Goal: Information Seeking & Learning: Learn about a topic

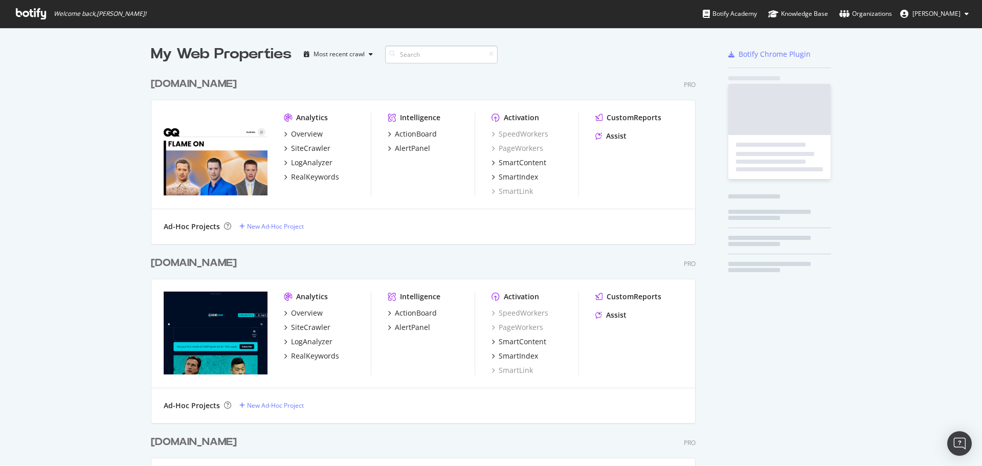
click at [399, 51] on input at bounding box center [441, 55] width 112 height 18
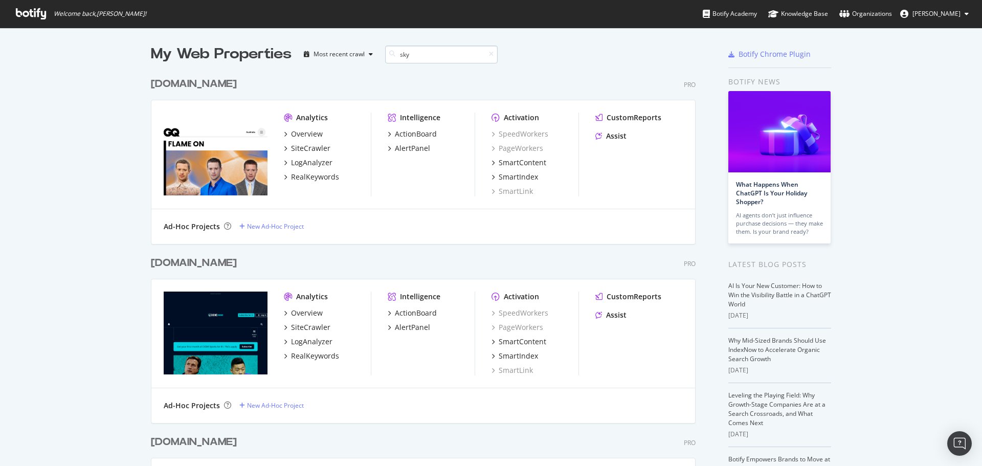
scroll to position [171, 545]
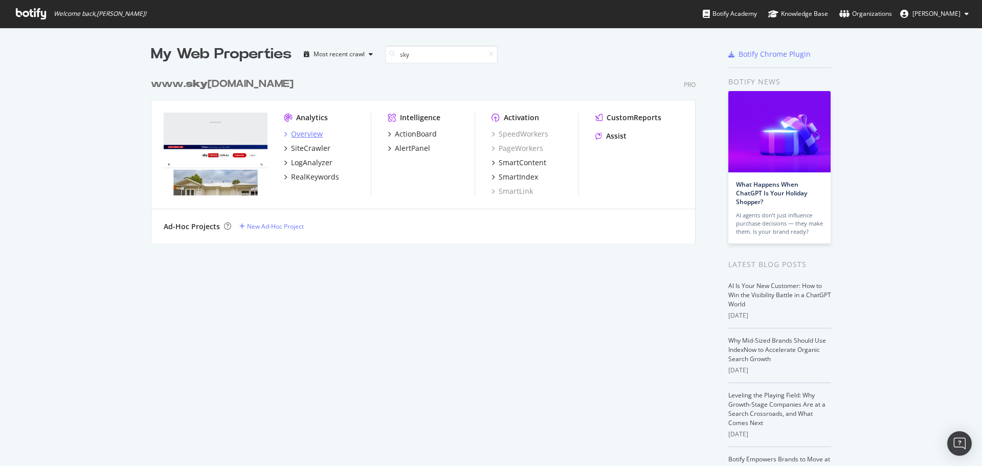
type input "sky"
click at [299, 131] on div "Overview" at bounding box center [307, 134] width 32 height 10
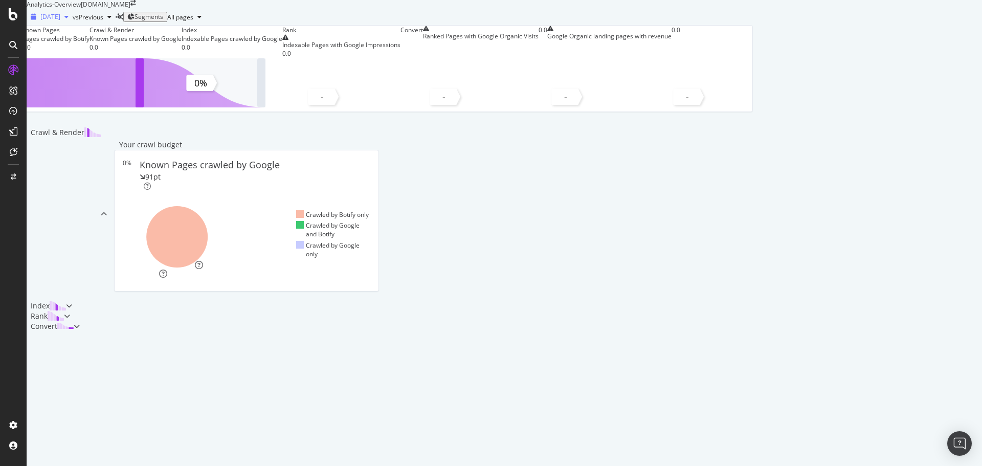
click at [73, 20] on div "button" at bounding box center [66, 17] width 12 height 6
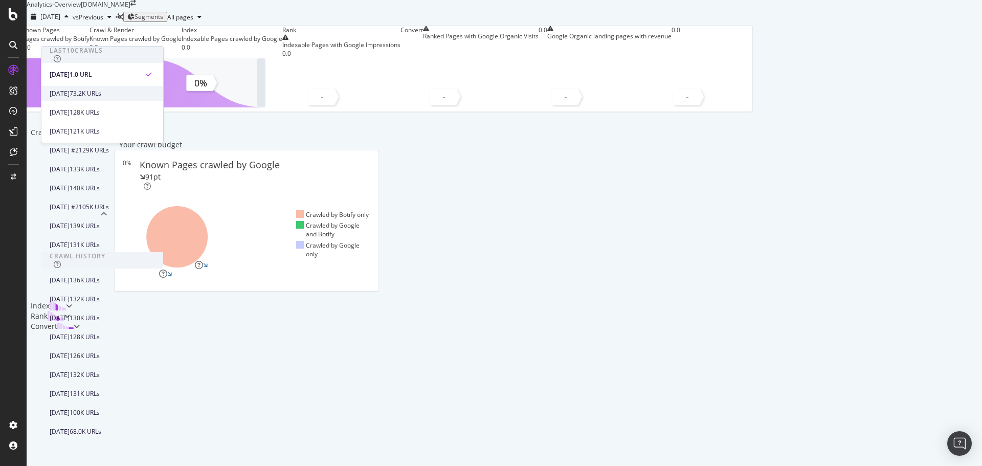
click at [94, 98] on div "2025 Aug. 7th 73.2K URLs" at bounding box center [102, 93] width 122 height 15
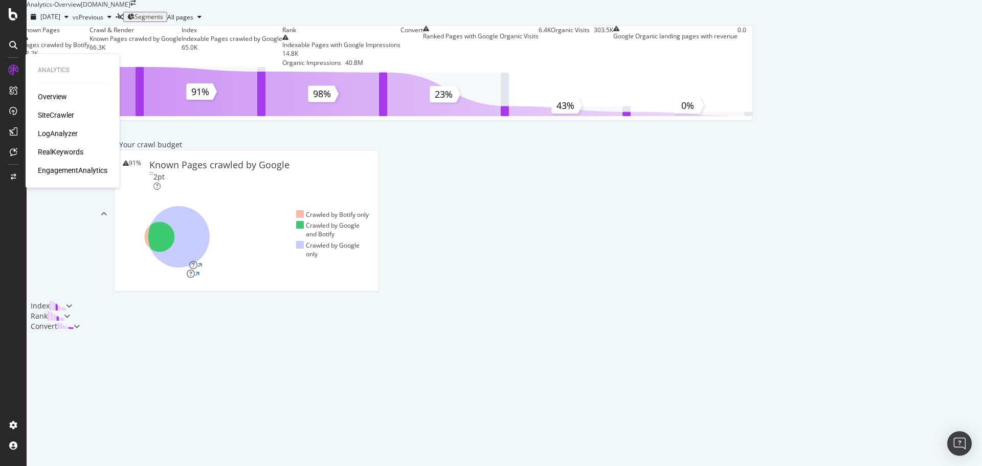
click at [61, 113] on div "SiteCrawler" at bounding box center [56, 115] width 36 height 10
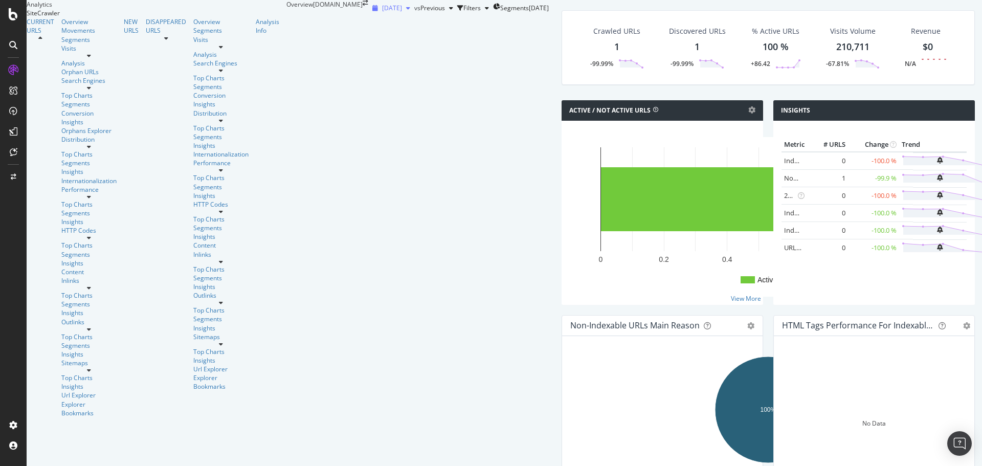
click at [382, 12] on span "2025 Aug. 21st" at bounding box center [392, 8] width 20 height 9
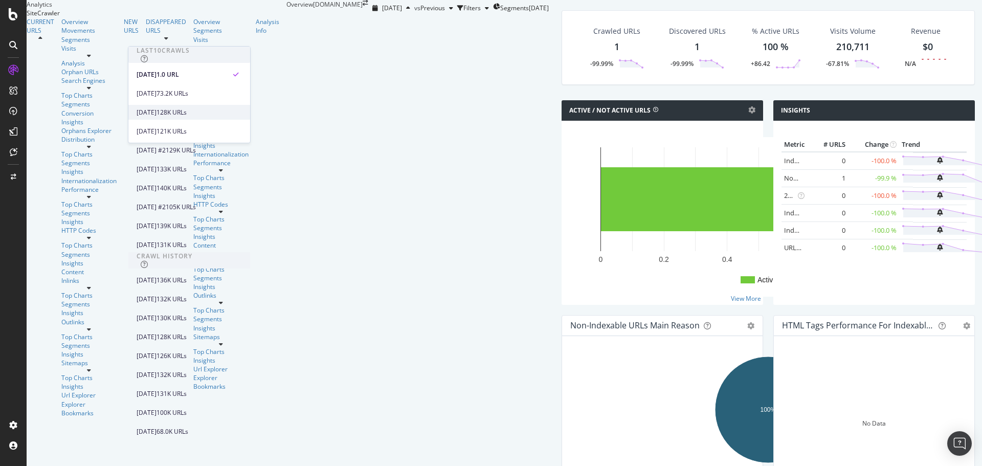
click at [156, 108] on div "[DATE]" at bounding box center [147, 112] width 20 height 9
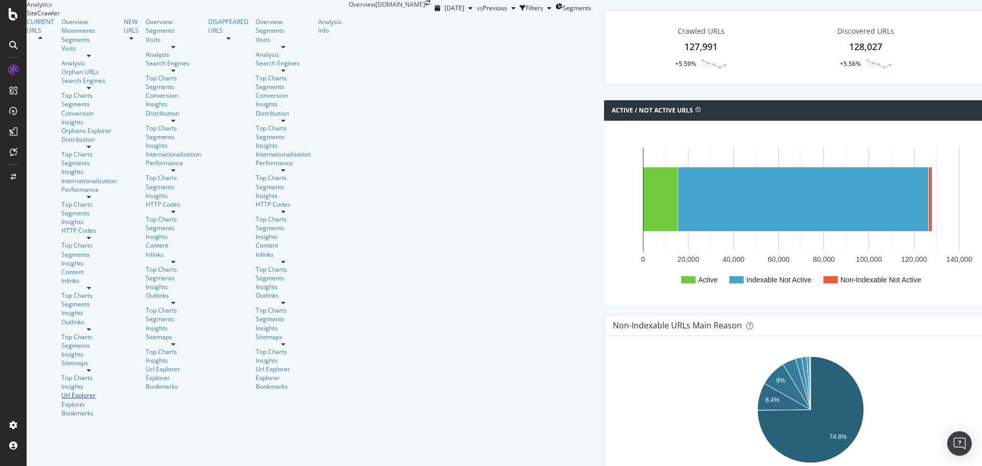
drag, startPoint x: 57, startPoint y: 251, endPoint x: 395, endPoint y: 147, distance: 354.0
click at [61, 391] on div "Url Explorer" at bounding box center [88, 395] width 55 height 9
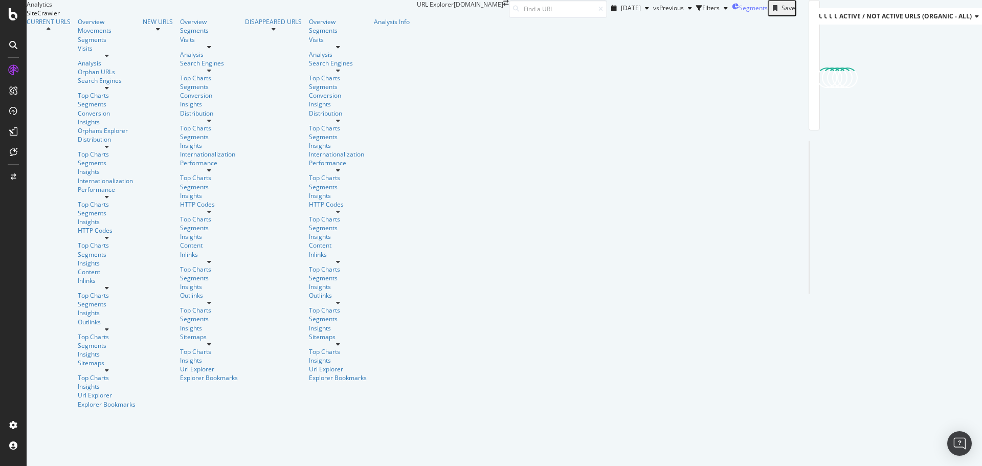
click at [739, 12] on span "Segments" at bounding box center [753, 8] width 29 height 9
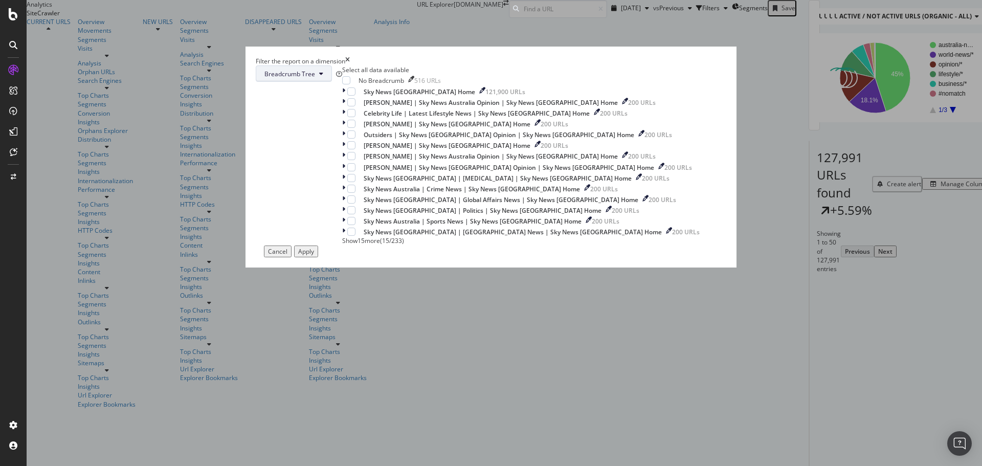
click at [315, 78] on span "Breadcrumb Tree" at bounding box center [289, 74] width 51 height 9
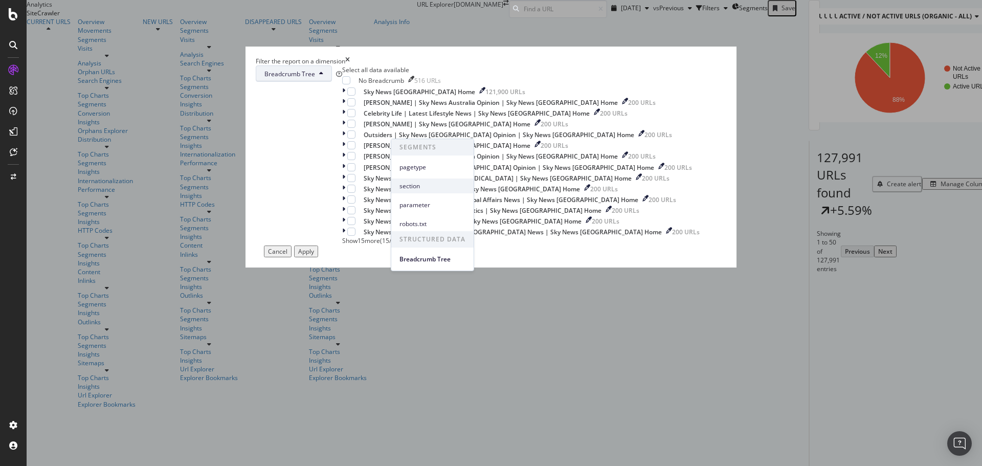
click at [430, 188] on span "section" at bounding box center [432, 186] width 66 height 9
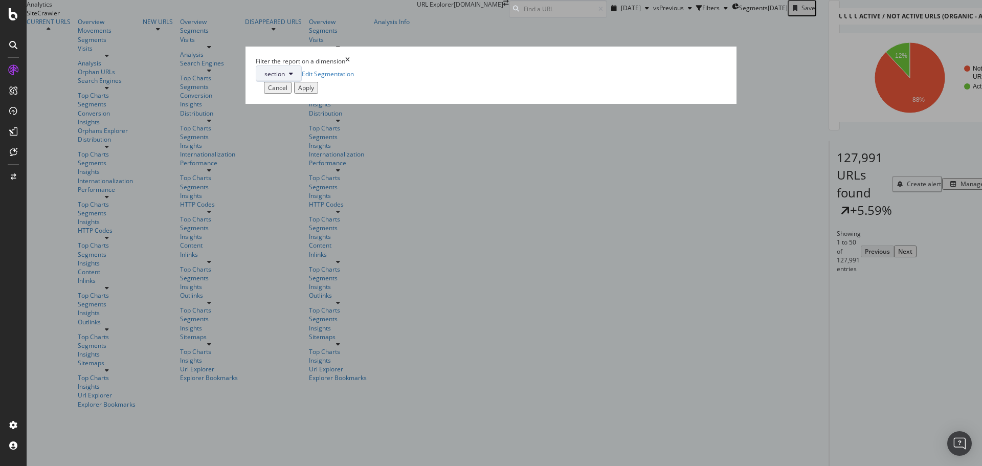
click at [302, 82] on button "section" at bounding box center [279, 73] width 46 height 16
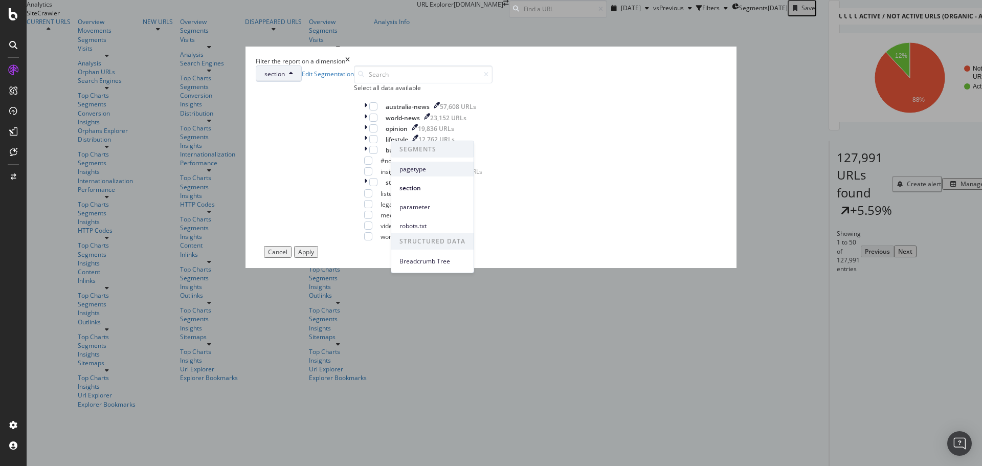
click at [417, 174] on div "pagetype" at bounding box center [432, 169] width 82 height 15
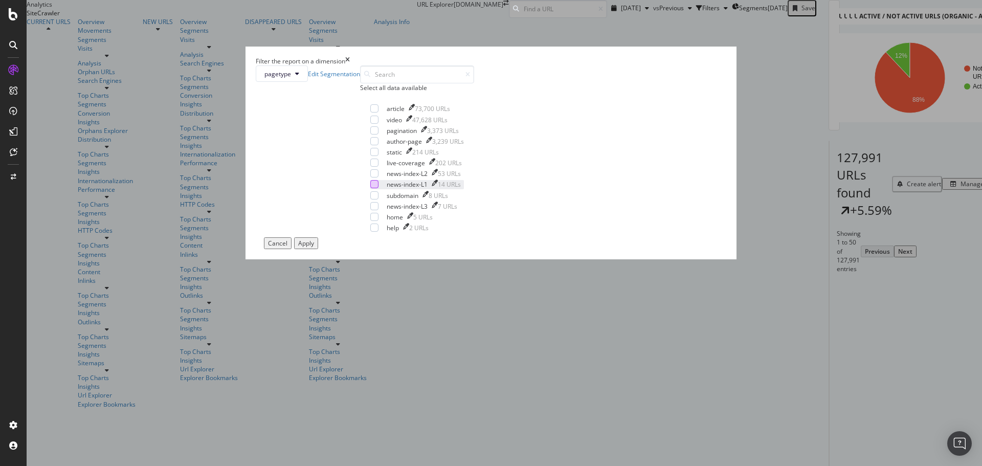
click at [378, 188] on div "modal" at bounding box center [374, 184] width 8 height 8
click at [378, 177] on div "modal" at bounding box center [374, 173] width 8 height 8
click at [378, 210] on div "modal" at bounding box center [374, 206] width 8 height 8
click at [318, 249] on button "Apply" at bounding box center [306, 243] width 24 height 12
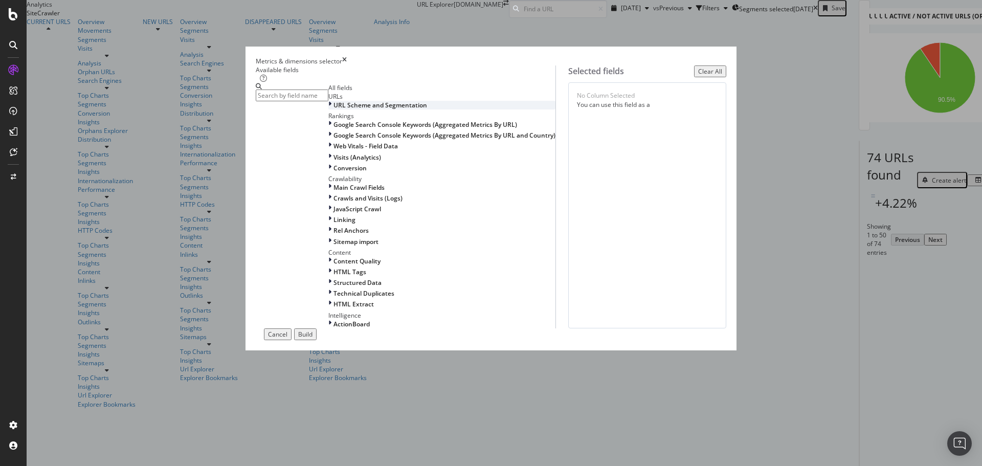
click at [328, 109] on icon "modal" at bounding box center [329, 105] width 3 height 9
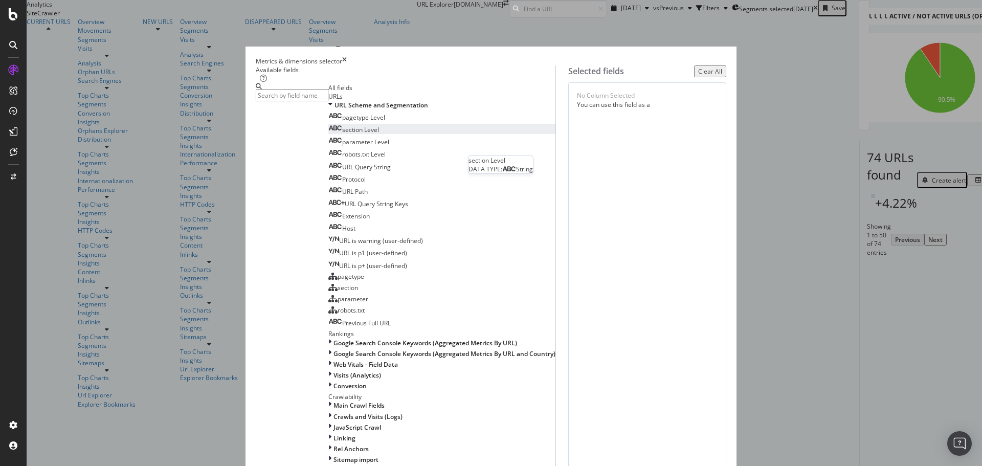
click at [377, 134] on div "section Level" at bounding box center [353, 129] width 51 height 9
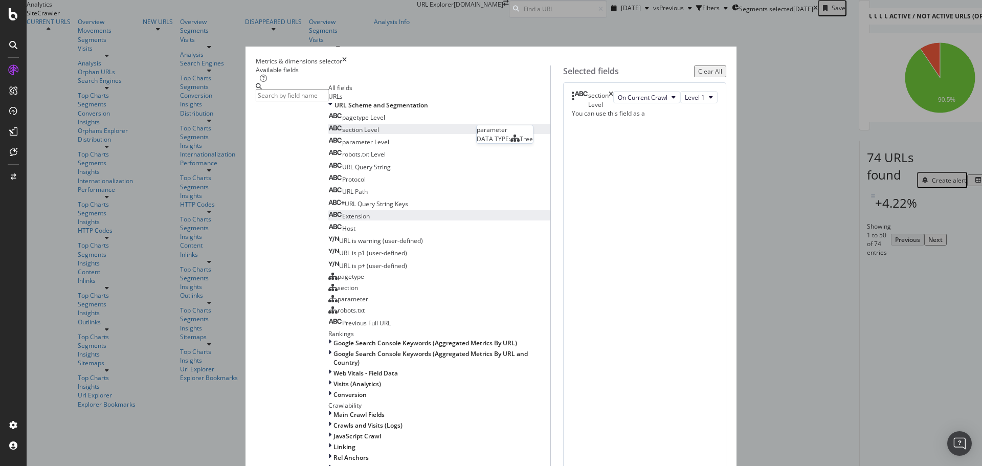
scroll to position [205, 0]
click at [328, 338] on div "modal" at bounding box center [330, 342] width 5 height 9
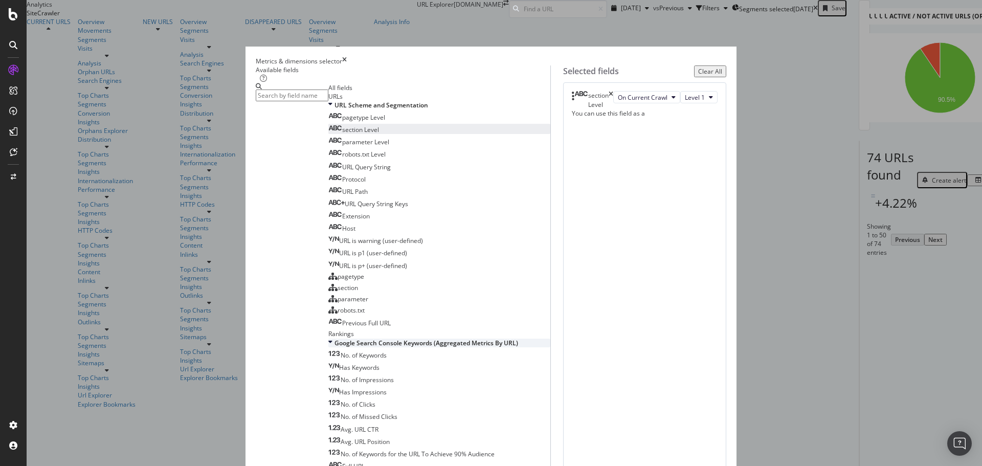
scroll to position [256, 0]
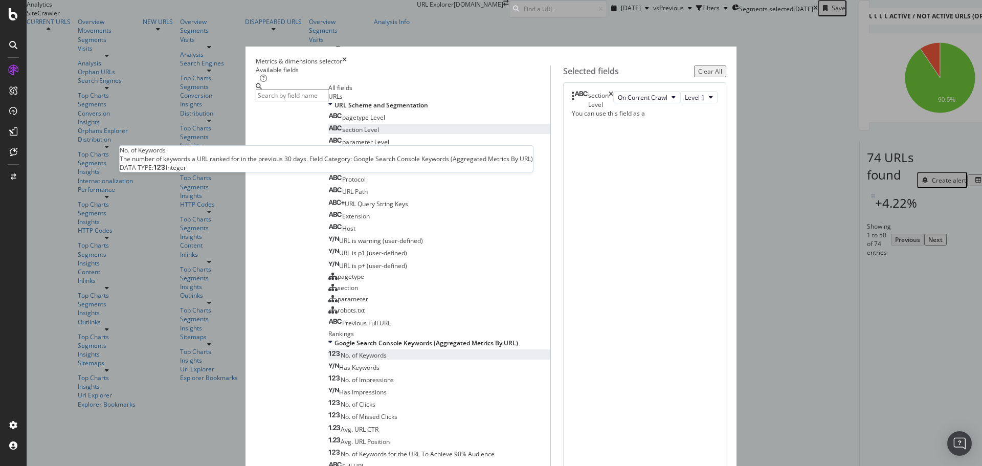
click at [349, 351] on span "No. of Keywords" at bounding box center [364, 355] width 46 height 9
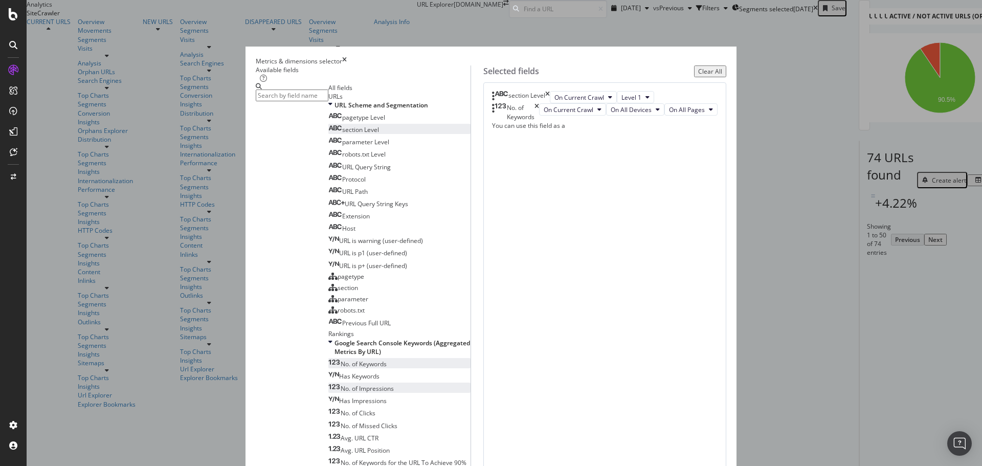
click at [354, 384] on span "No. of Impressions" at bounding box center [367, 388] width 53 height 9
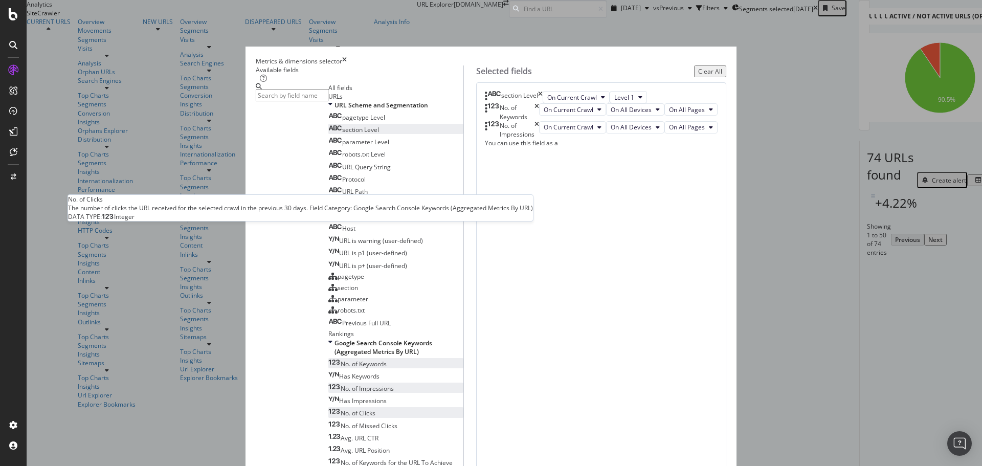
click at [366, 409] on div "No. of Clicks" at bounding box center [351, 413] width 47 height 9
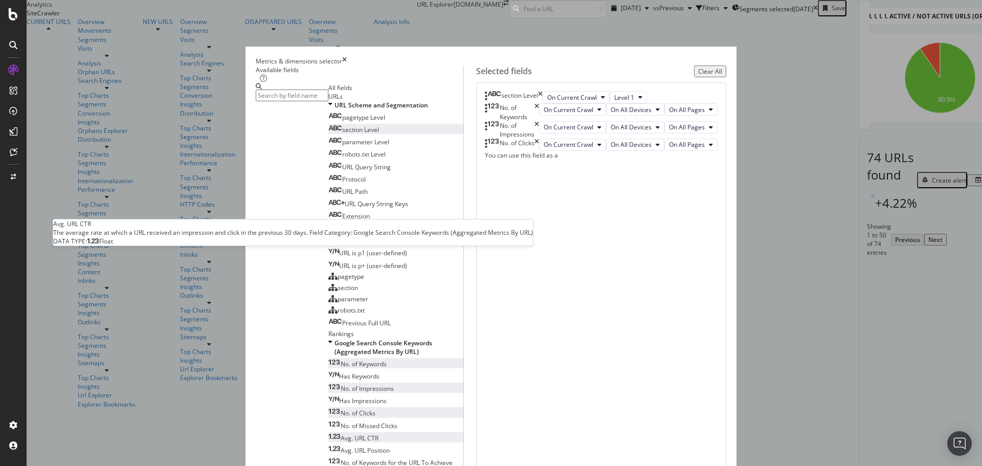
click at [364, 434] on div "Avg. URL CTR" at bounding box center [353, 438] width 50 height 9
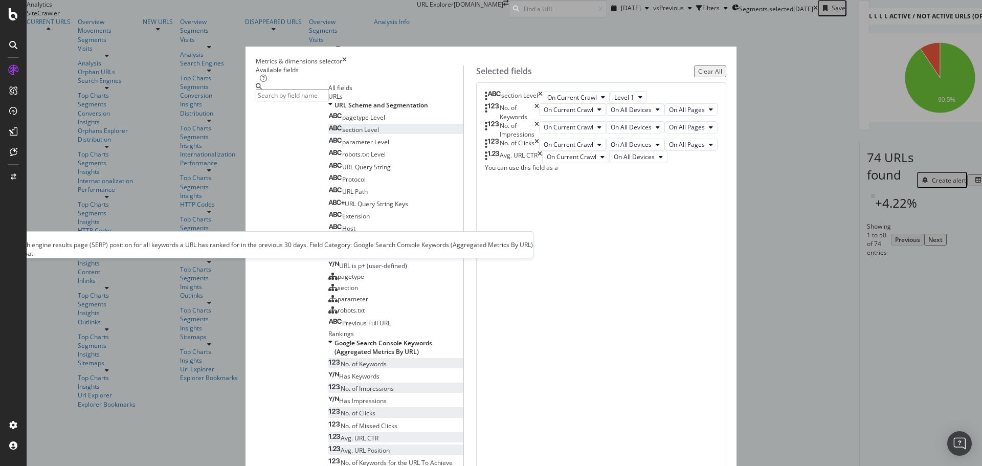
click at [363, 446] on div "Avg. URL Position" at bounding box center [358, 450] width 61 height 9
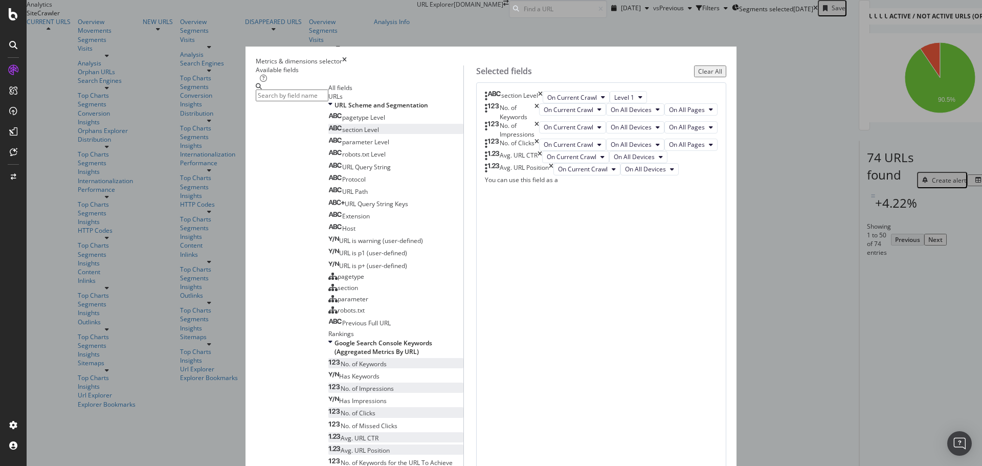
click at [328, 338] on icon "modal" at bounding box center [330, 346] width 4 height 17
click at [328, 358] on icon "modal" at bounding box center [330, 366] width 4 height 17
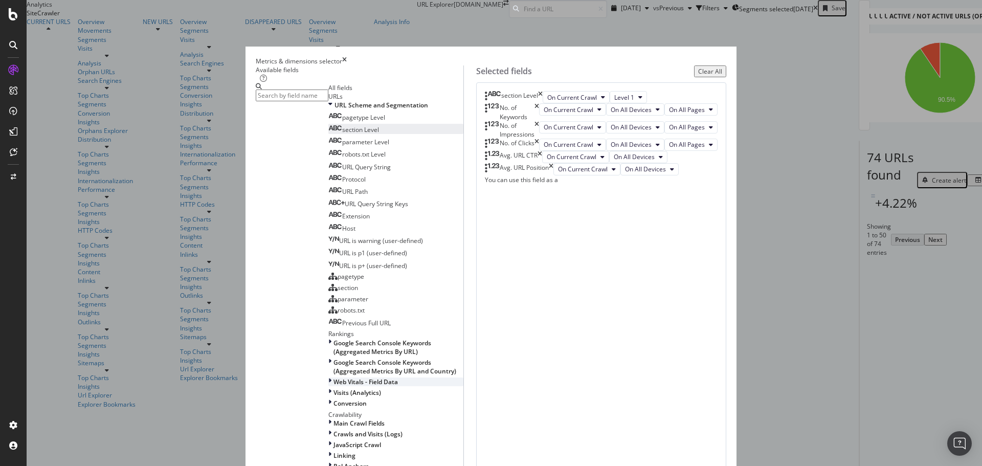
click at [328, 377] on icon "modal" at bounding box center [329, 381] width 3 height 9
click at [328, 377] on icon "modal" at bounding box center [330, 381] width 4 height 9
click at [328, 377] on icon "modal" at bounding box center [329, 381] width 3 height 9
click at [328, 377] on icon "modal" at bounding box center [330, 381] width 4 height 9
click at [328, 388] on div "modal" at bounding box center [330, 392] width 5 height 9
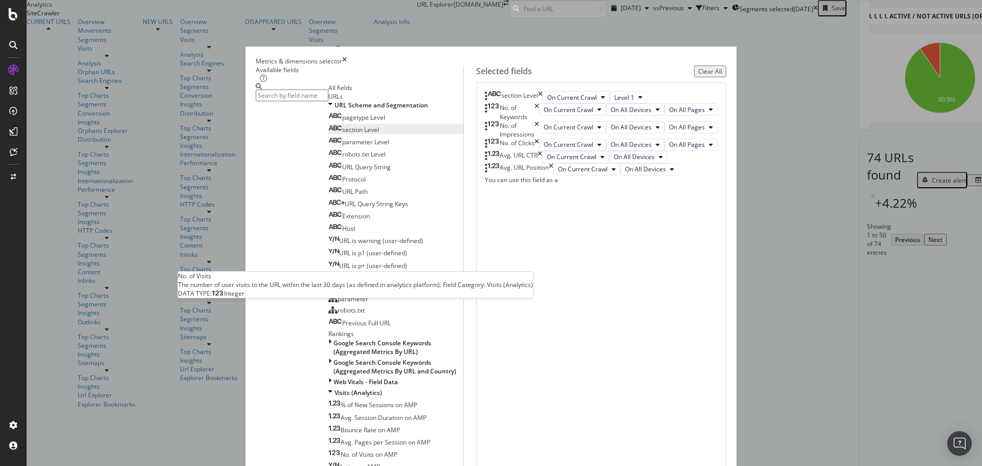
scroll to position [307, 0]
click at [328, 388] on icon "modal" at bounding box center [330, 392] width 4 height 9
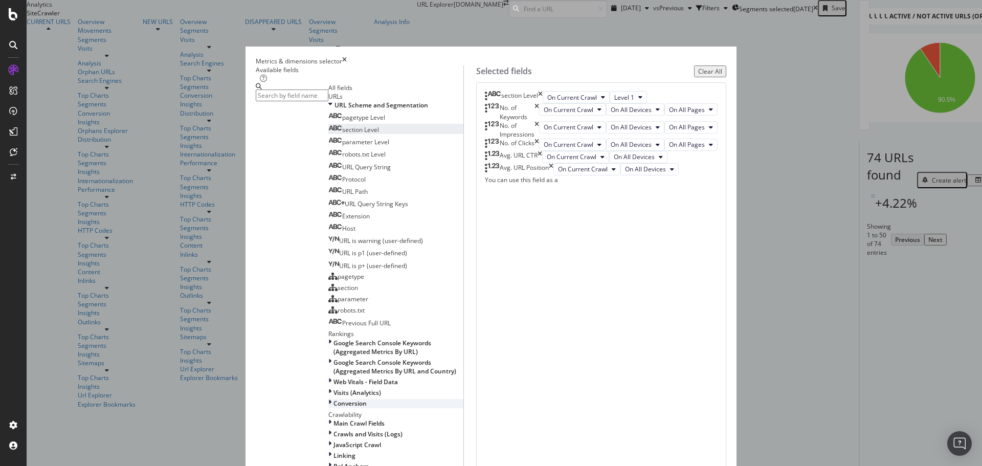
click at [328, 399] on div "Conversion" at bounding box center [395, 403] width 135 height 9
click at [328, 419] on icon "modal" at bounding box center [329, 423] width 3 height 9
click at [328, 419] on icon "modal" at bounding box center [330, 423] width 4 height 9
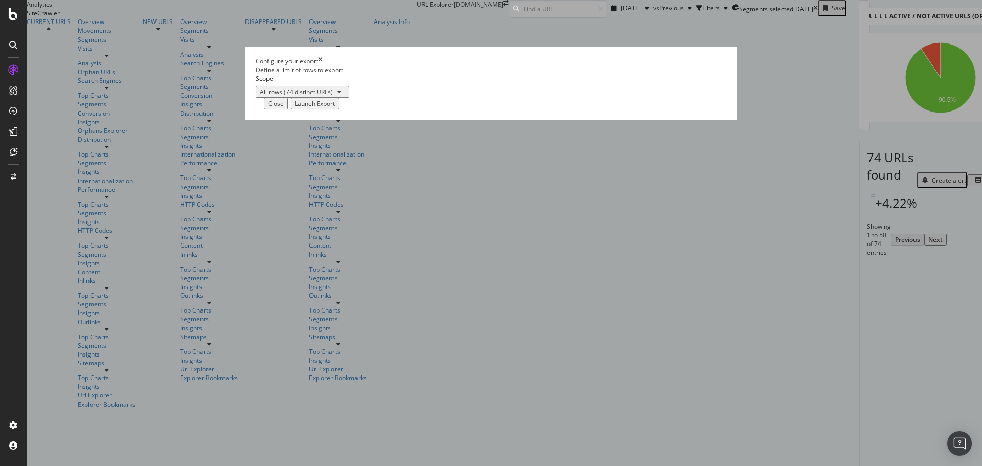
click at [333, 96] on div "All rows (74 distinct URLs)" at bounding box center [296, 91] width 73 height 9
click at [335, 108] on div "Launch Export" at bounding box center [315, 103] width 40 height 9
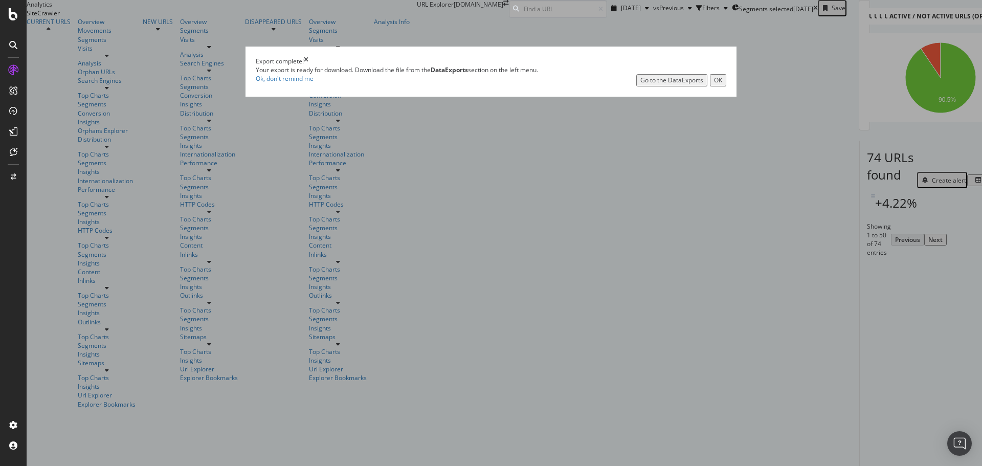
click at [640, 84] on div "Go to the DataExports" at bounding box center [671, 80] width 63 height 9
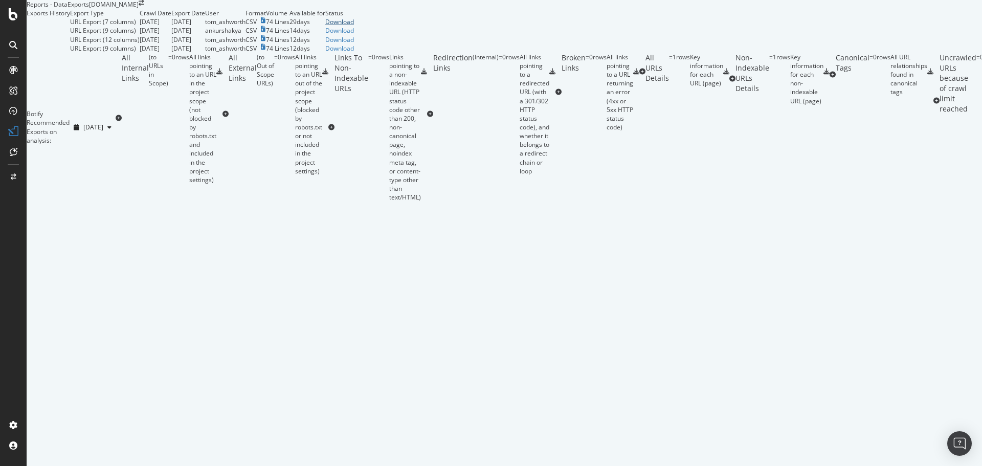
click at [354, 26] on div "Download" at bounding box center [339, 21] width 29 height 9
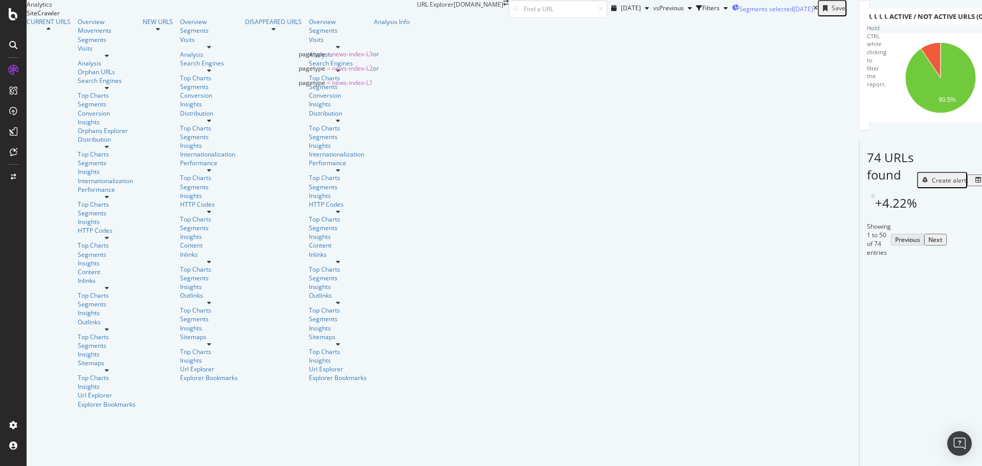
click at [793, 13] on div "[DATE]" at bounding box center [803, 9] width 20 height 9
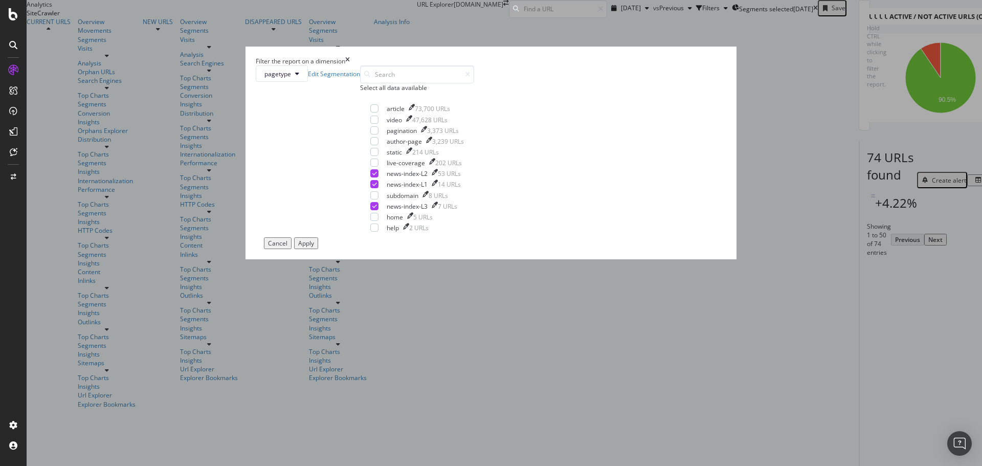
drag, startPoint x: 588, startPoint y: 104, endPoint x: 484, endPoint y: 66, distance: 110.5
click at [350, 65] on icon "times" at bounding box center [347, 61] width 5 height 9
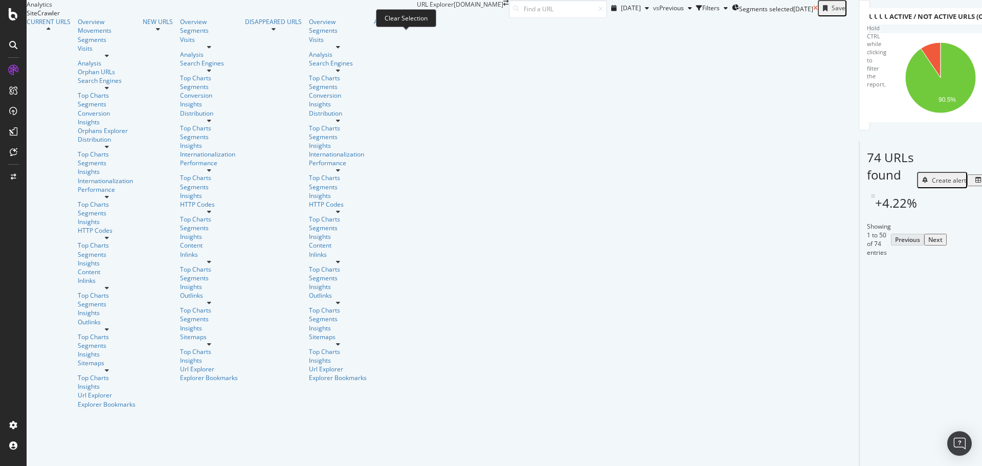
click at [813, 11] on icon at bounding box center [815, 8] width 5 height 6
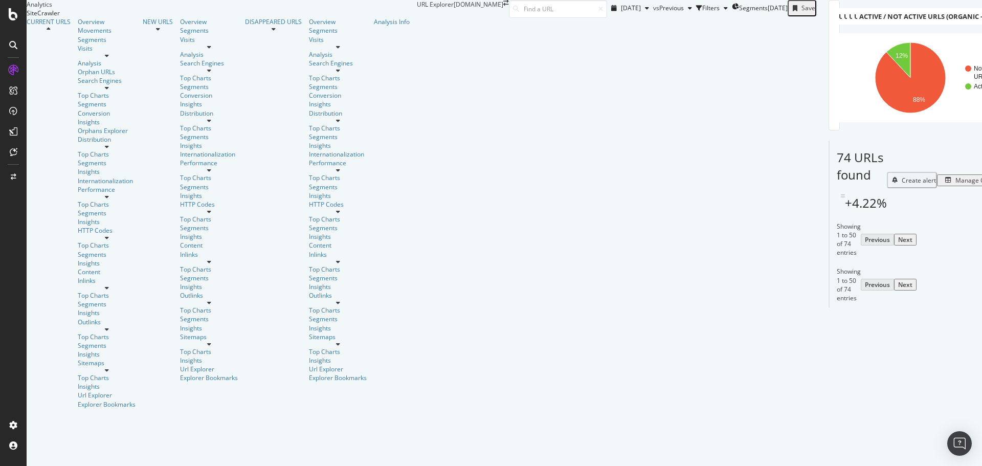
click at [523, 13] on div at bounding box center [516, 9] width 14 height 7
click at [607, 18] on input at bounding box center [558, 9] width 98 height 18
paste input "/listen/freya-fires-up-podcast"
type input "/listen/freya-fires-up-podcast"
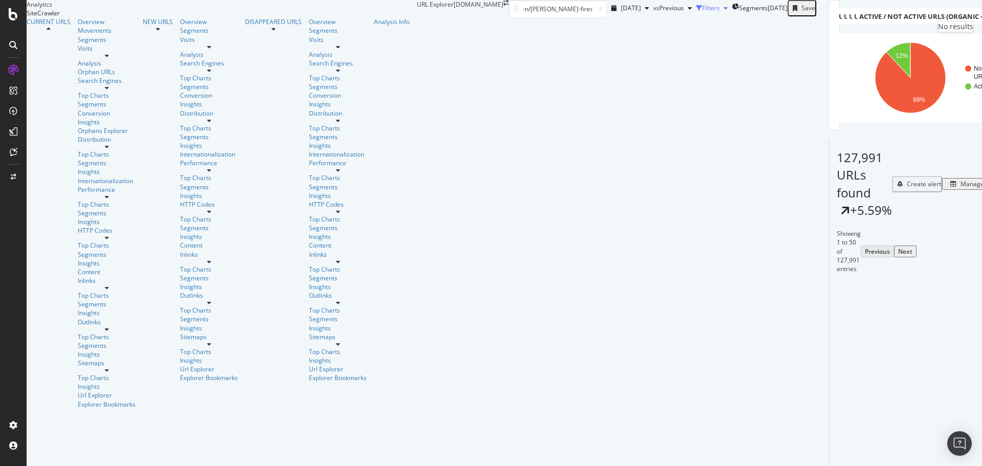
click at [702, 12] on div "Filters" at bounding box center [710, 8] width 17 height 9
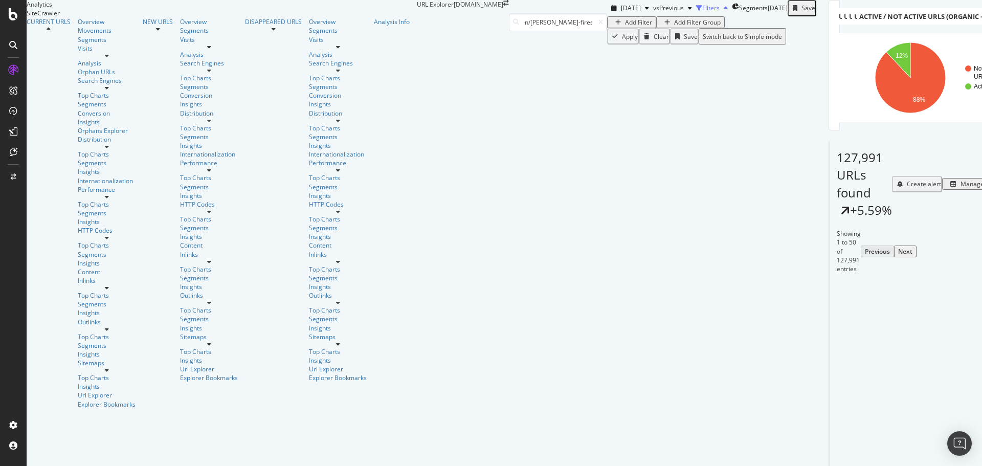
scroll to position [0, 0]
click at [625, 27] on div "Add Filter" at bounding box center [638, 22] width 27 height 9
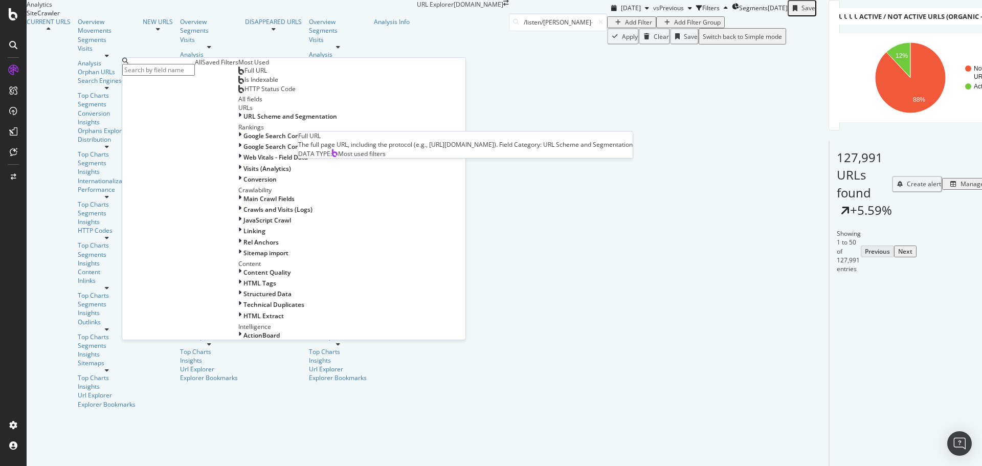
click at [244, 75] on span "Full URL" at bounding box center [255, 70] width 22 height 9
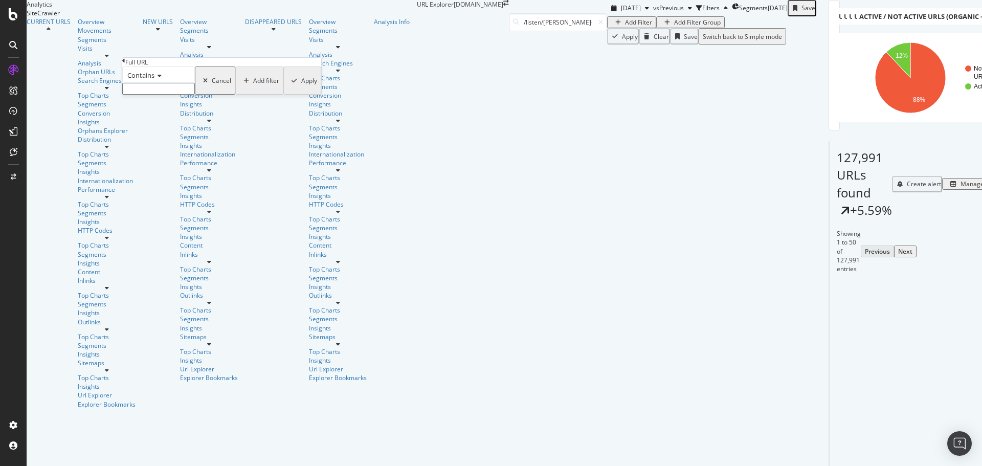
click at [161, 95] on input "text" at bounding box center [158, 89] width 73 height 12
paste input "/listen/freya-fires-up-podcast"
type input "/listen/freya-fires-up-podcast"
click at [301, 88] on div "Apply" at bounding box center [309, 83] width 16 height 9
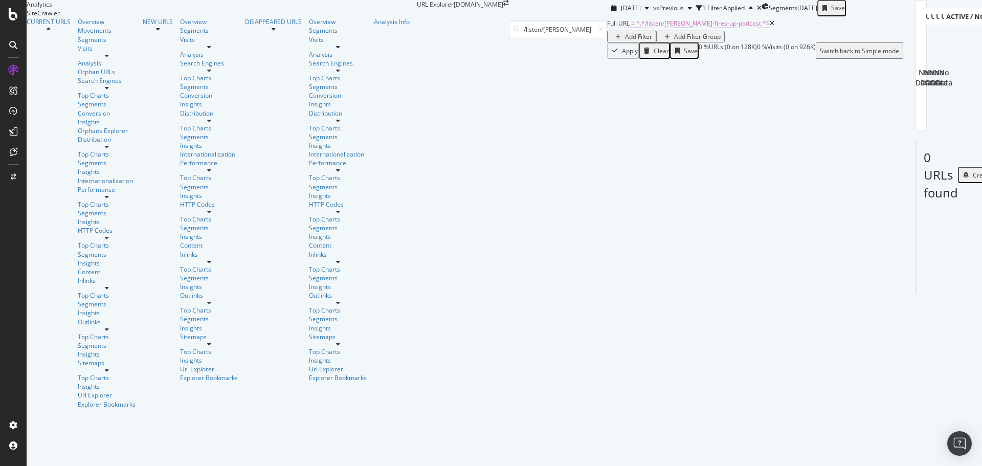
click at [636, 28] on span "^.*/listen/freya-fires-up-podcast.*$" at bounding box center [702, 23] width 133 height 9
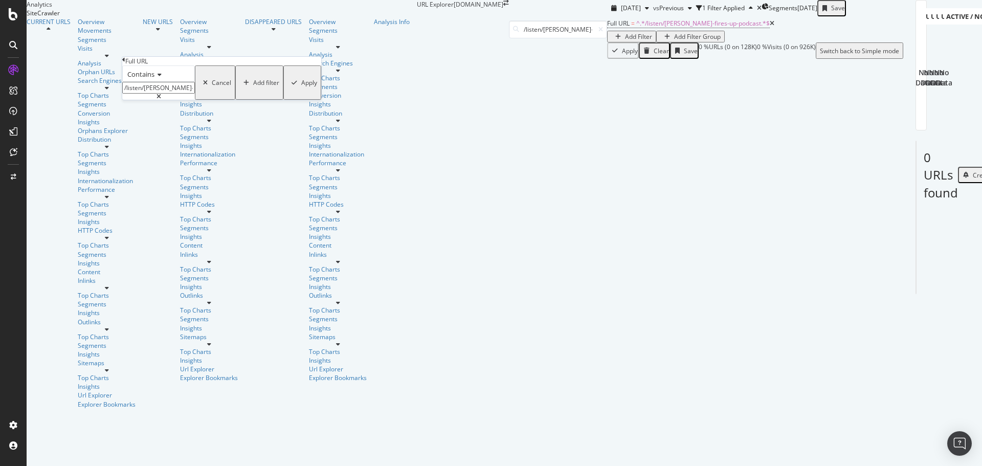
click at [142, 94] on input "/listen/freya-fires-up-podcast" at bounding box center [158, 88] width 73 height 12
click at [157, 94] on input "/listen/freya-fires-up-podcast" at bounding box center [158, 88] width 73 height 12
drag, startPoint x: 155, startPoint y: 108, endPoint x: 116, endPoint y: 111, distance: 39.5
click at [116, 111] on body "Analytics SiteCrawler CURRENT URLS Overview Movements Segments Visits Analysis …" at bounding box center [491, 233] width 982 height 466
type input "freya-fires-up-podcast"
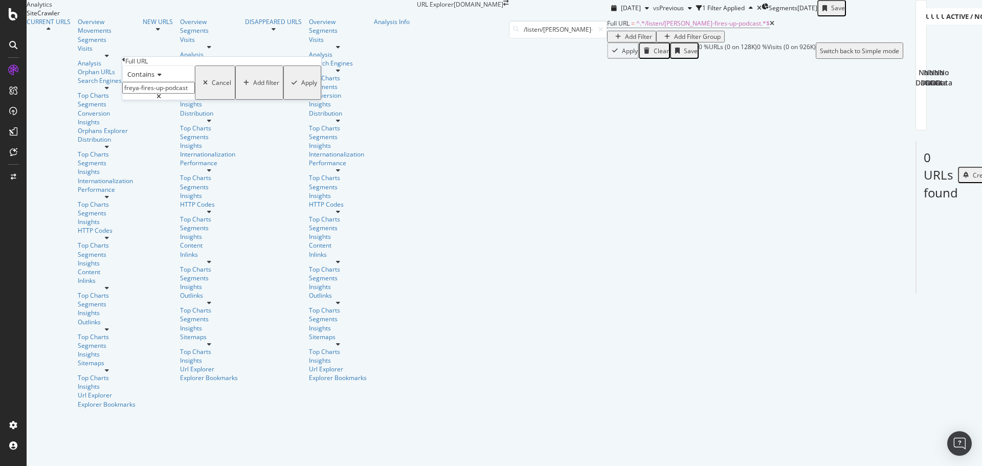
click at [301, 87] on div "Apply" at bounding box center [309, 82] width 16 height 9
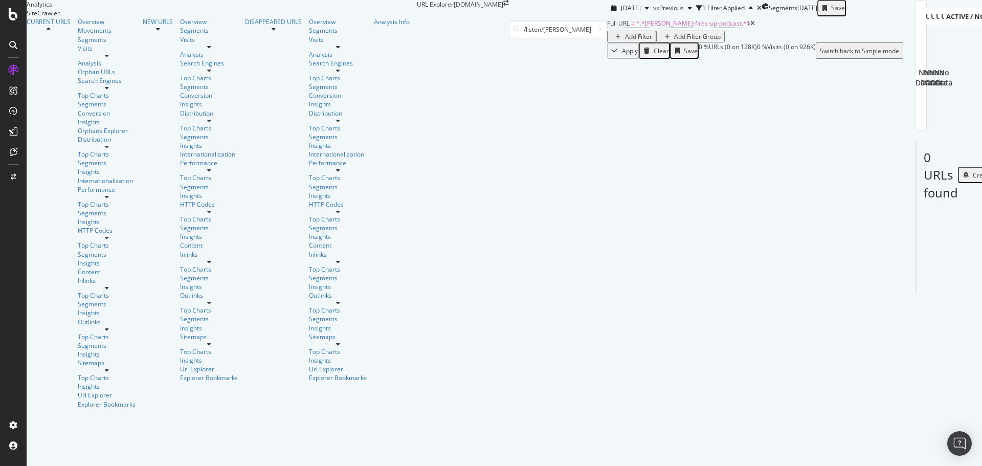
click at [750, 27] on icon at bounding box center [752, 23] width 5 height 6
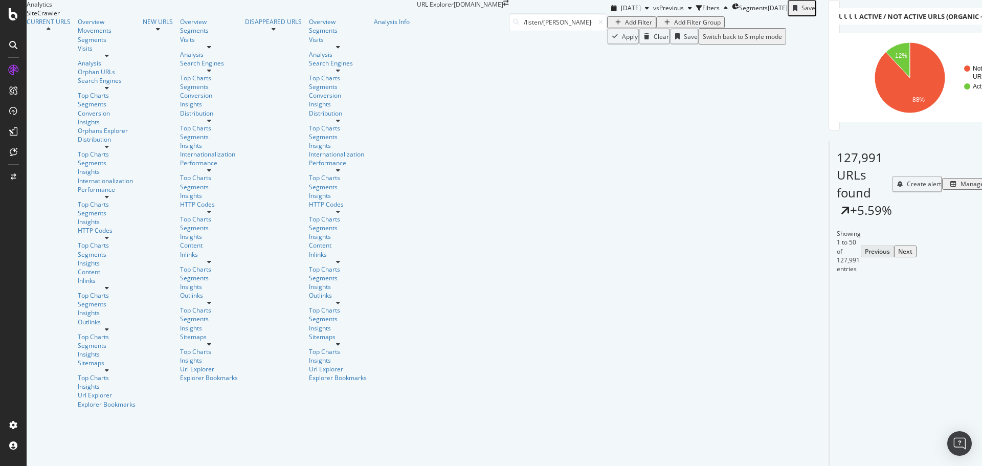
click at [968, 113] on icon "A chart." at bounding box center [971, 110] width 6 height 6
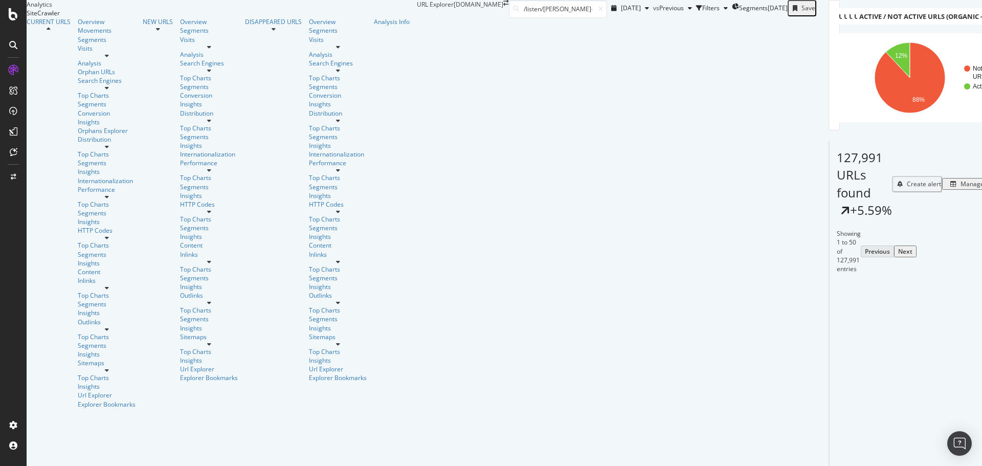
click at [968, 113] on icon "A chart." at bounding box center [971, 110] width 6 height 6
click at [948, 113] on icon "A chart." at bounding box center [951, 110] width 6 height 6
click at [865, 113] on icon "A chart." at bounding box center [900, 77] width 70 height 71
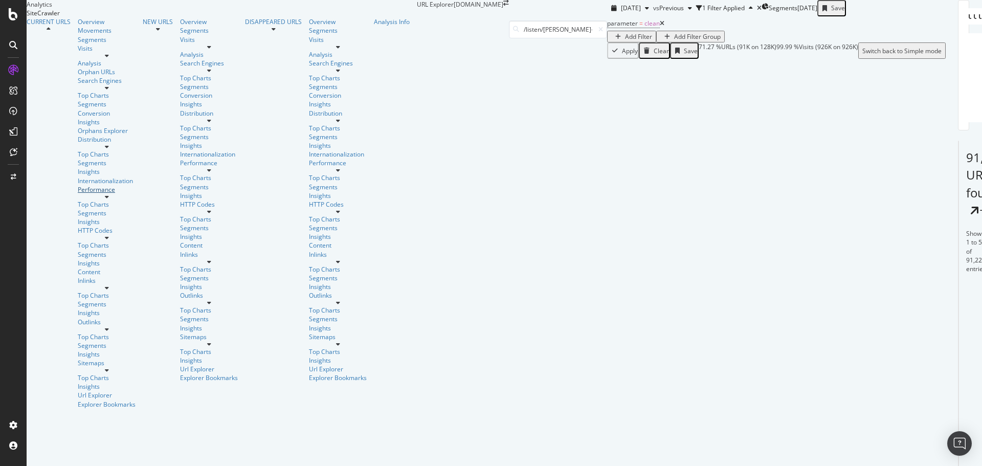
click at [78, 185] on div "Performance" at bounding box center [107, 189] width 58 height 9
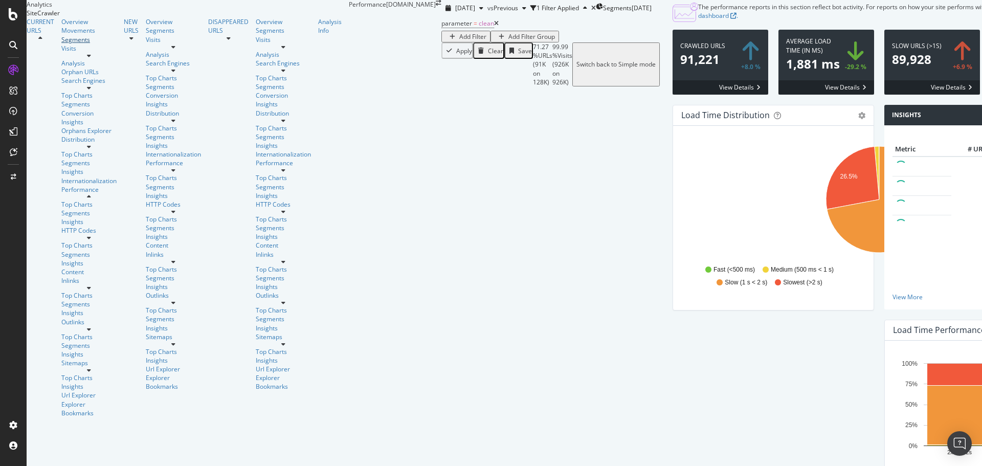
click at [61, 44] on div "Segments" at bounding box center [88, 39] width 55 height 9
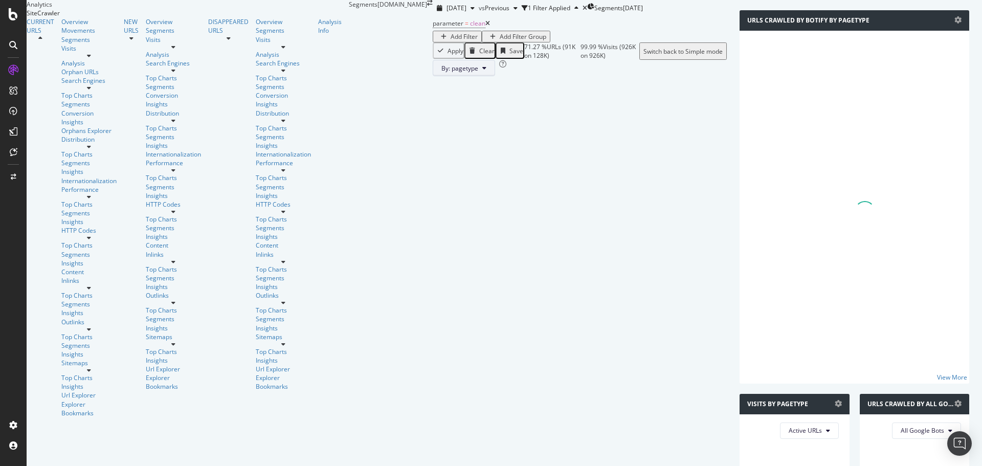
click at [433, 76] on button "By: pagetype" at bounding box center [464, 68] width 62 height 16
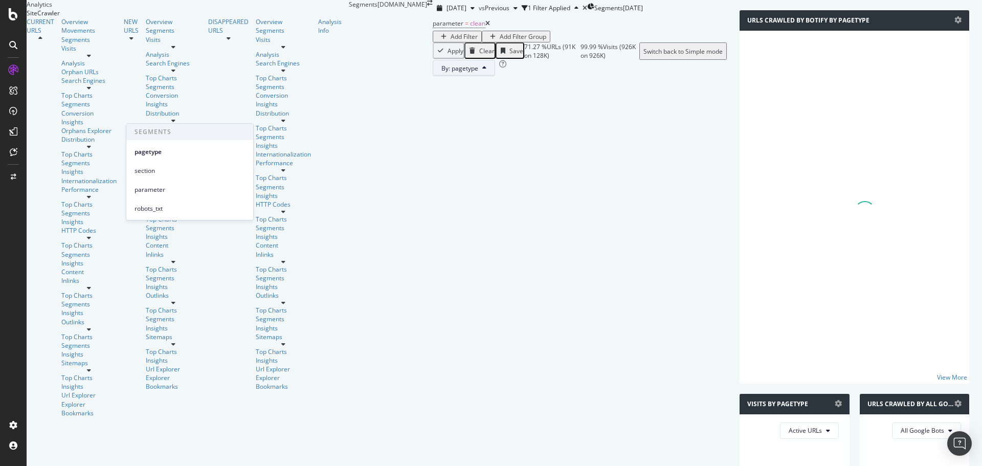
click at [433, 76] on button "By: pagetype" at bounding box center [464, 68] width 62 height 16
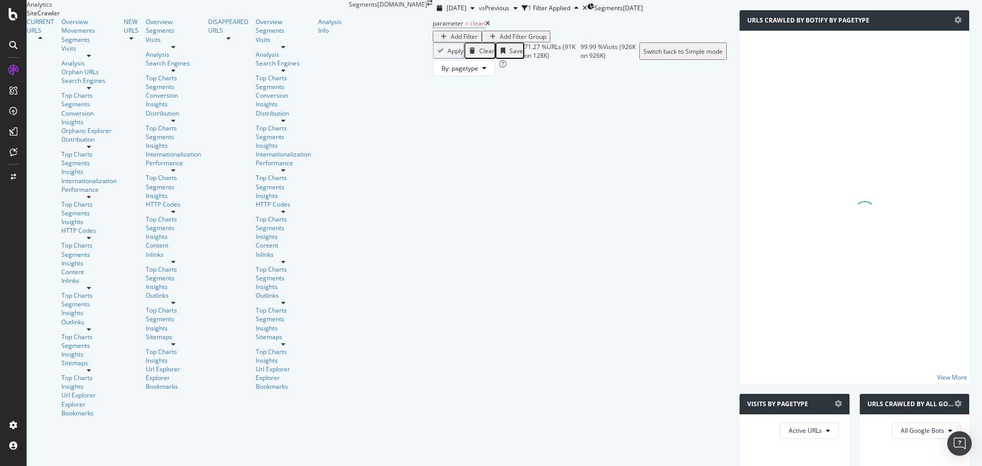
click at [433, 76] on div "By: pagetype" at bounding box center [580, 68] width 294 height 16
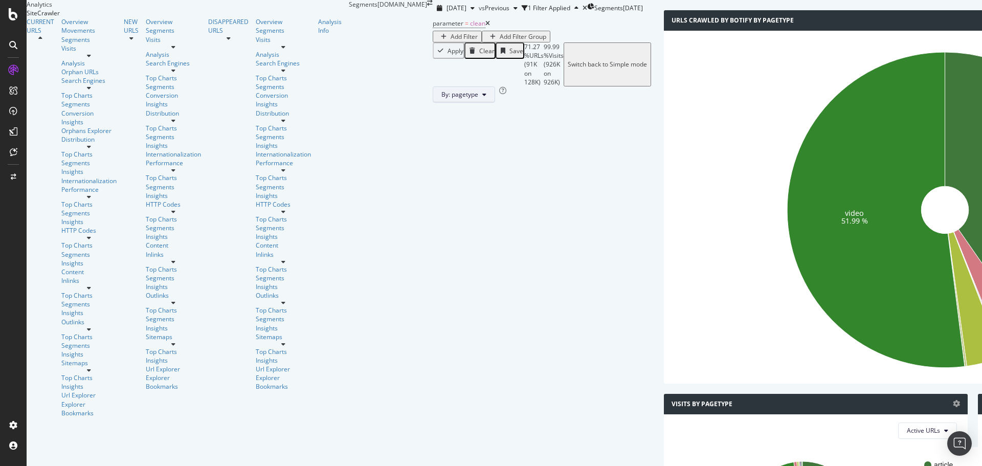
click at [482, 92] on icon at bounding box center [484, 95] width 4 height 6
click at [176, 147] on span "section" at bounding box center [189, 145] width 110 height 9
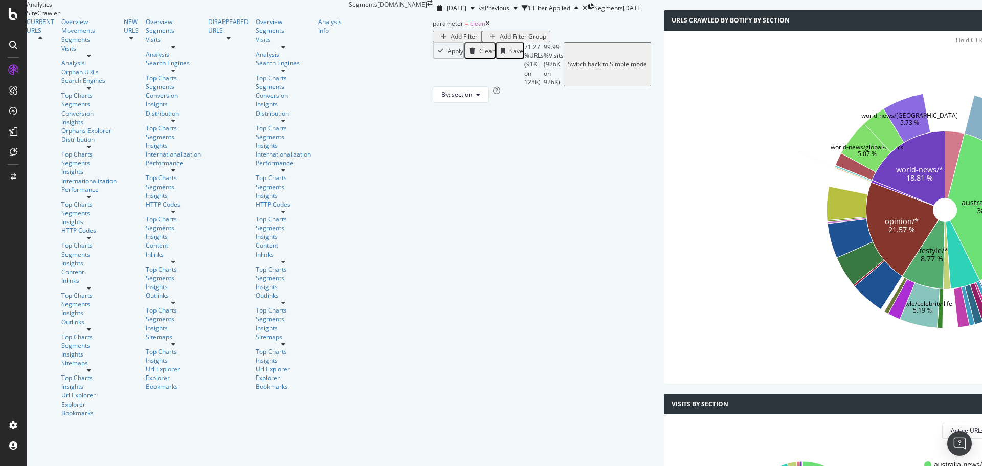
scroll to position [53, 0]
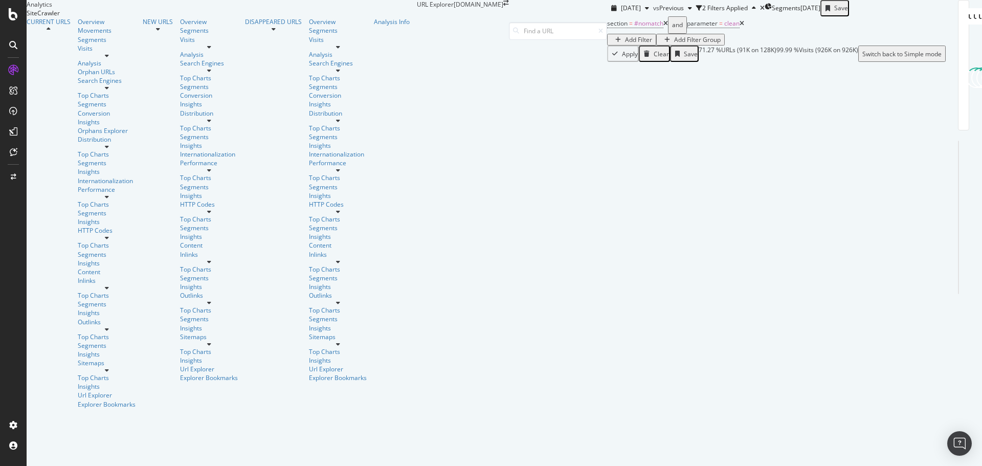
click at [663, 27] on icon at bounding box center [665, 23] width 5 height 6
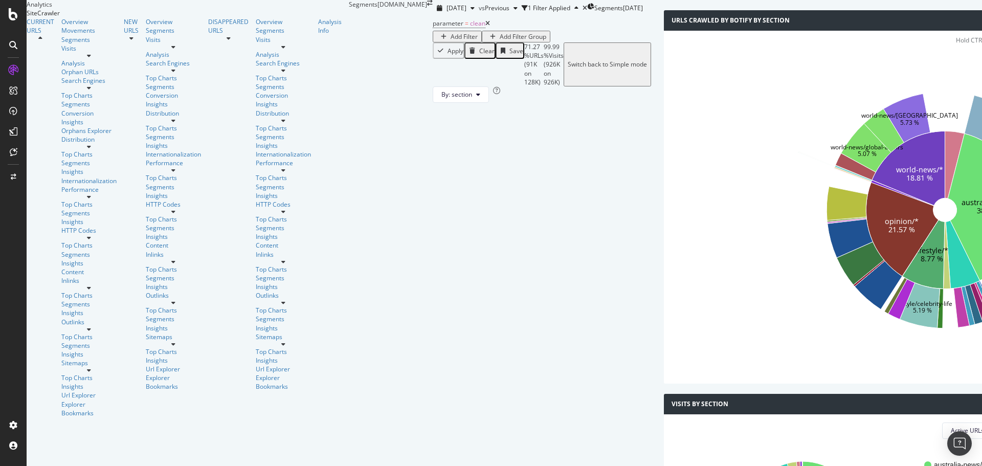
scroll to position [51, 0]
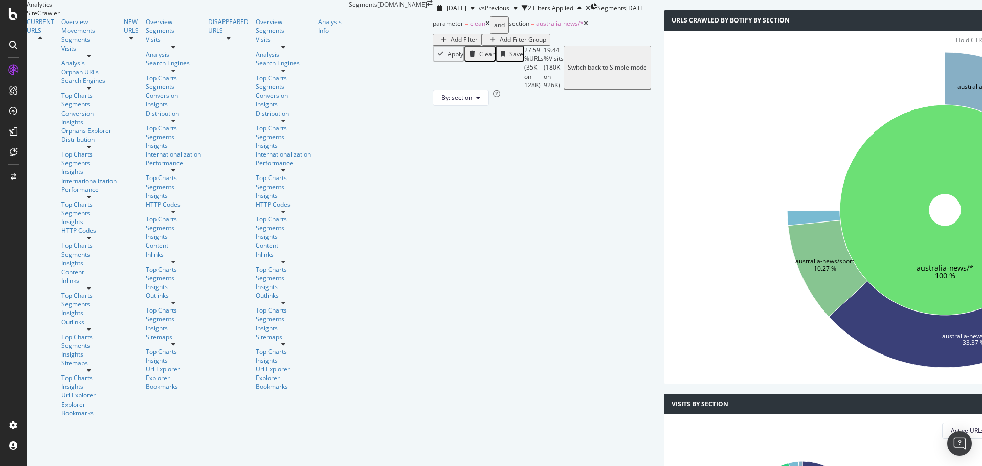
scroll to position [358, 0]
click at [672, 422] on div "Active URLs" at bounding box center [837, 430] width 331 height 16
click at [671, 399] on h4 "Visits by section" at bounding box center [699, 404] width 57 height 10
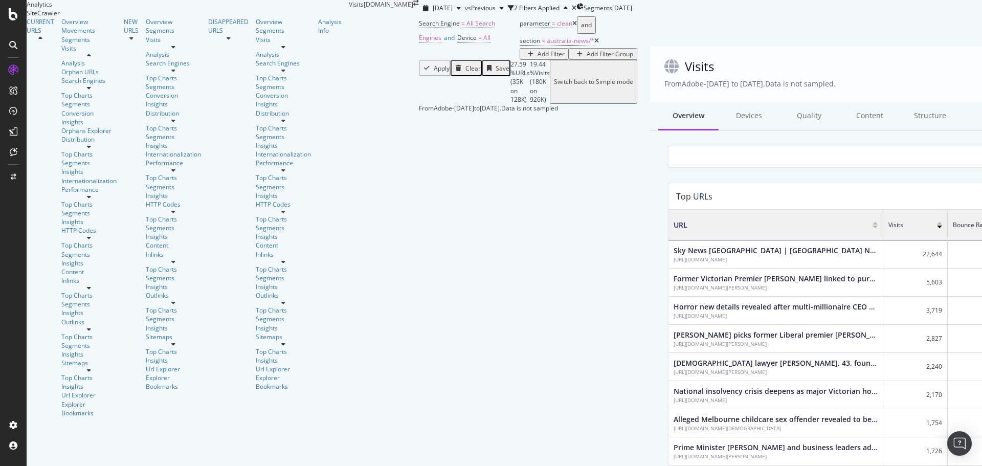
scroll to position [102, 0]
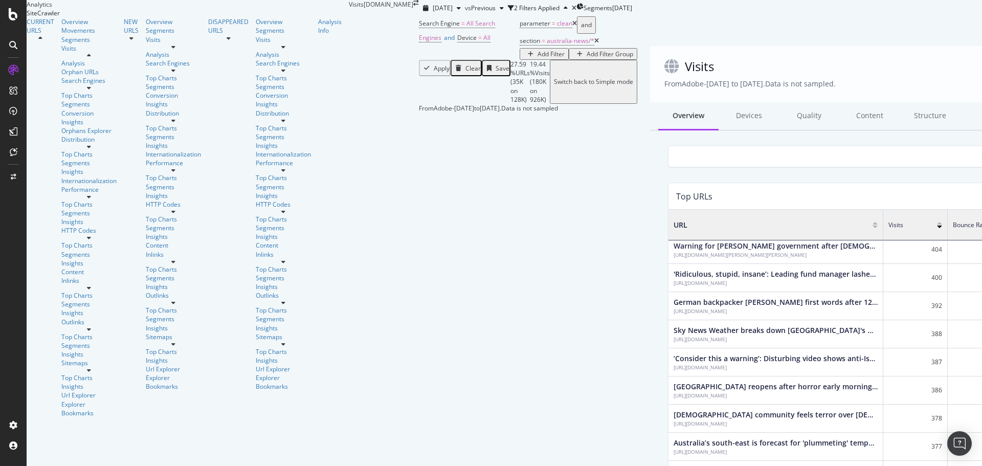
scroll to position [0, 0]
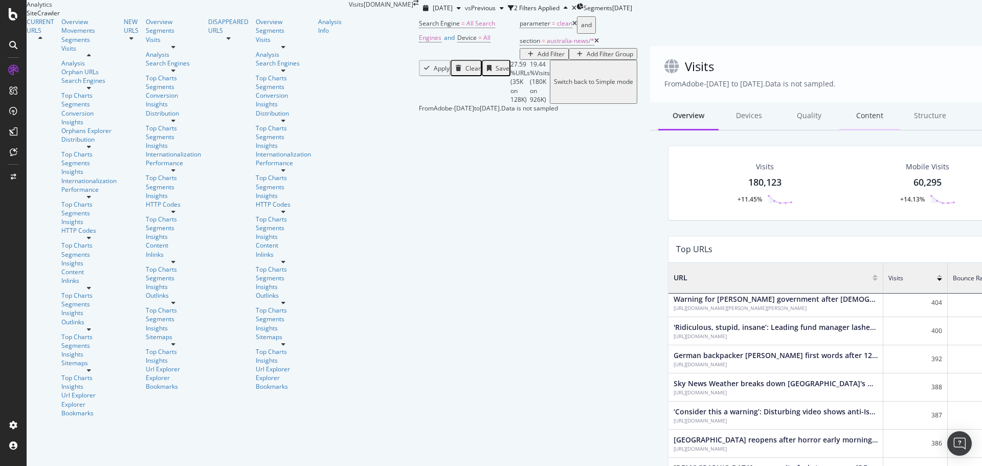
click at [839, 130] on div "Content" at bounding box center [869, 116] width 60 height 28
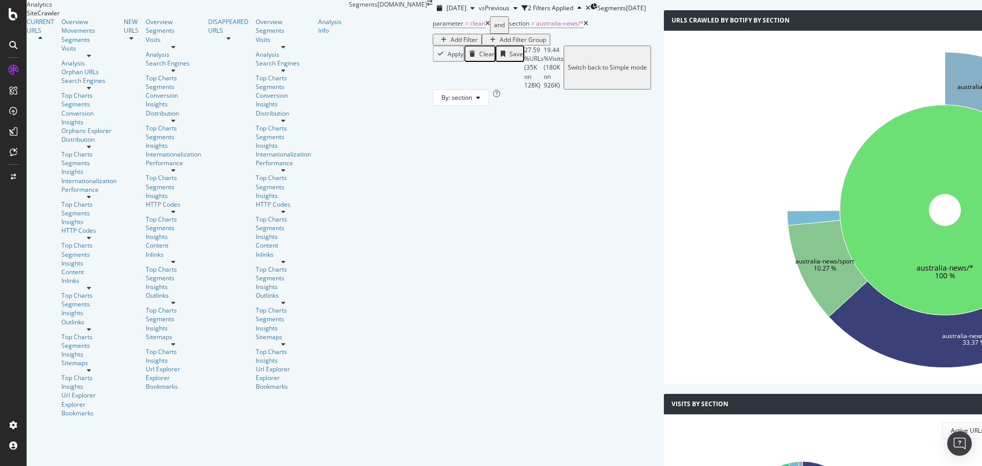
click at [664, 394] on div "Visits by section Chart (by Value) Table Expand Export as CSV Export as PNG" at bounding box center [838, 404] width 348 height 20
click at [981, 400] on icon at bounding box center [1000, 403] width 7 height 7
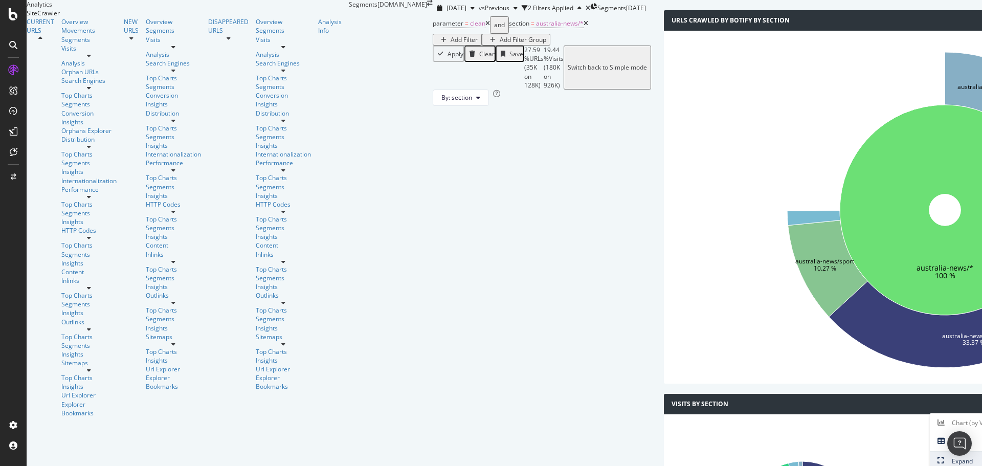
click at [930, 454] on span "Expand" at bounding box center [971, 461] width 82 height 14
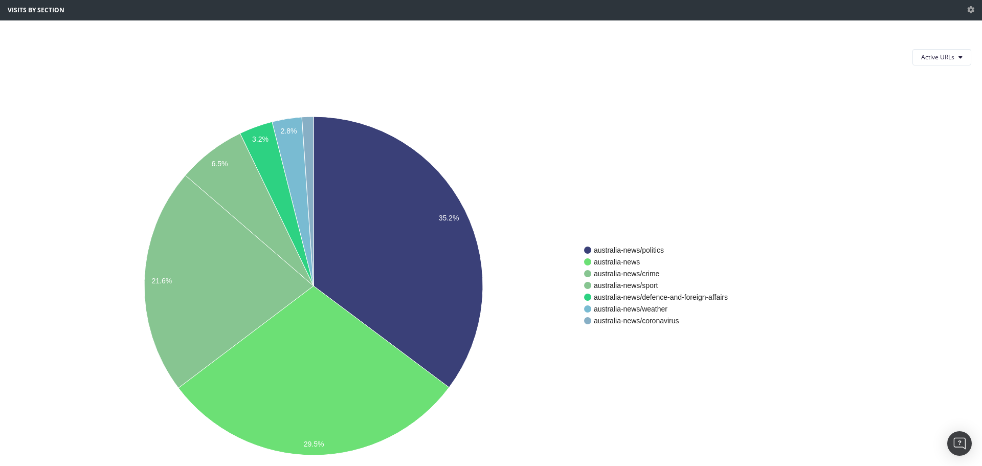
scroll to position [51, 0]
click at [870, 335] on rect "A chart." at bounding box center [473, 286] width 930 height 424
click at [967, 13] on icon at bounding box center [970, 9] width 7 height 7
click at [947, 63] on span "Contract" at bounding box center [941, 67] width 82 height 14
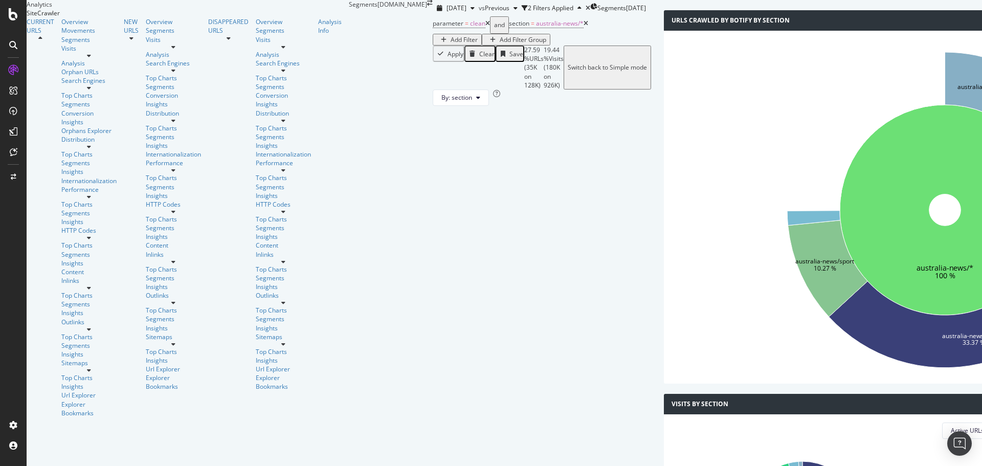
scroll to position [0, 0]
click at [583, 27] on icon at bounding box center [585, 23] width 5 height 6
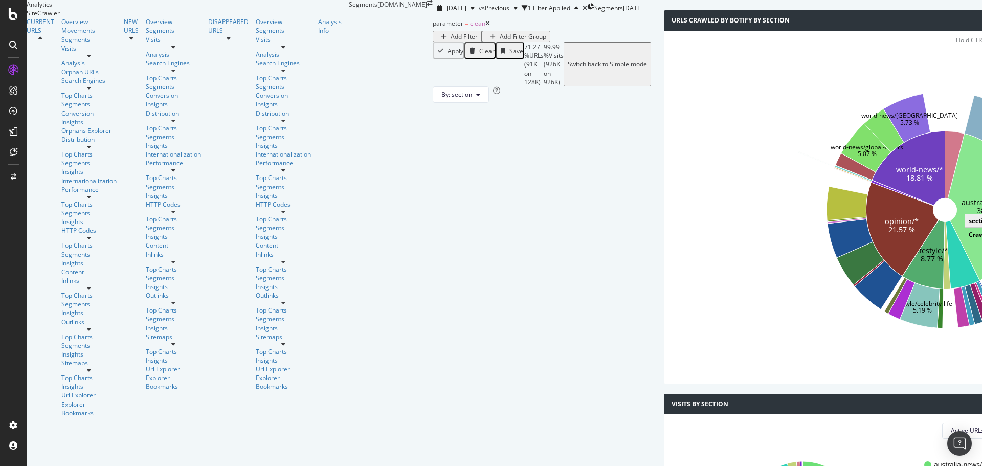
click at [961, 208] on text "australia-news/*" at bounding box center [989, 203] width 57 height 10
click at [945, 289] on icon at bounding box center [962, 255] width 34 height 68
click at [920, 264] on text "8.77 %" at bounding box center [931, 259] width 22 height 10
click at [866, 277] on icon at bounding box center [902, 230] width 73 height 94
click at [896, 174] on text "world-news/*" at bounding box center [919, 170] width 47 height 10
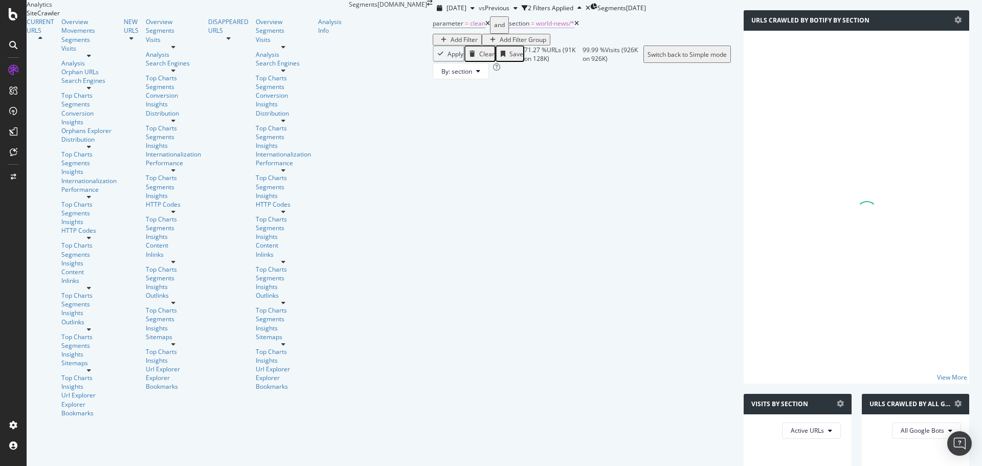
click at [536, 28] on span "world-news/*" at bounding box center [555, 23] width 38 height 9
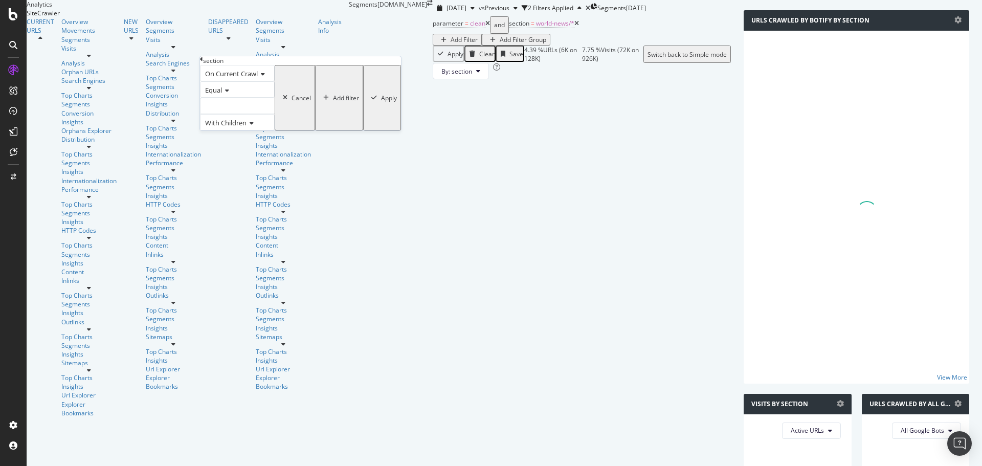
click at [203, 62] on icon at bounding box center [201, 59] width 3 height 6
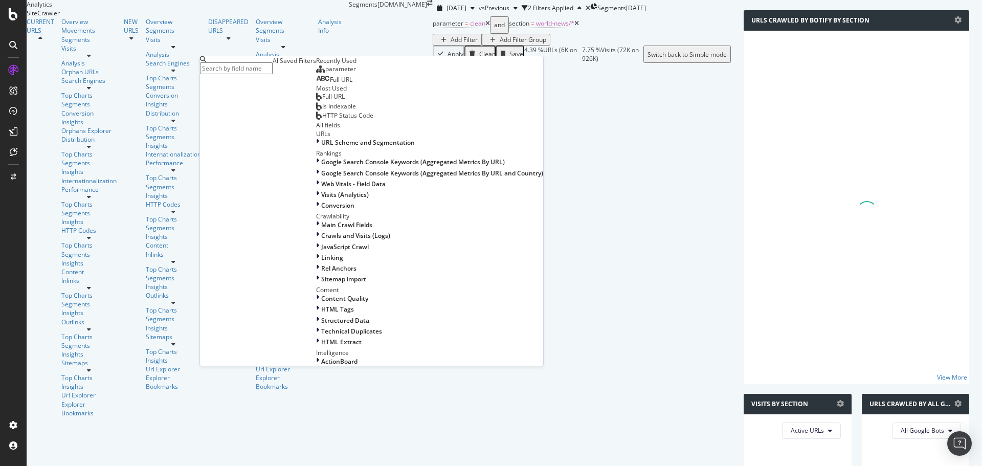
click at [467, 79] on div "By: section" at bounding box center [582, 71] width 298 height 16
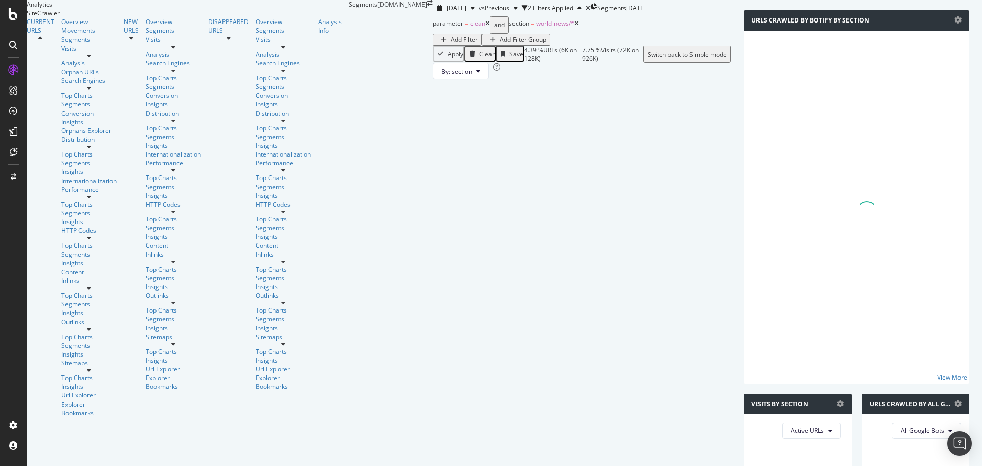
click at [509, 28] on span "section" at bounding box center [519, 23] width 20 height 9
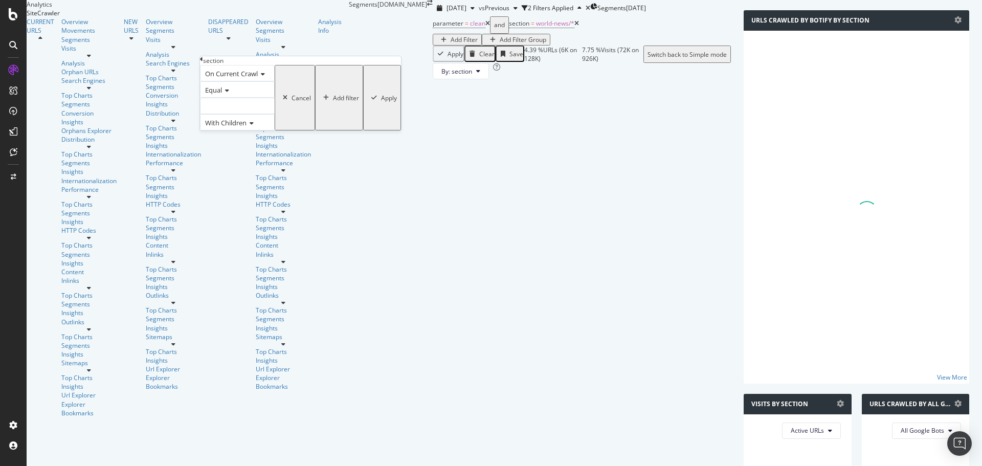
click at [435, 79] on div "By: section" at bounding box center [582, 71] width 298 height 16
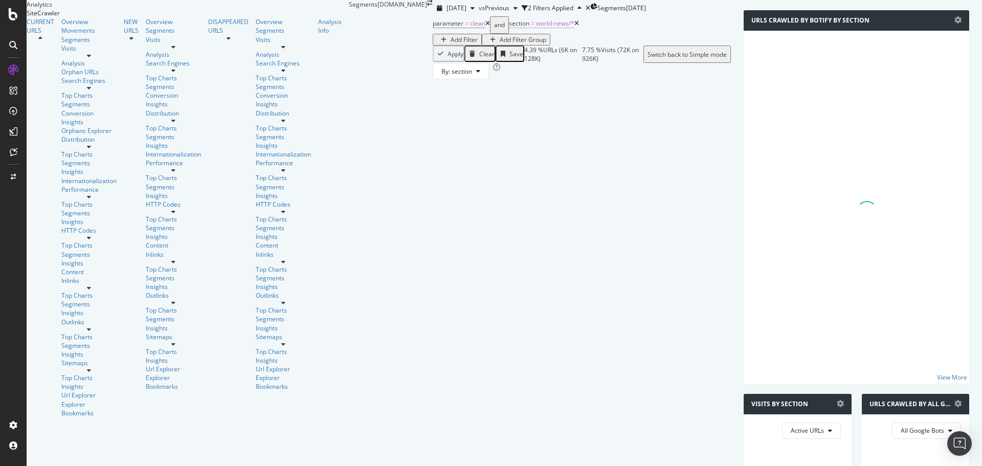
click at [536, 28] on span "world-news/*" at bounding box center [555, 23] width 38 height 9
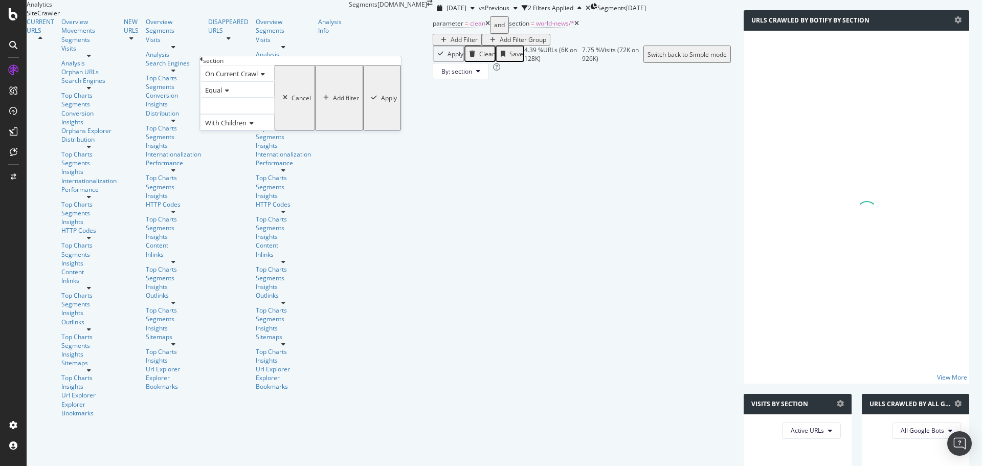
click at [244, 114] on div at bounding box center [237, 106] width 75 height 16
click at [485, 79] on div "By: section" at bounding box center [582, 71] width 298 height 16
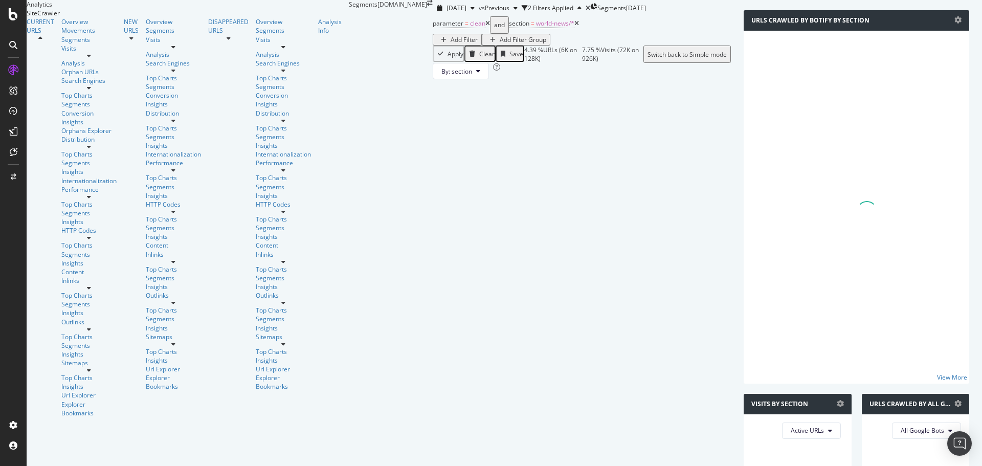
click at [574, 27] on icon at bounding box center [576, 23] width 5 height 6
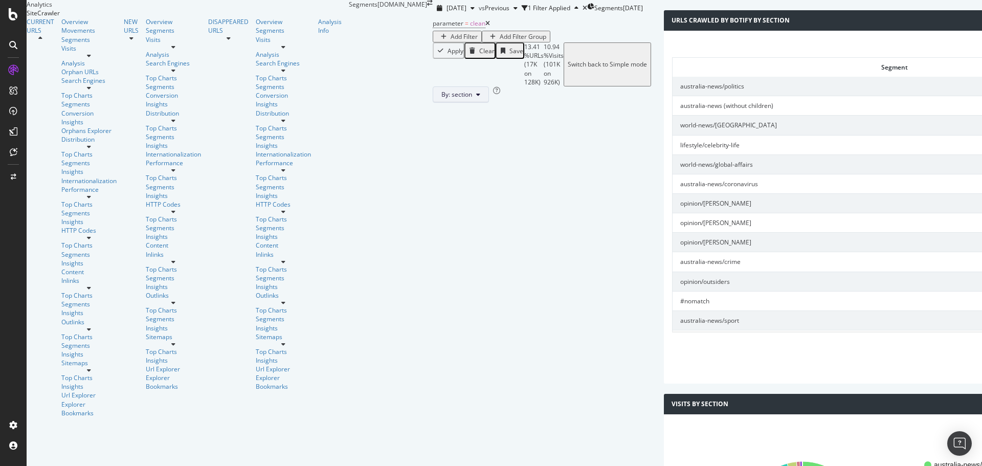
click at [441, 90] on span "By: section" at bounding box center [456, 94] width 31 height 9
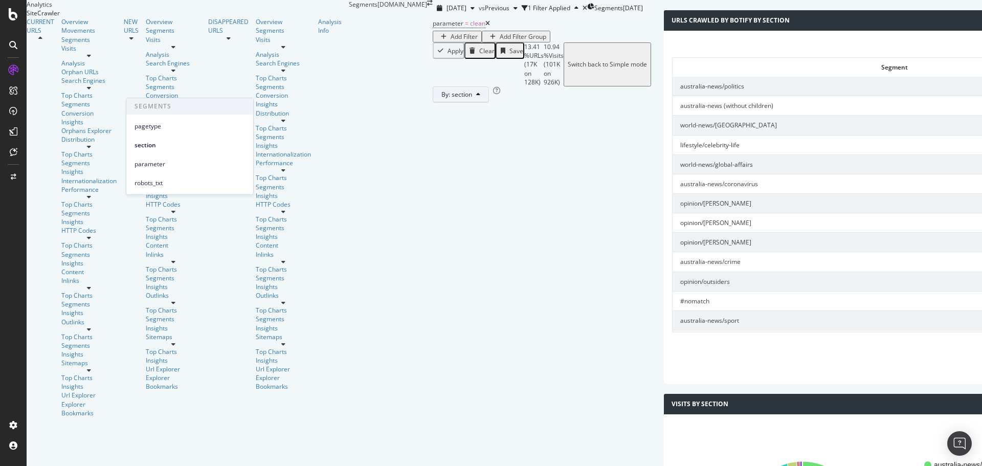
click at [441, 90] on span "By: section" at bounding box center [456, 94] width 31 height 9
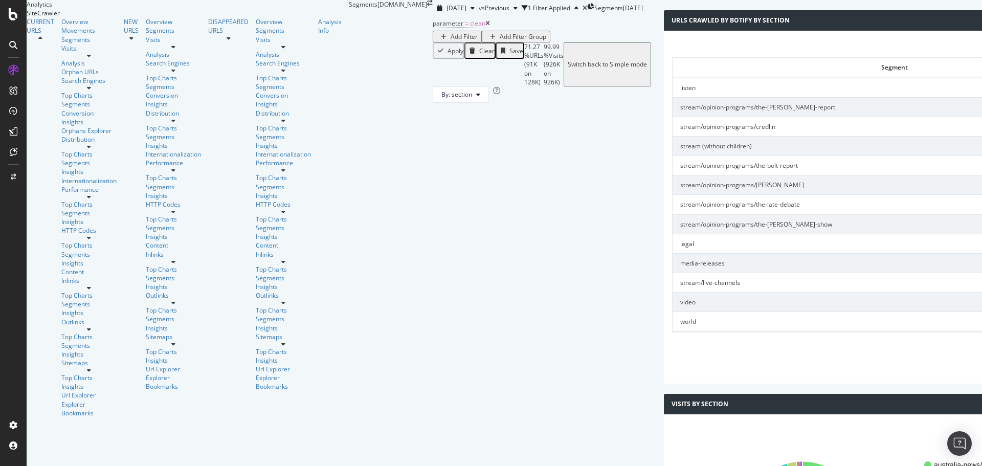
scroll to position [358, 0]
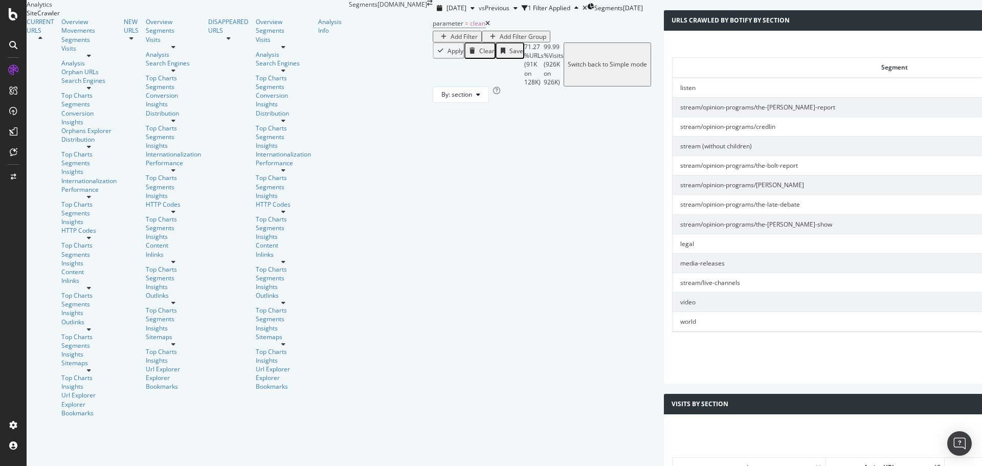
click at [485, 27] on icon at bounding box center [487, 23] width 5 height 6
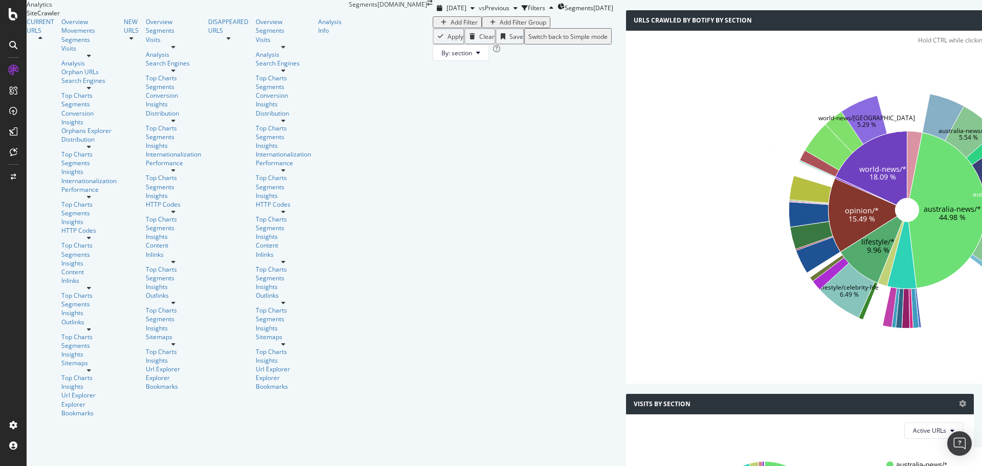
scroll to position [307, 0]
click at [959, 400] on icon at bounding box center [962, 403] width 7 height 7
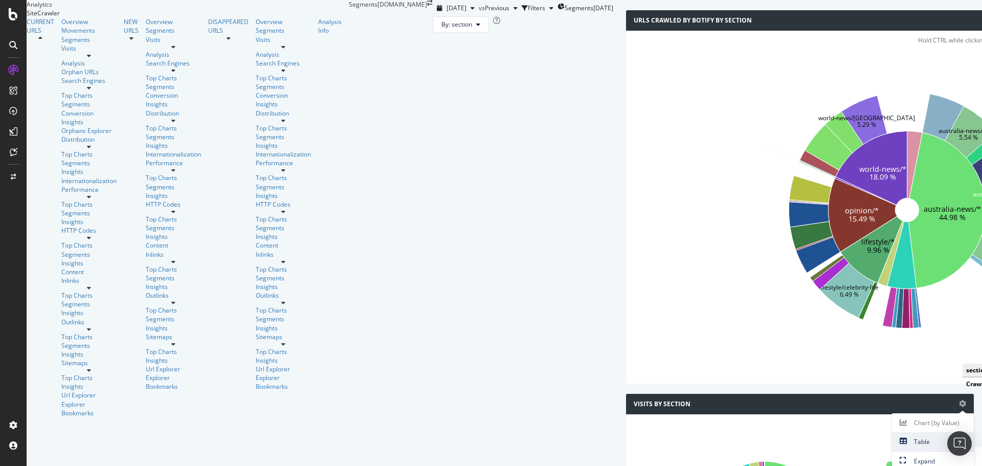
click at [892, 435] on span "Table" at bounding box center [933, 442] width 82 height 14
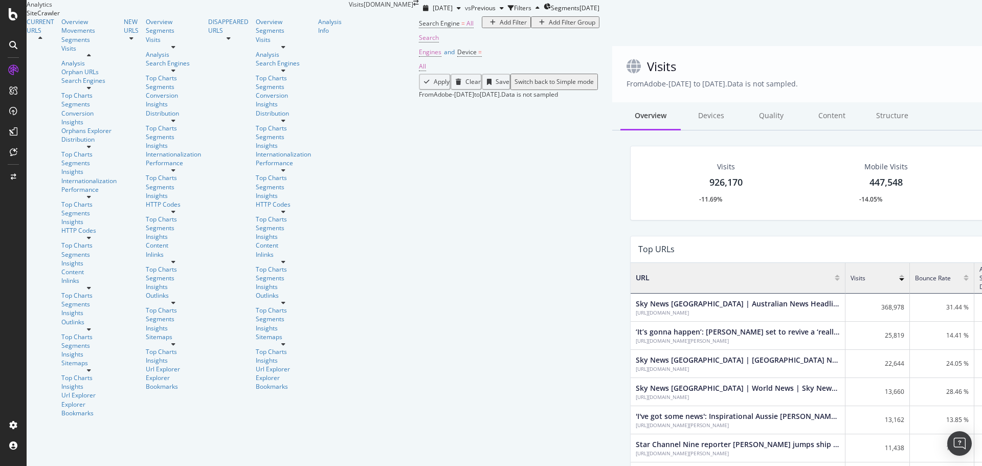
scroll to position [299, 816]
drag, startPoint x: 310, startPoint y: 405, endPoint x: 119, endPoint y: 368, distance: 195.3
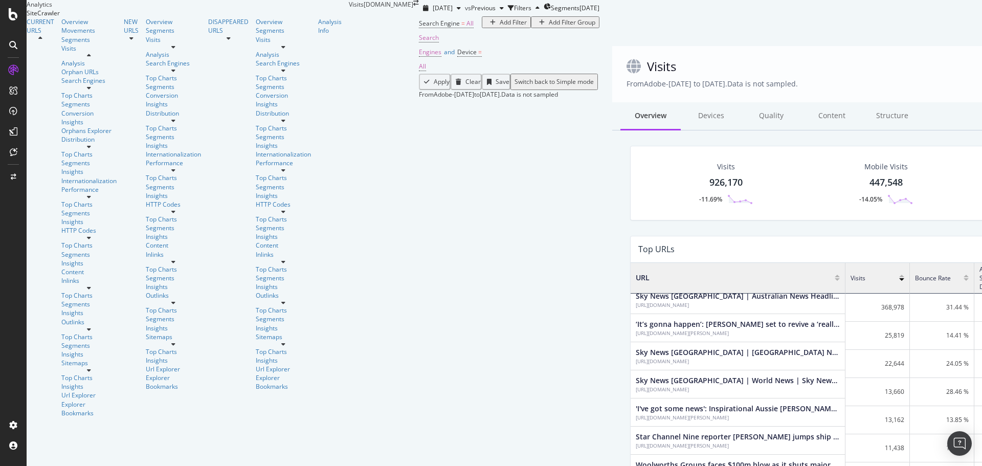
scroll to position [0, 0]
click at [549, 27] on div "Add Filter Group" at bounding box center [572, 22] width 47 height 9
click at [500, 27] on div "Add Filter" at bounding box center [513, 22] width 27 height 9
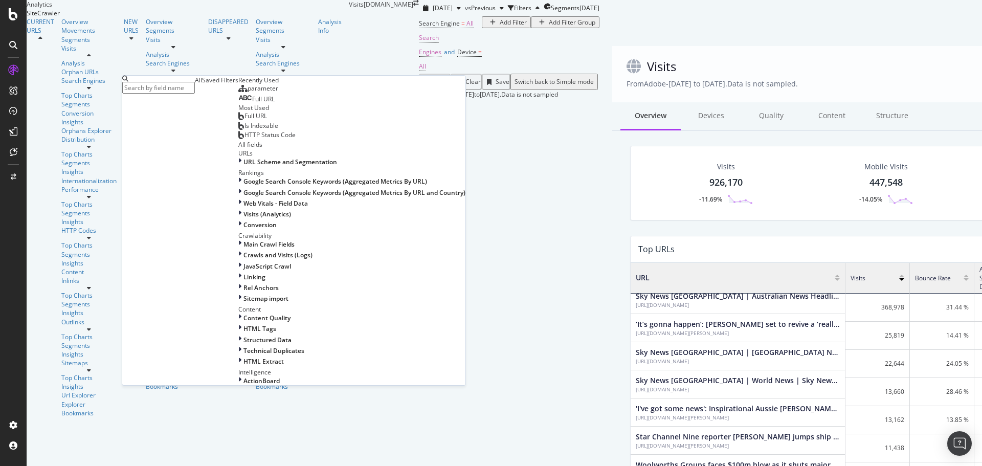
scroll to position [79, 0]
drag, startPoint x: 370, startPoint y: 119, endPoint x: 361, endPoint y: 98, distance: 22.5
click at [419, 99] on div "From Adobe - Jun. 24, 2025 to Jul. 22, 2025 . Data is not sampled" at bounding box center [509, 94] width 180 height 9
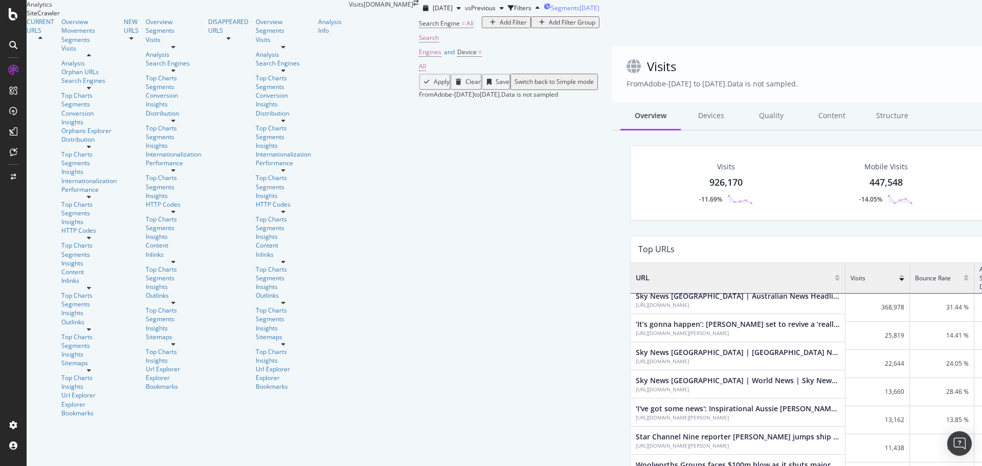
click at [551, 12] on span "Segments" at bounding box center [565, 8] width 29 height 9
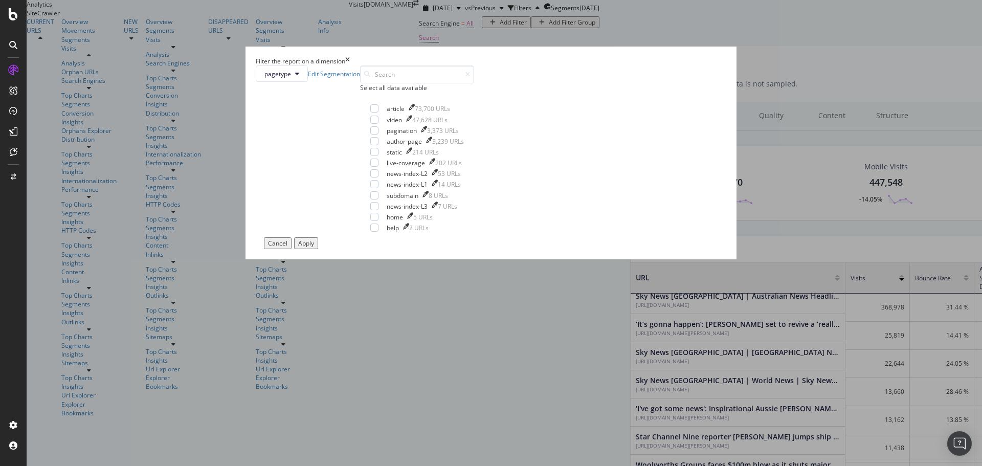
click at [287, 247] on div "Cancel" at bounding box center [277, 243] width 19 height 9
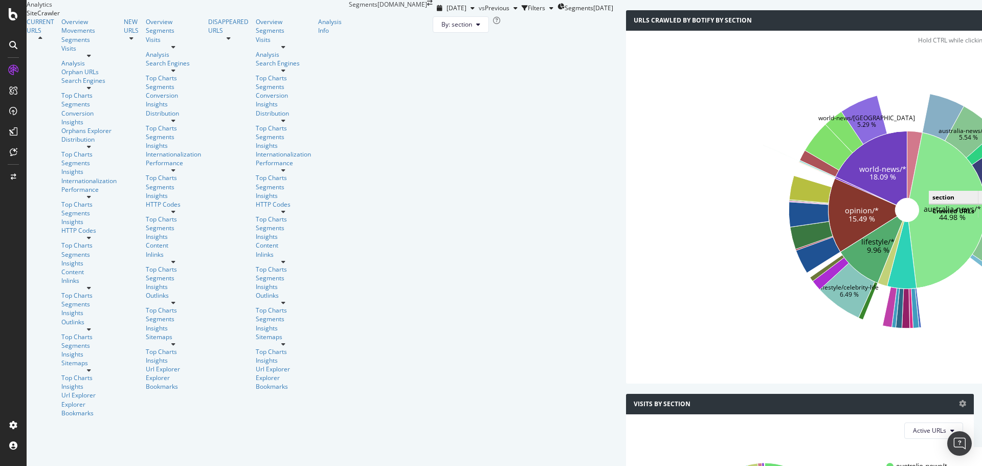
drag, startPoint x: 439, startPoint y: 267, endPoint x: 981, endPoint y: 210, distance: 544.5
click at [908, 267] on icon at bounding box center [946, 210] width 77 height 155
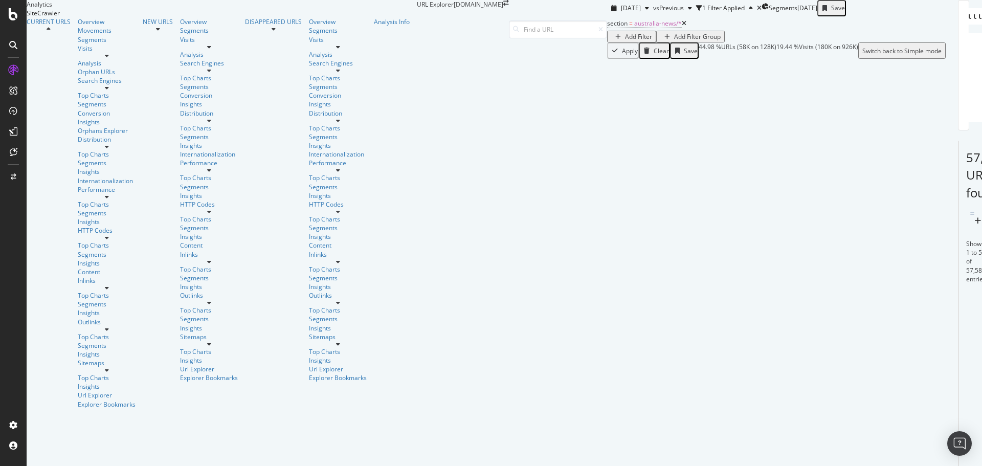
click at [840, 59] on div "19.44 % Visits ( 180K on 926K )" at bounding box center [817, 50] width 82 height 16
click at [682, 27] on icon at bounding box center [684, 23] width 5 height 6
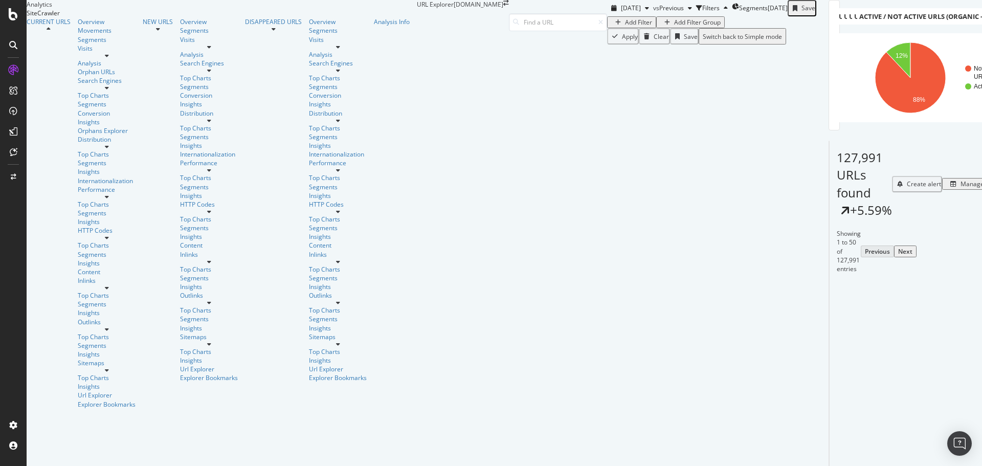
click at [969, 113] on icon "A chart." at bounding box center [972, 110] width 6 height 6
click at [949, 113] on icon "A chart." at bounding box center [952, 110] width 6 height 6
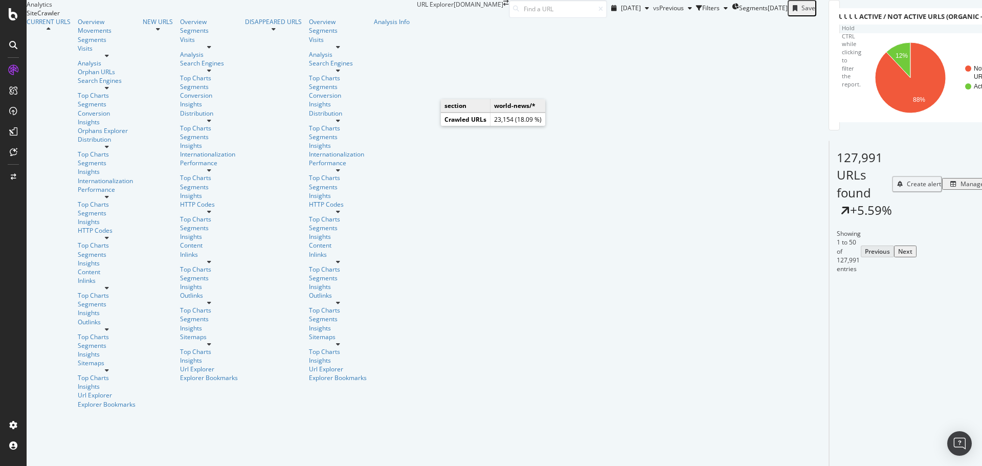
click at [958, 58] on text "world-news/*" at bounding box center [976, 54] width 36 height 7
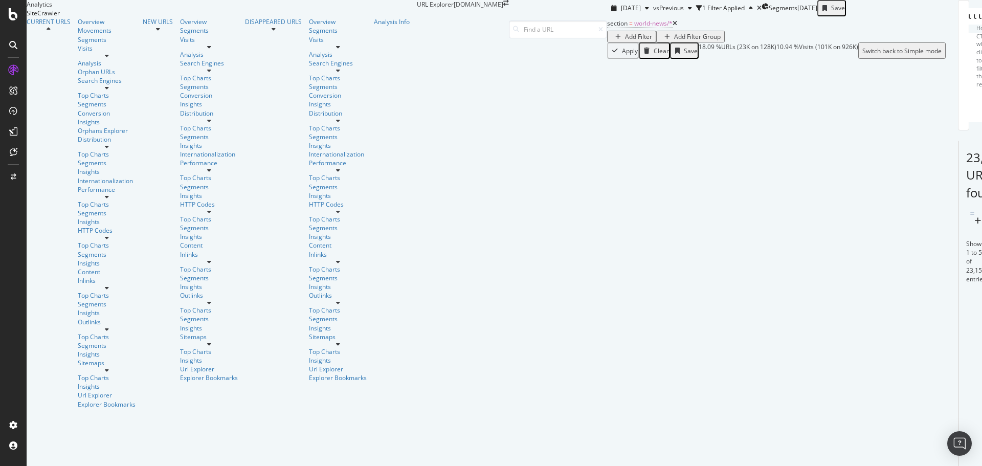
click at [672, 27] on icon at bounding box center [674, 23] width 5 height 6
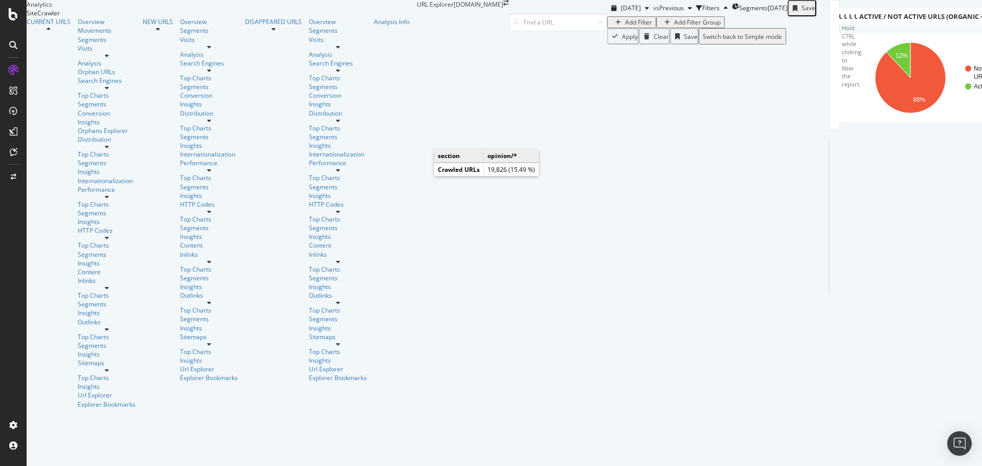
click at [958, 68] on text "opinion/*" at bounding box center [970, 64] width 24 height 7
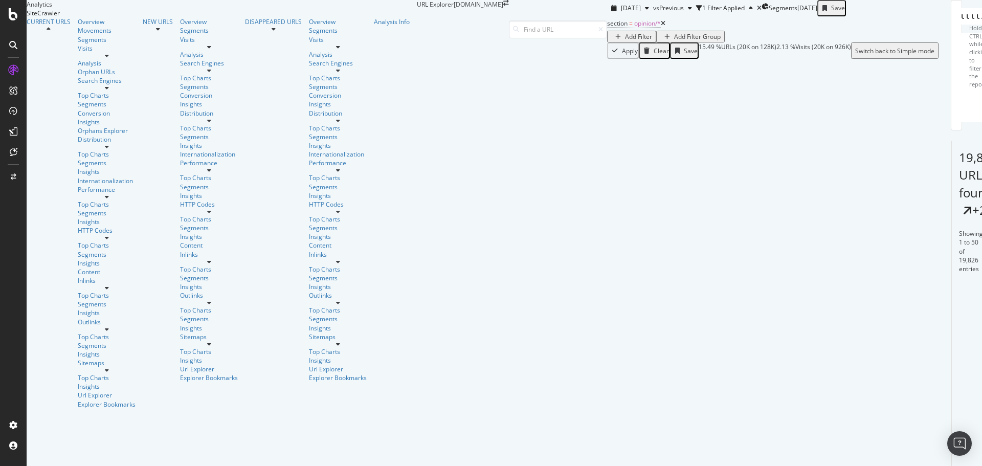
click at [661, 27] on icon at bounding box center [663, 23] width 5 height 6
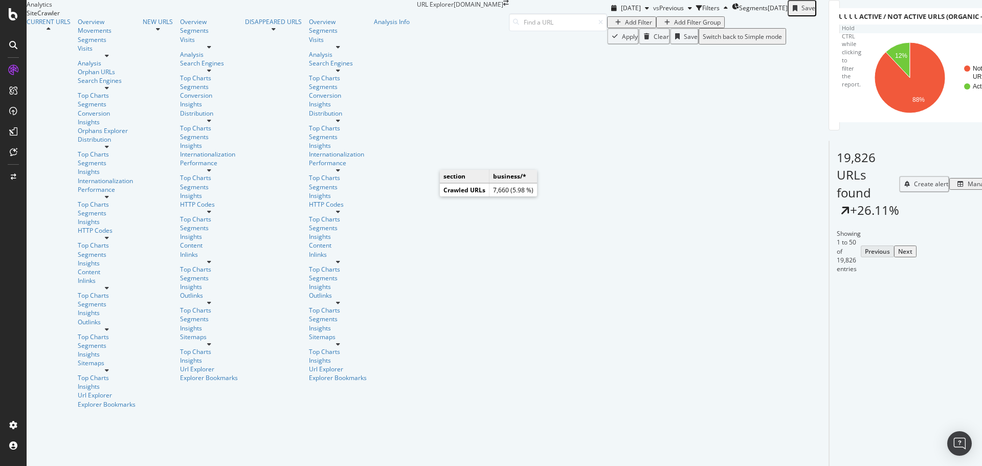
click at [957, 87] on text "business/*" at bounding box center [971, 83] width 29 height 7
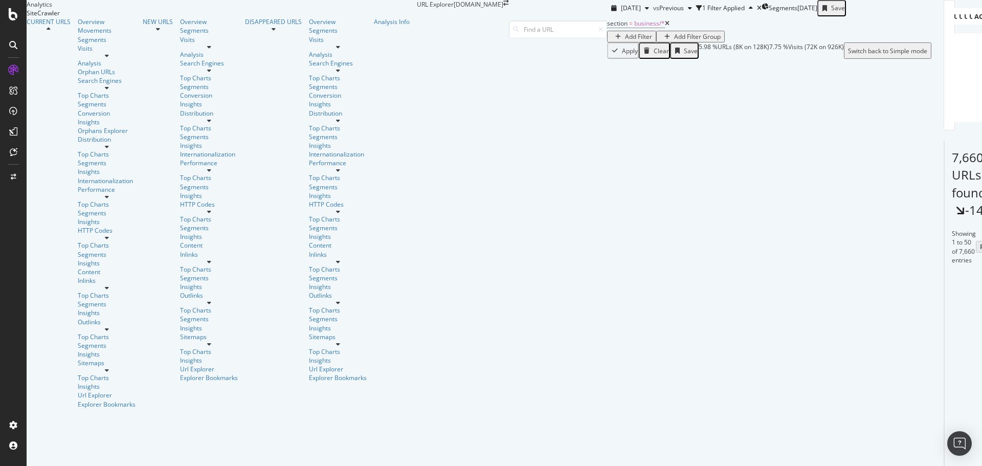
drag, startPoint x: 186, startPoint y: 65, endPoint x: 695, endPoint y: 3, distance: 512.6
click at [665, 27] on icon at bounding box center [667, 23] width 5 height 6
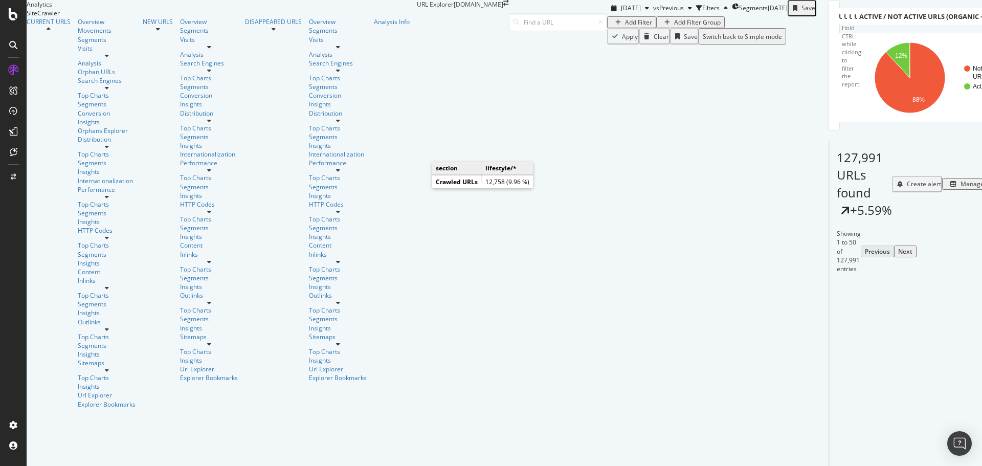
click at [957, 78] on text "lifestyle/*" at bounding box center [969, 74] width 25 height 7
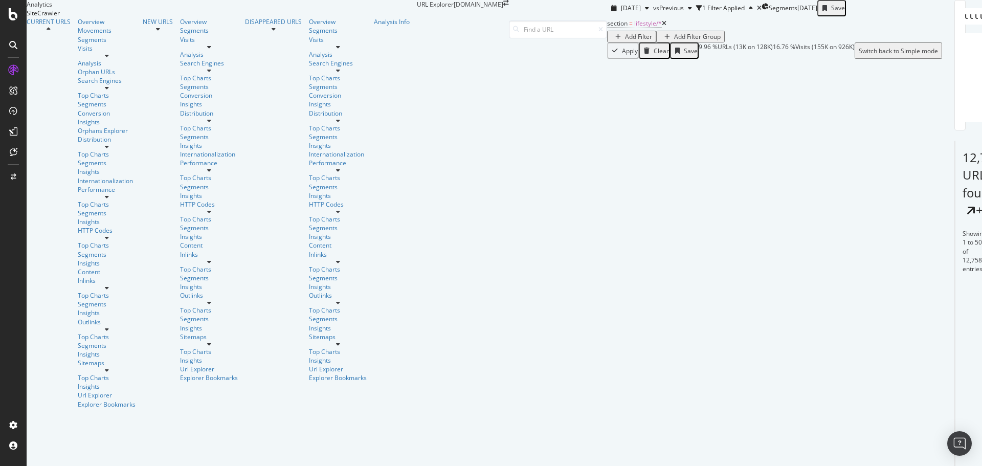
drag, startPoint x: 178, startPoint y: 66, endPoint x: 398, endPoint y: 78, distance: 220.2
click at [662, 27] on icon at bounding box center [664, 23] width 5 height 6
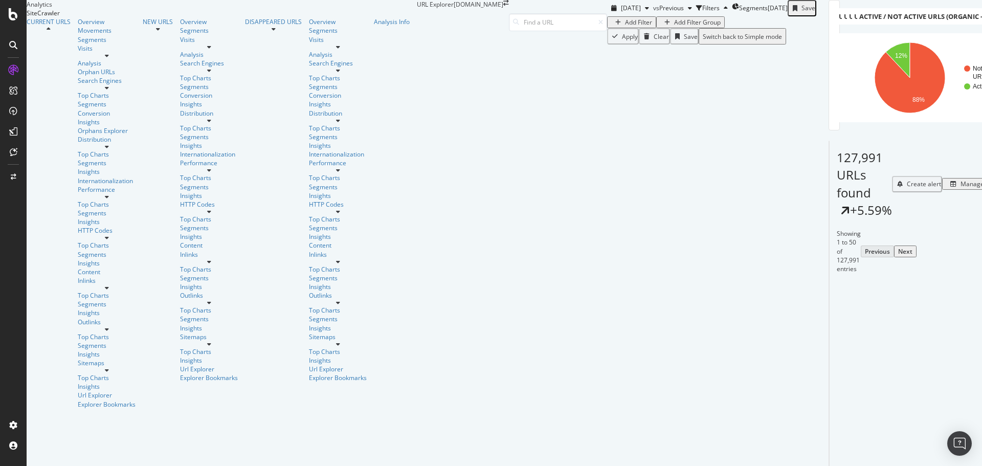
click at [968, 113] on icon "A chart." at bounding box center [971, 110] width 6 height 6
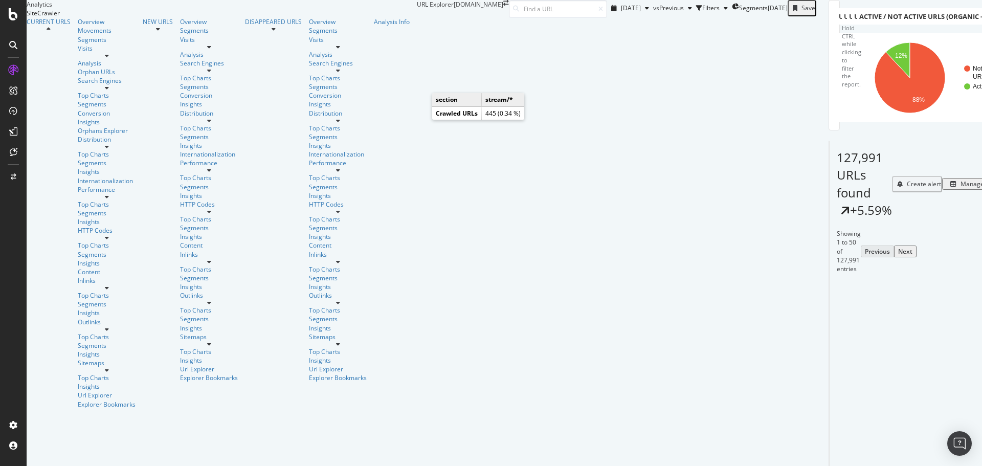
click at [957, 58] on text "stream/*" at bounding box center [968, 54] width 23 height 7
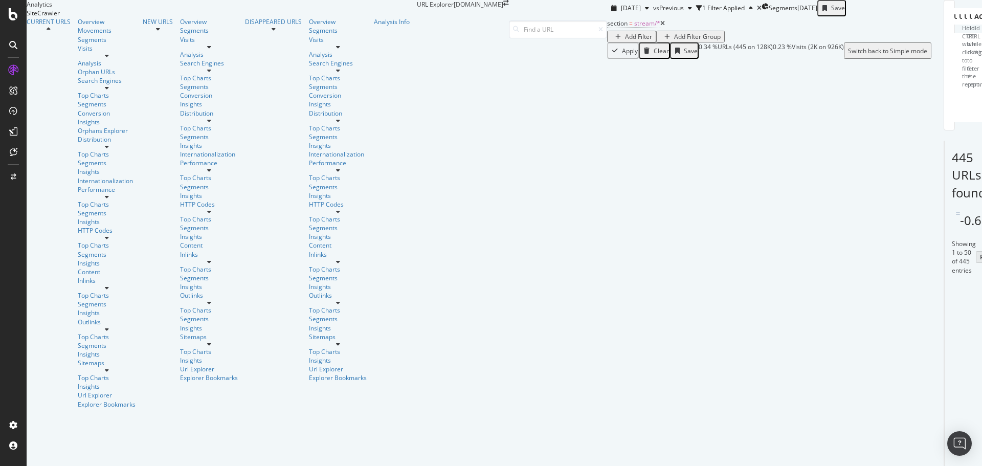
drag, startPoint x: 181, startPoint y: 67, endPoint x: 685, endPoint y: 105, distance: 505.1
click at [660, 27] on icon at bounding box center [662, 23] width 5 height 6
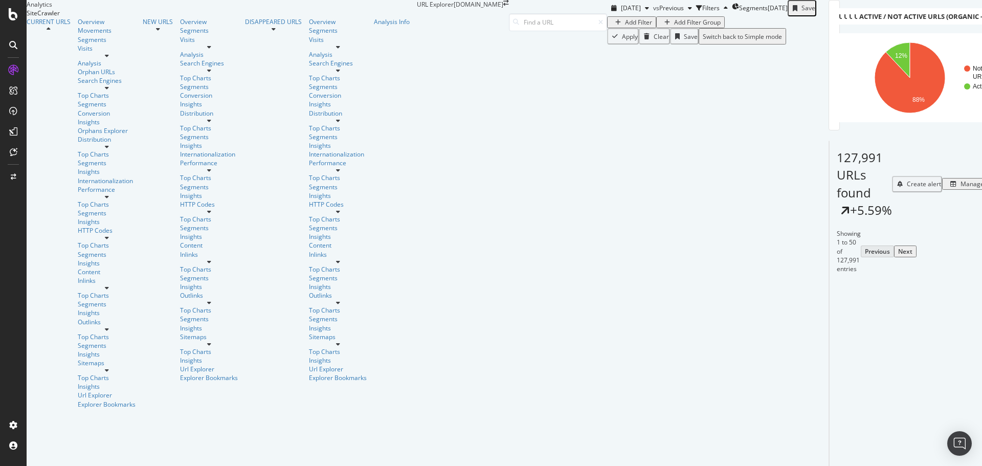
click at [968, 113] on icon "A chart." at bounding box center [971, 110] width 6 height 6
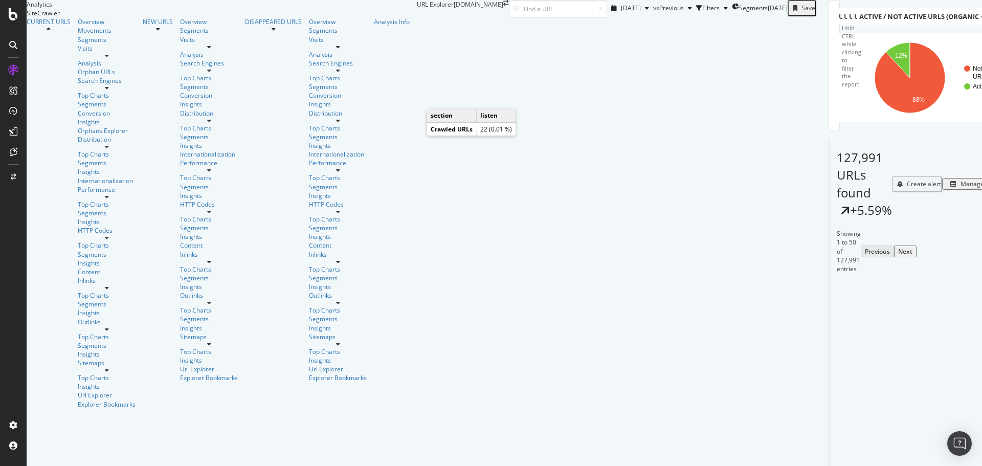
click at [957, 68] on text "listen" at bounding box center [964, 64] width 14 height 7
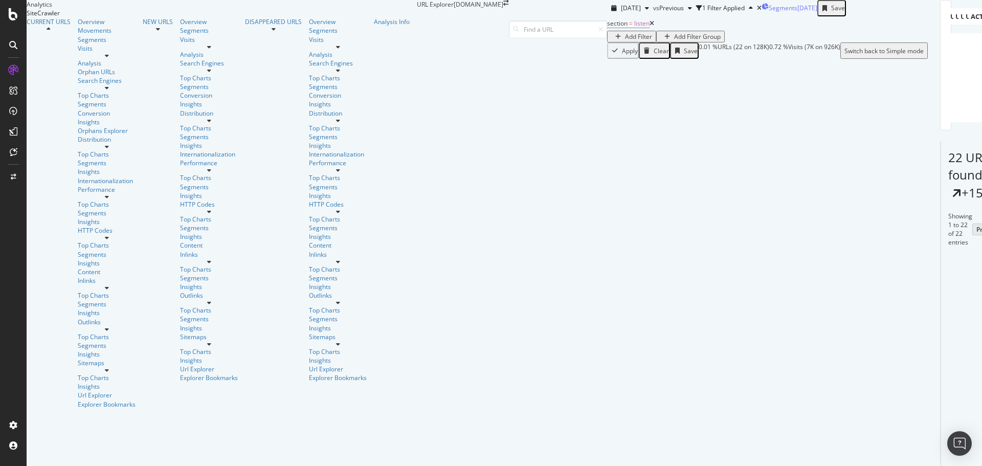
drag, startPoint x: 170, startPoint y: 67, endPoint x: 299, endPoint y: 40, distance: 132.1
click at [649, 27] on icon at bounding box center [651, 23] width 5 height 6
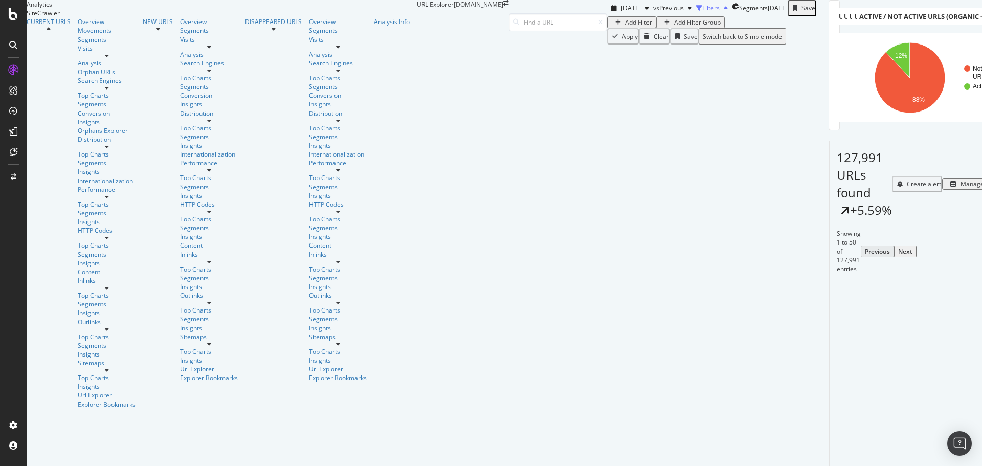
click at [719, 11] on div "button" at bounding box center [725, 8] width 12 height 6
click at [739, 12] on span "Segments" at bounding box center [753, 8] width 29 height 9
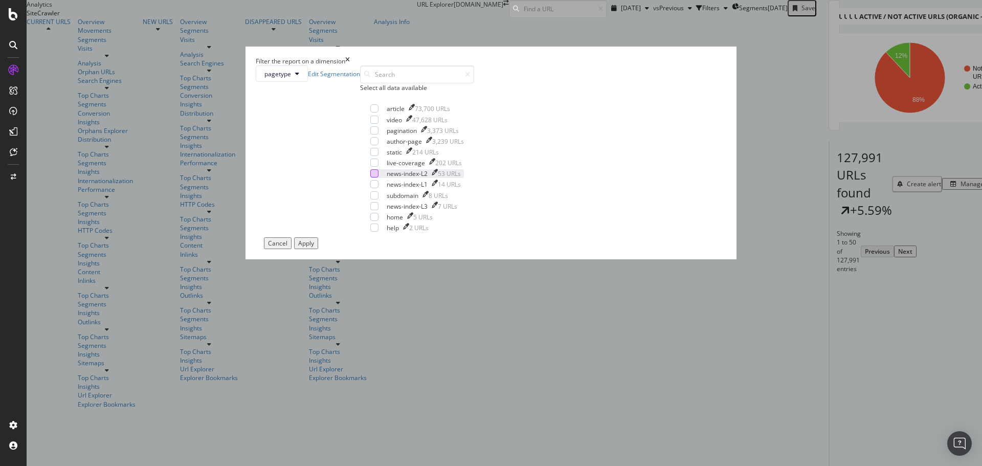
click at [378, 177] on div "modal" at bounding box center [374, 173] width 8 height 8
click at [318, 249] on button "Apply" at bounding box center [306, 243] width 24 height 12
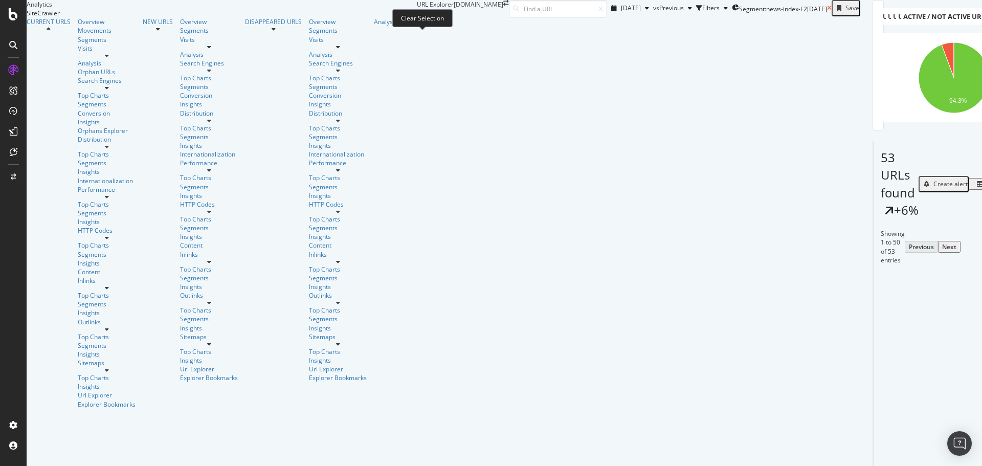
click at [827, 11] on icon at bounding box center [829, 8] width 5 height 6
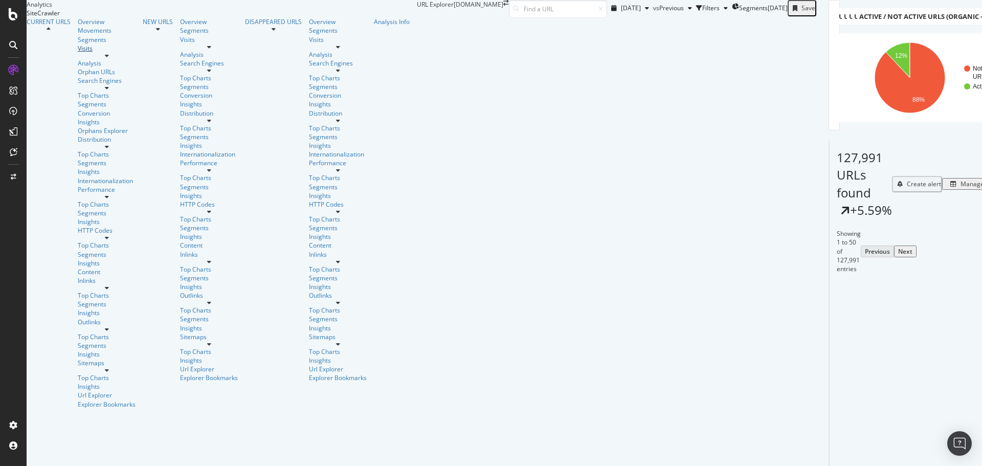
drag, startPoint x: 57, startPoint y: 111, endPoint x: 432, endPoint y: 257, distance: 402.3
click at [78, 53] on link "Visits" at bounding box center [107, 48] width 58 height 9
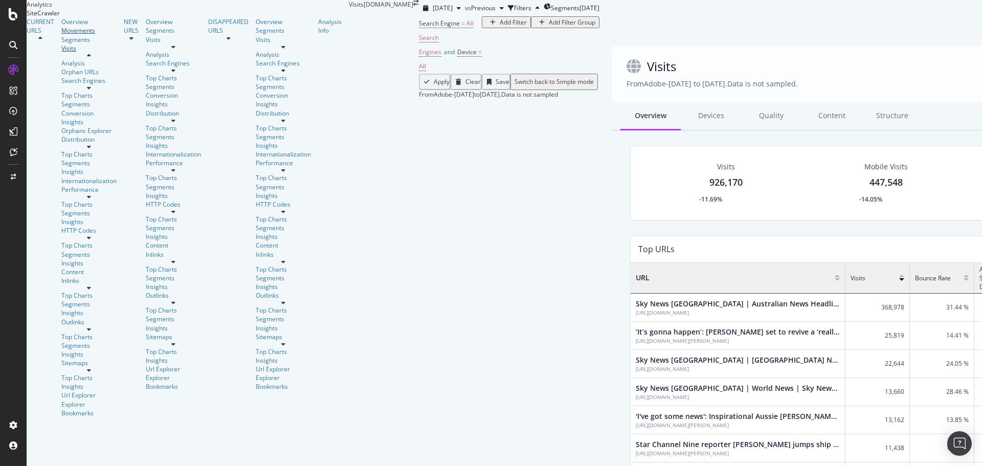
scroll to position [299, 816]
click at [61, 53] on link "Visits" at bounding box center [88, 48] width 55 height 9
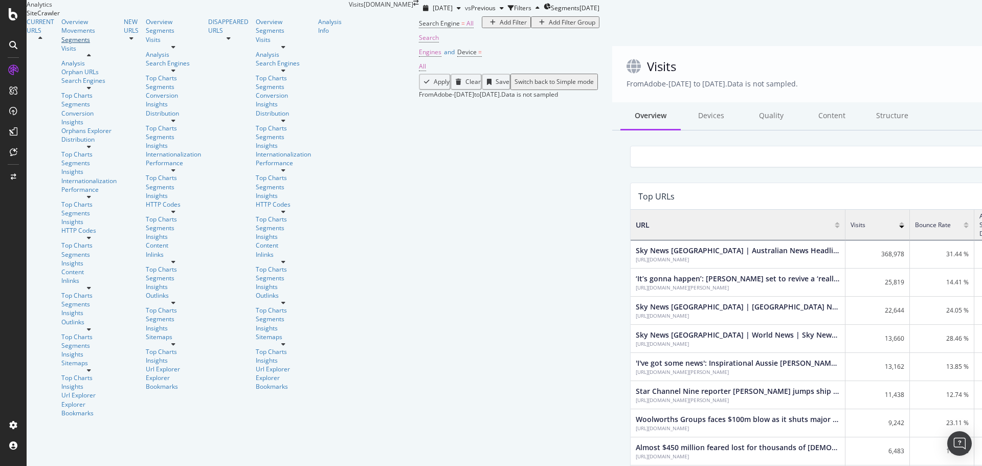
click at [63, 44] on link "Segments" at bounding box center [88, 39] width 55 height 9
click at [61, 85] on div "Search Engines" at bounding box center [88, 80] width 55 height 9
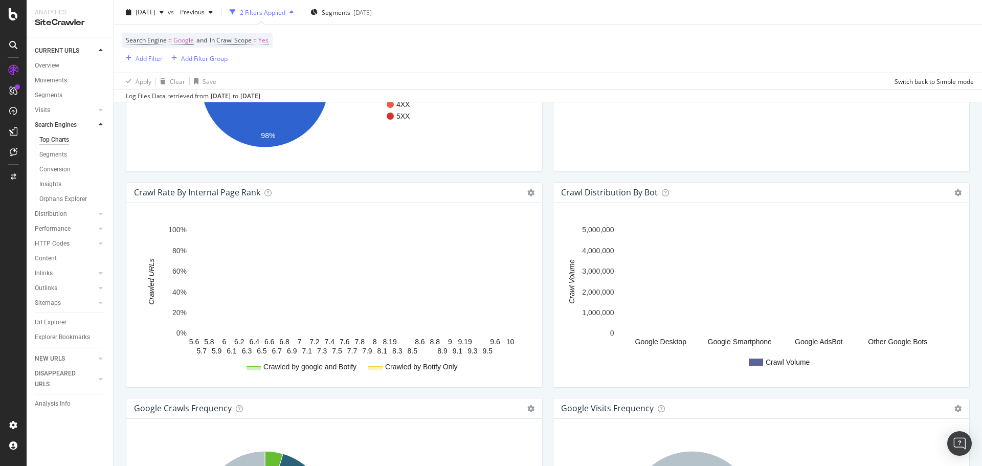
scroll to position [1155, 0]
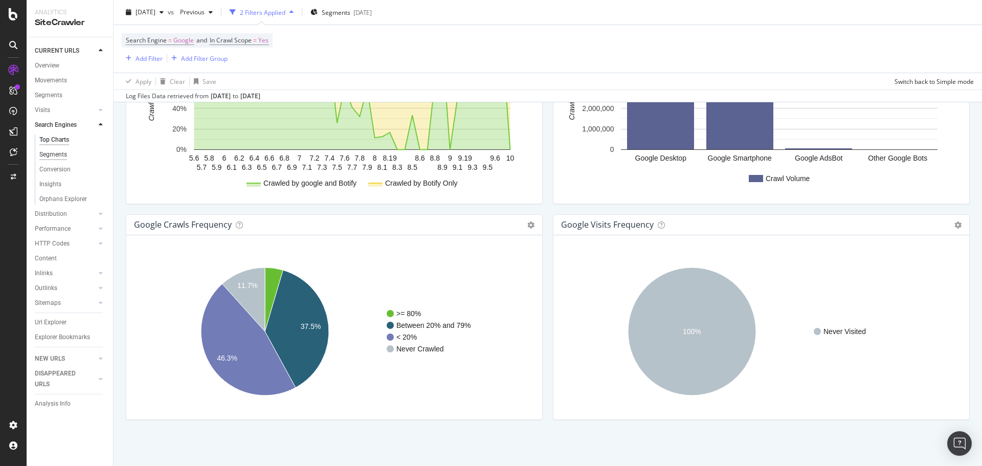
click at [59, 153] on div "Segments" at bounding box center [53, 154] width 28 height 11
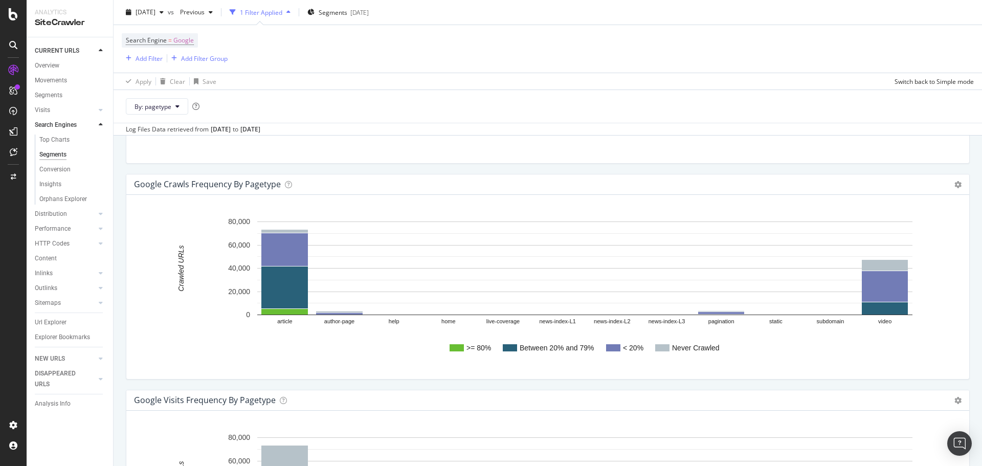
scroll to position [1469, 0]
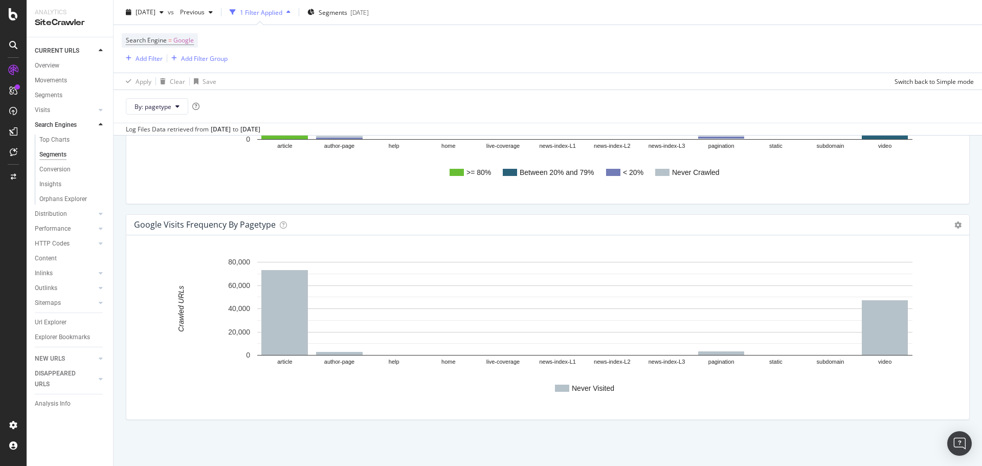
drag, startPoint x: 50, startPoint y: 227, endPoint x: 230, endPoint y: 206, distance: 181.7
click at [50, 227] on div "Performance" at bounding box center [53, 228] width 36 height 11
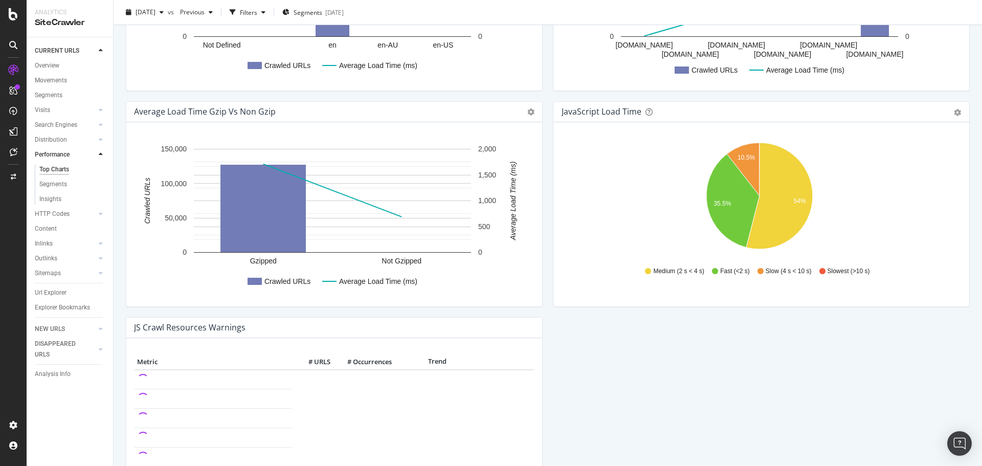
scroll to position [716, 0]
click at [12, 151] on icon at bounding box center [14, 152] width 8 height 8
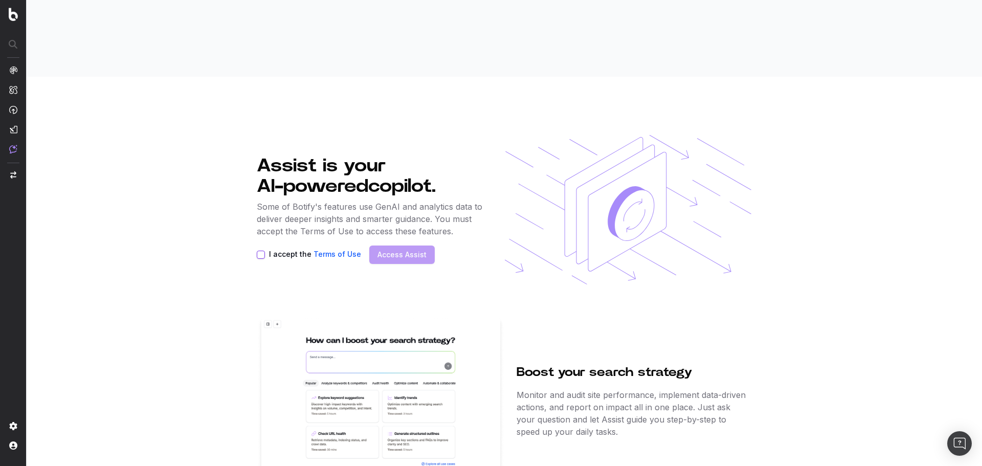
click at [305, 251] on label "I accept the Terms of Use" at bounding box center [315, 255] width 92 height 8
click at [265, 251] on button "I accept the Terms of Use" at bounding box center [261, 255] width 8 height 8
click at [415, 250] on link "Access Assist" at bounding box center [401, 255] width 49 height 10
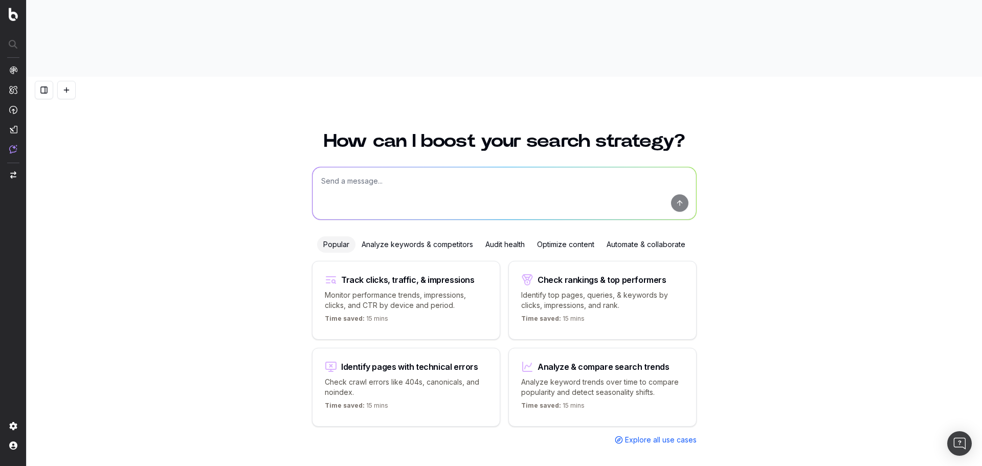
click at [420, 167] on textarea at bounding box center [503, 193] width 383 height 52
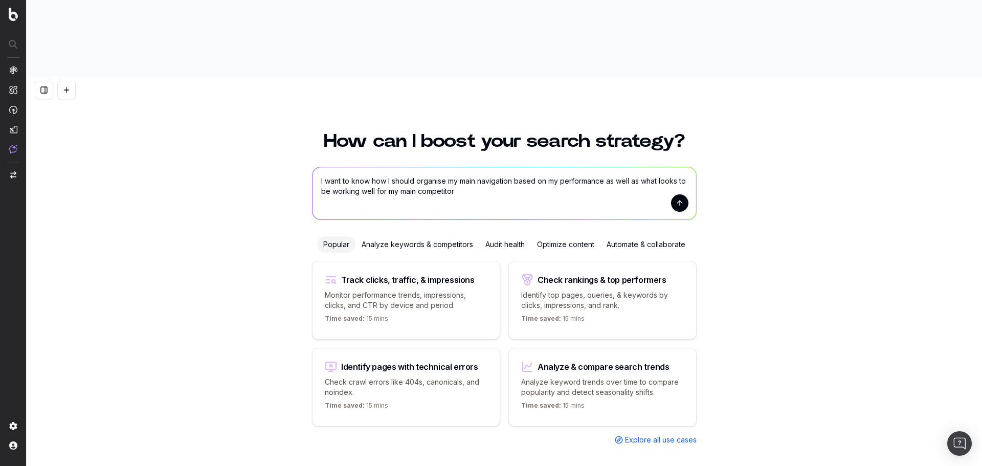
type textarea "I want to know how I should organise my main navigation based on my performance…"
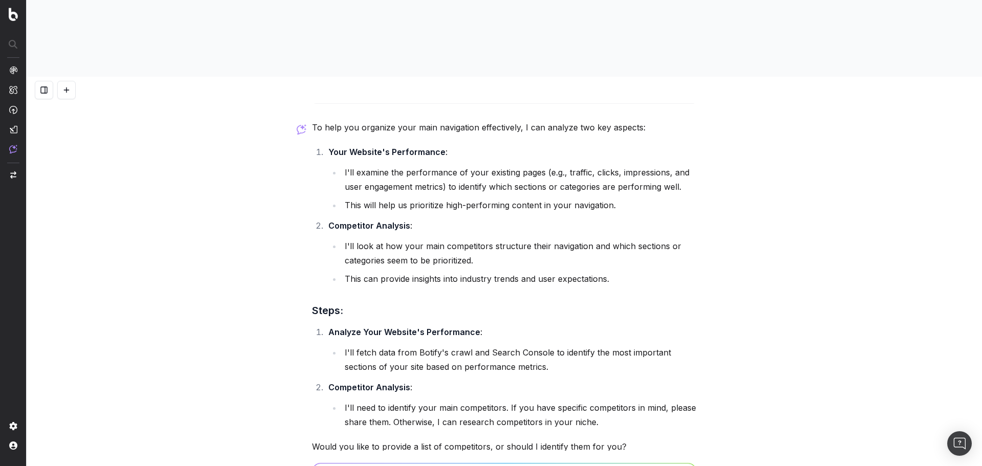
scroll to position [84, 0]
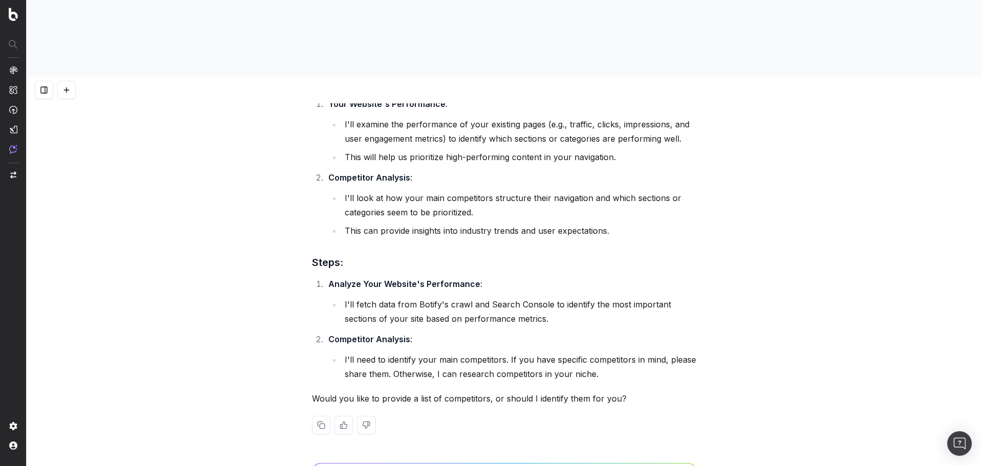
type textarea "Yes do this. Look for some competitors but include 9news, 7news and The Austral…"
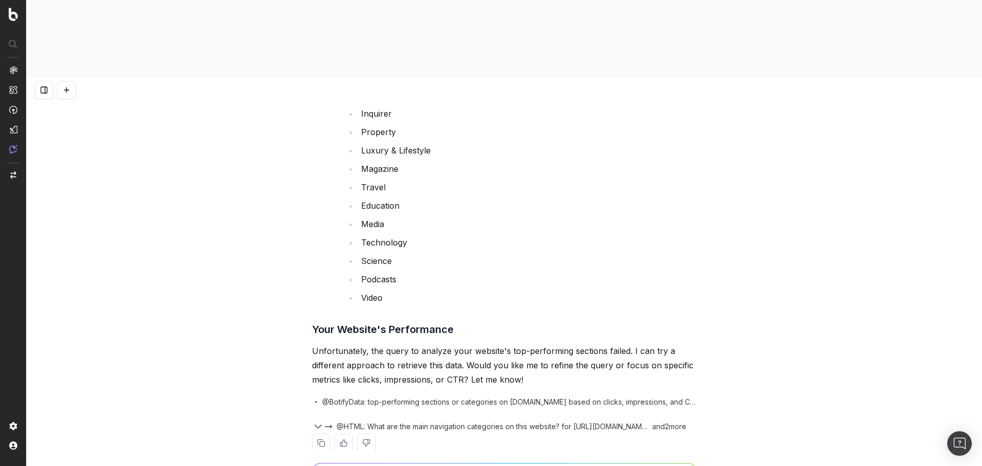
scroll to position [1483, 0]
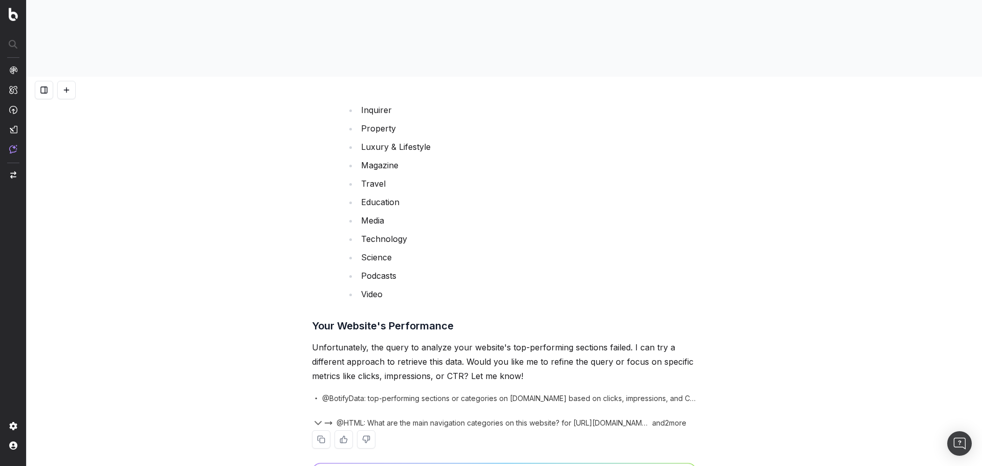
type textarea "I want you to focus again on clicks and impressions"
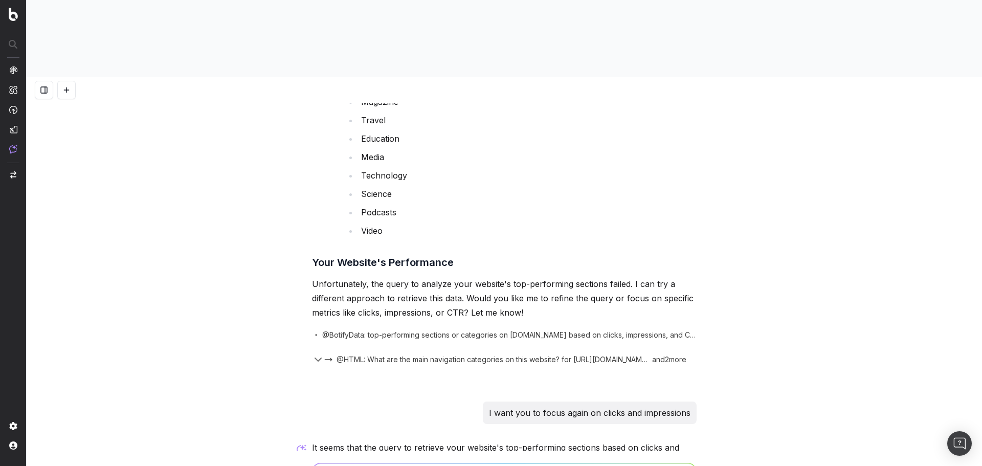
scroll to position [1772, 0]
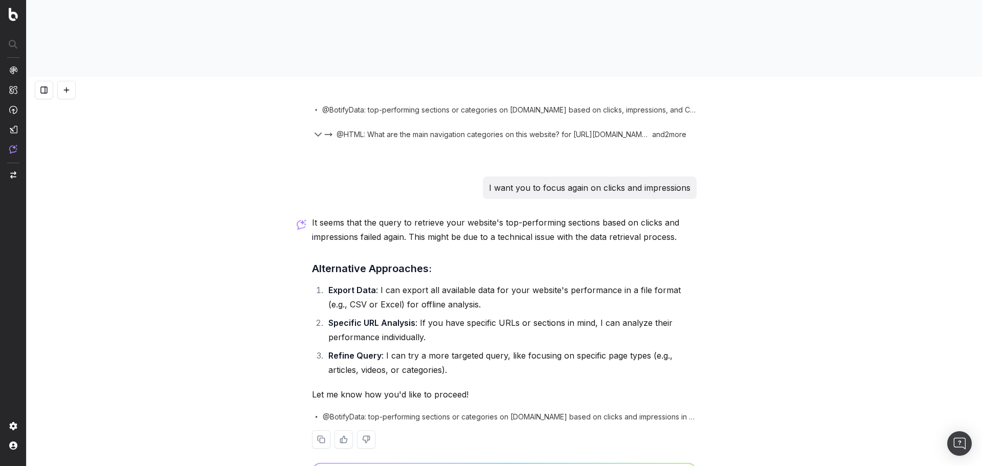
type textarea "Z"
type textarea "Split up the search by the initial URL path and look at them as a whole"
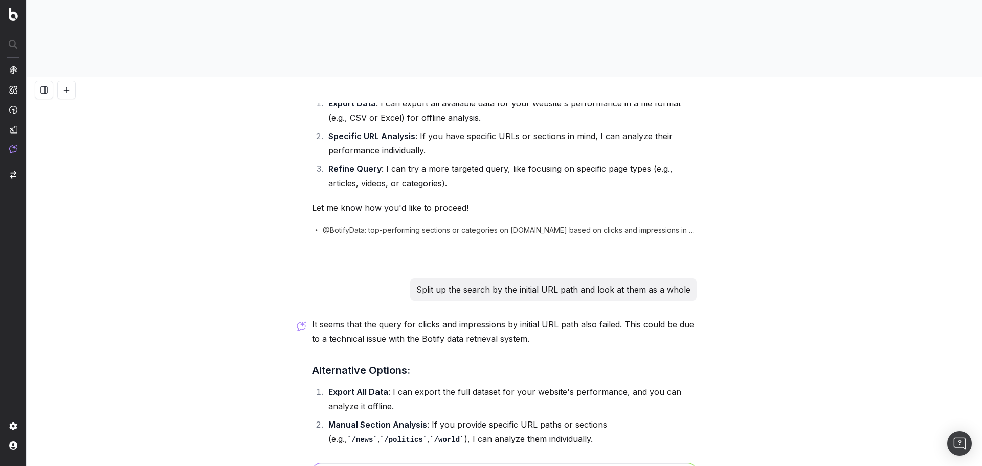
scroll to position [2061, 0]
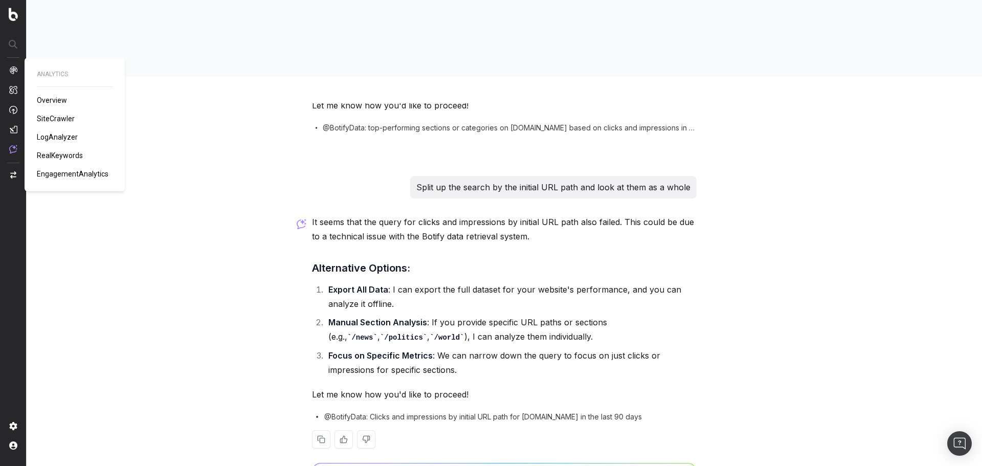
click at [49, 116] on span "SiteCrawler" at bounding box center [56, 119] width 38 height 8
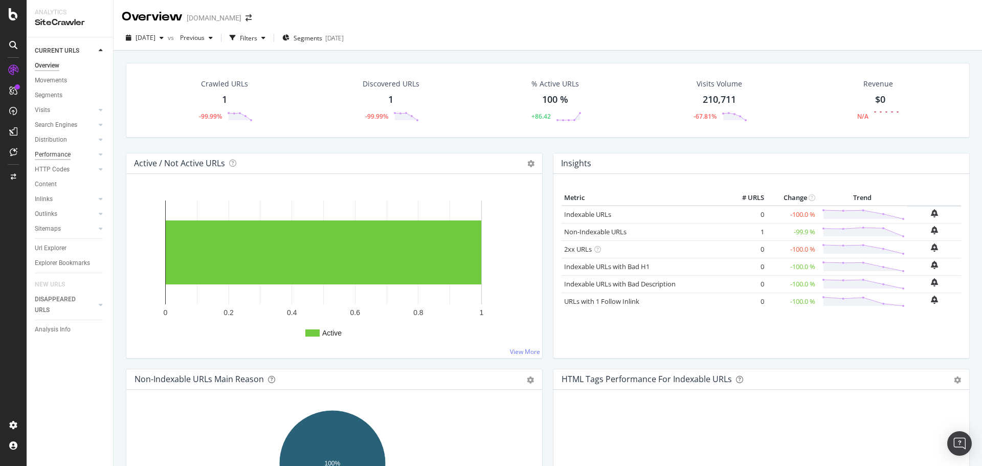
click at [62, 156] on div "Performance" at bounding box center [53, 154] width 36 height 11
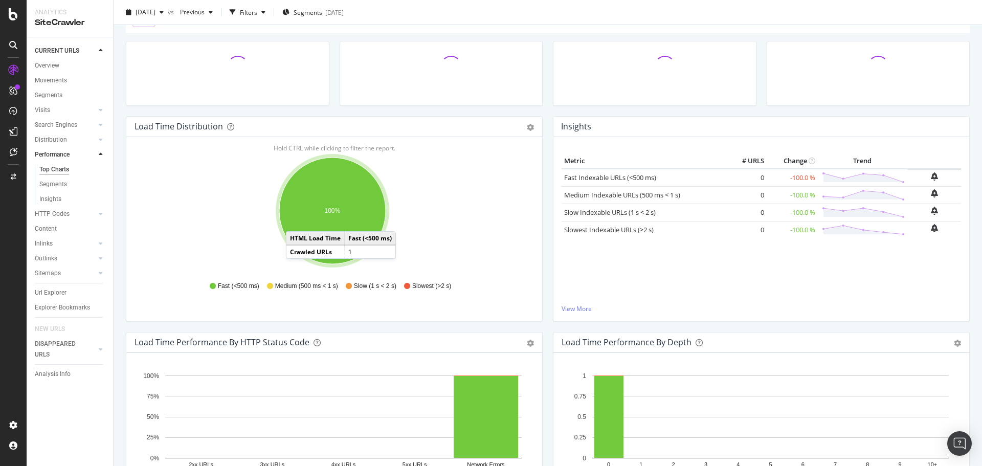
scroll to position [153, 0]
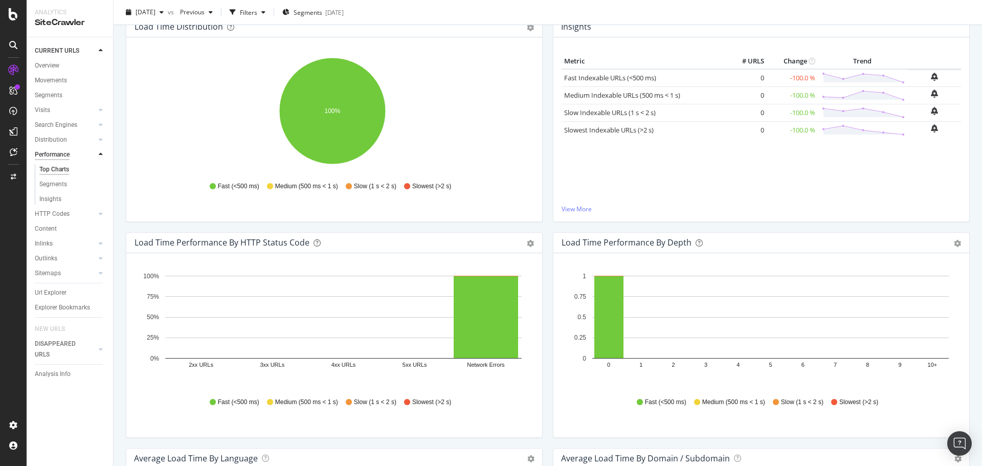
drag, startPoint x: 58, startPoint y: 185, endPoint x: 52, endPoint y: 151, distance: 33.7
click at [58, 185] on div "Segments" at bounding box center [53, 184] width 28 height 11
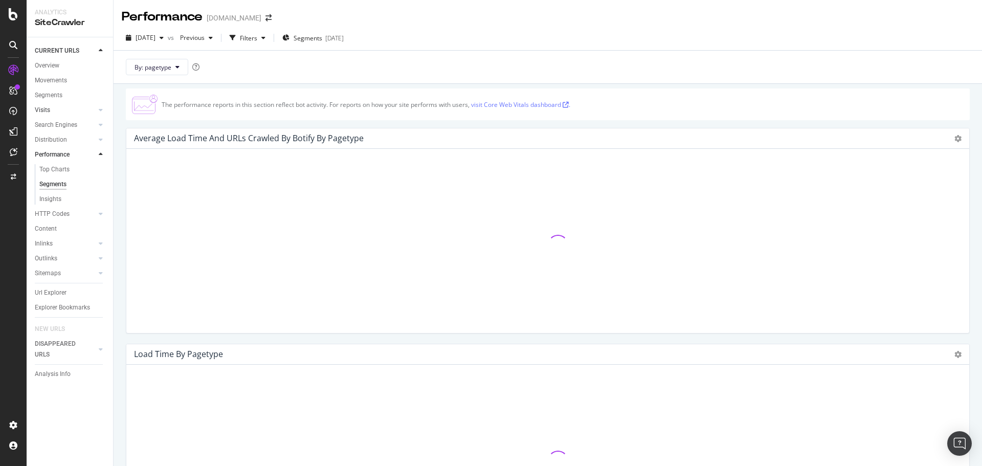
click at [60, 109] on link "Visits" at bounding box center [65, 110] width 61 height 11
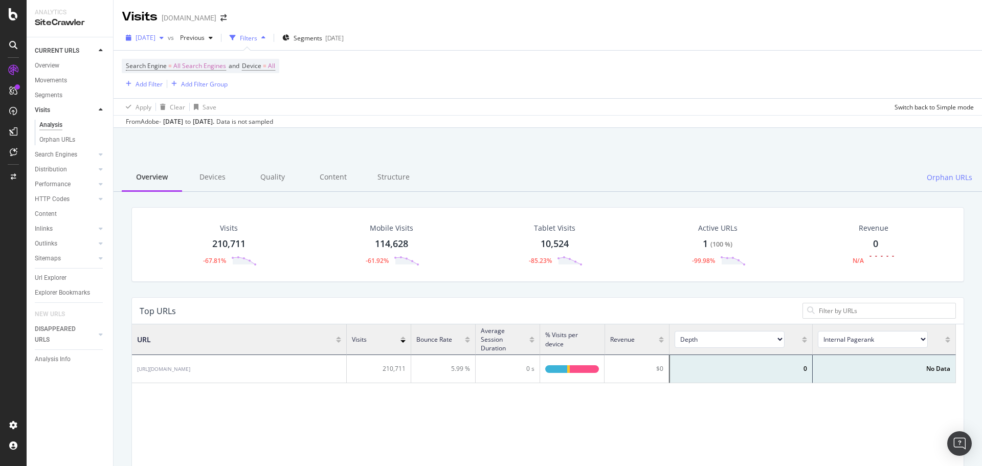
click at [155, 39] on span "[DATE]" at bounding box center [145, 37] width 20 height 9
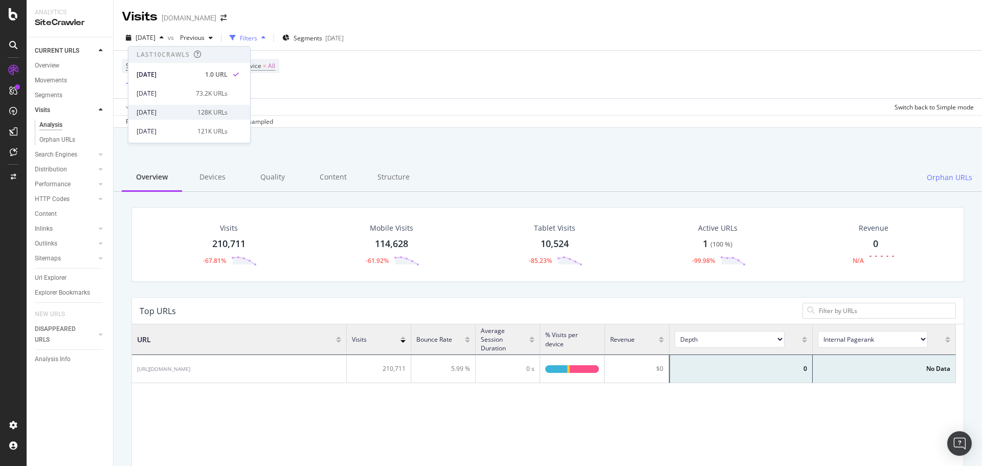
click at [161, 112] on div "[DATE]" at bounding box center [164, 112] width 55 height 9
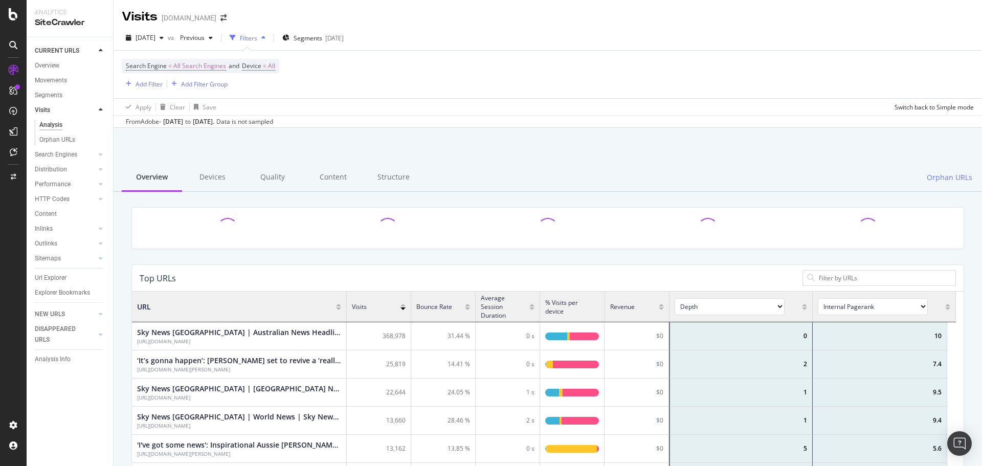
scroll to position [299, 816]
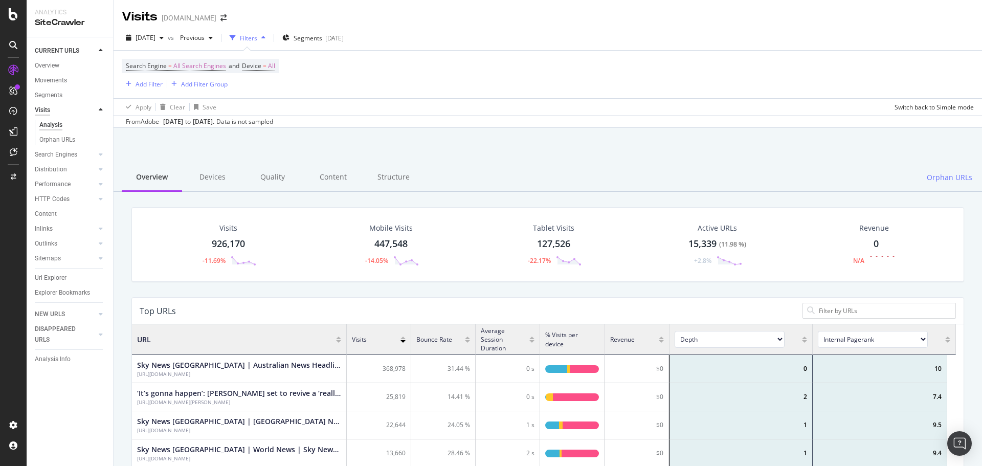
click at [39, 107] on div "Visits" at bounding box center [42, 110] width 15 height 11
click at [53, 67] on div "Overview" at bounding box center [47, 65] width 25 height 11
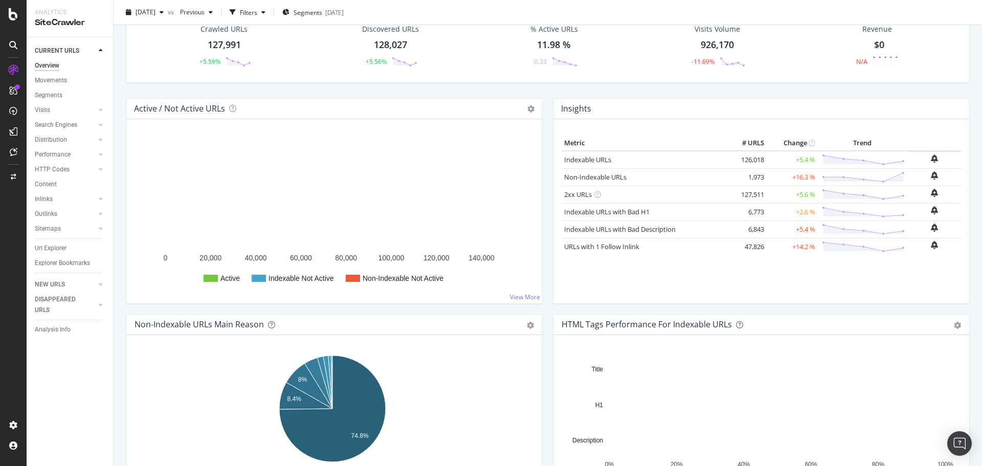
scroll to position [51, 0]
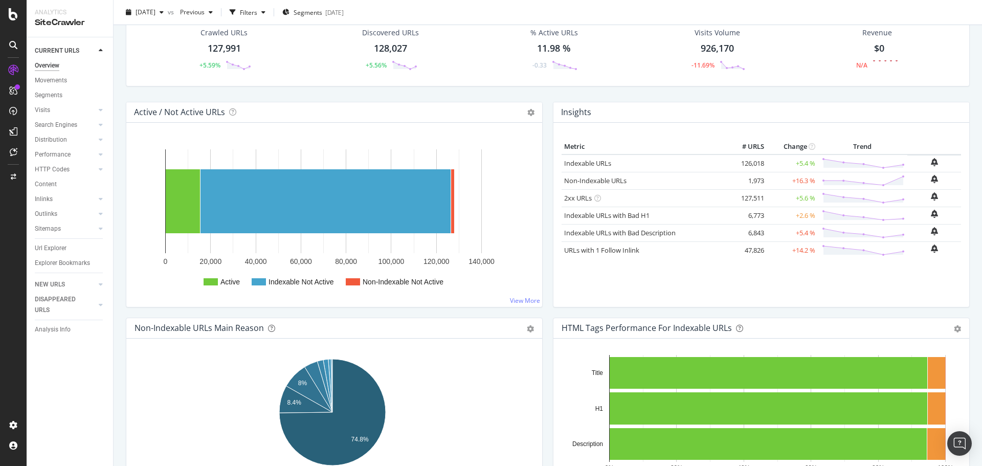
click at [47, 248] on div "Url Explorer" at bounding box center [51, 248] width 32 height 11
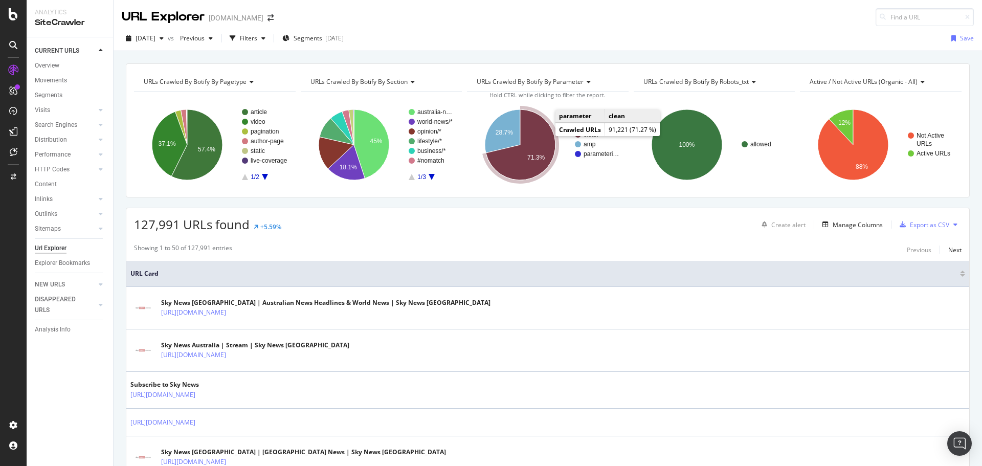
click at [545, 135] on icon "A chart." at bounding box center [521, 144] width 70 height 71
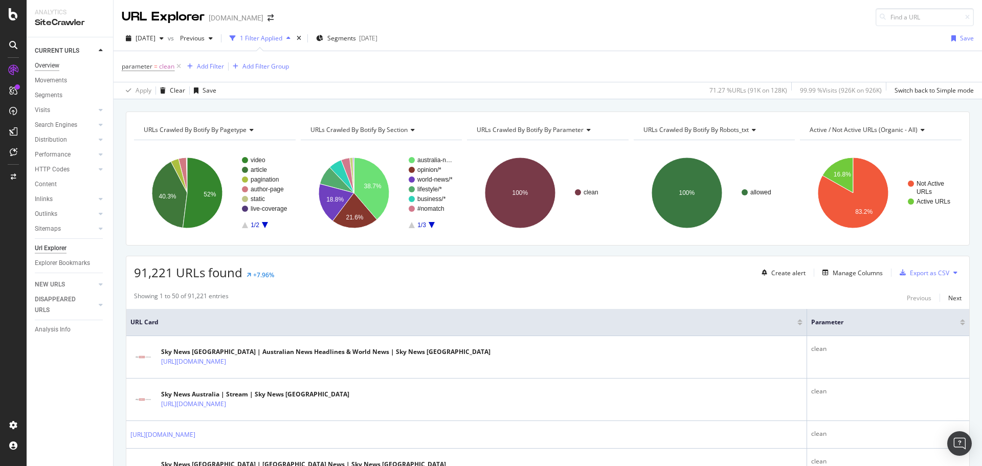
click at [57, 70] on div "Overview" at bounding box center [47, 65] width 25 height 11
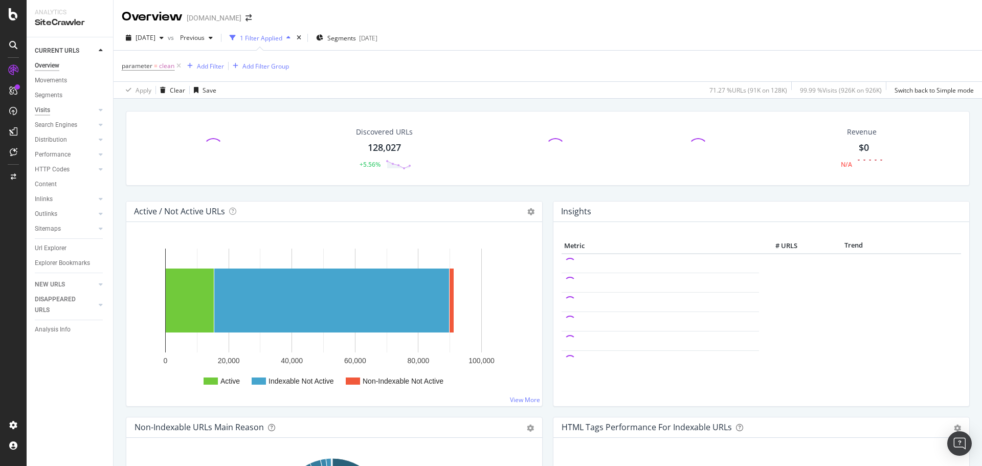
click at [48, 111] on div "Visits" at bounding box center [42, 110] width 15 height 11
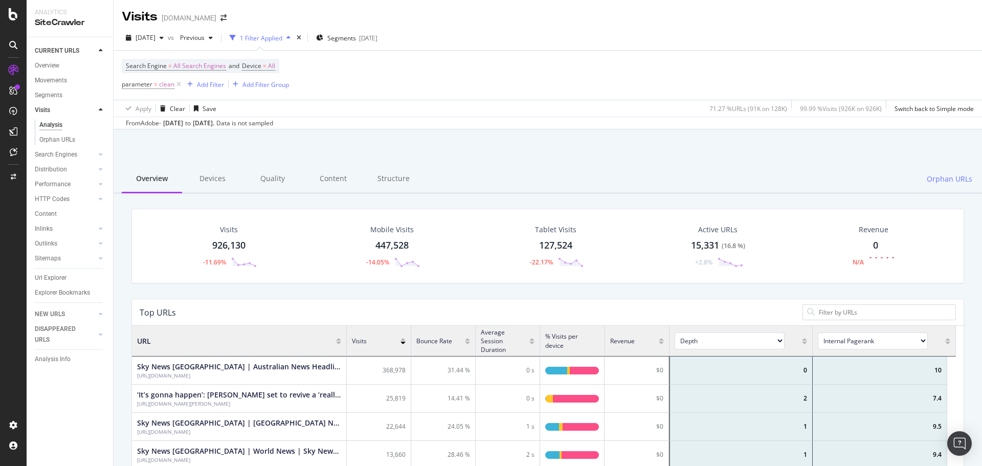
scroll to position [299, 816]
drag, startPoint x: 54, startPoint y: 128, endPoint x: 71, endPoint y: 153, distance: 30.2
click at [54, 128] on div "Analysis" at bounding box center [50, 125] width 23 height 11
click at [41, 110] on div "Visits" at bounding box center [42, 110] width 15 height 11
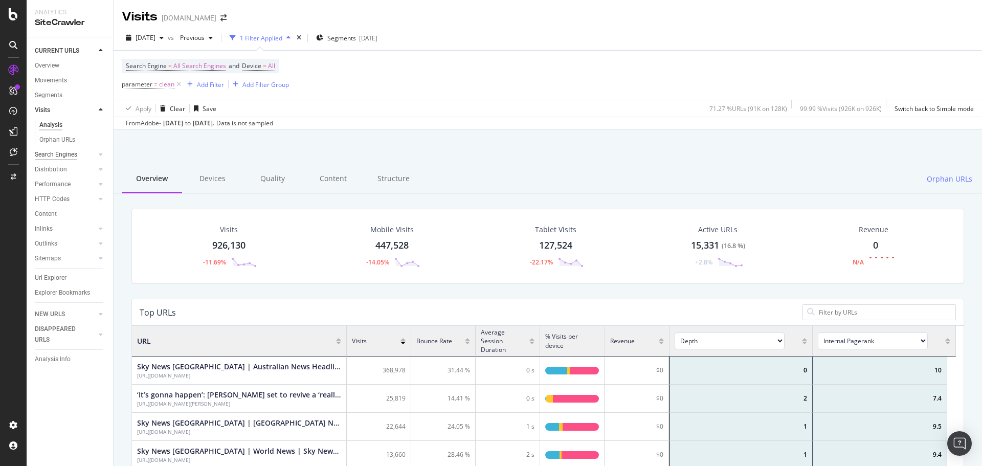
click at [58, 155] on div "Search Engines" at bounding box center [56, 154] width 42 height 11
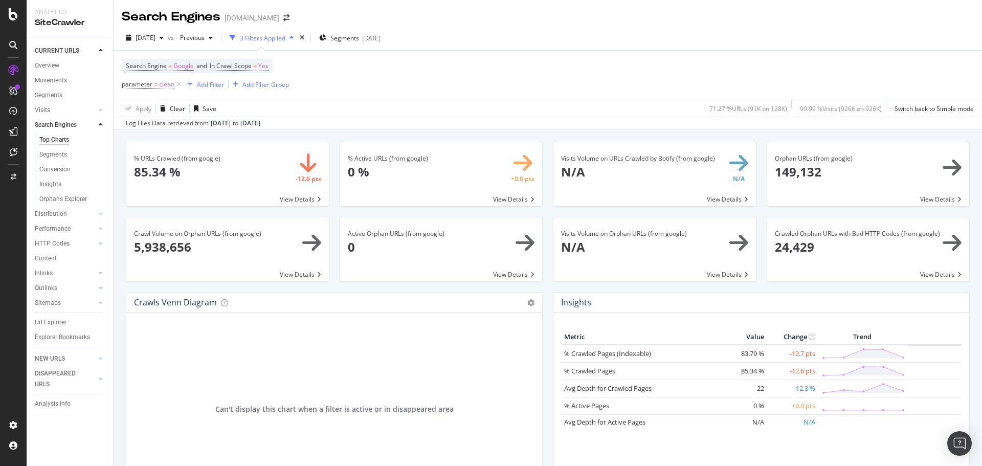
drag, startPoint x: 50, startPoint y: 228, endPoint x: 433, endPoint y: 295, distance: 388.9
click at [50, 228] on div "Performance" at bounding box center [53, 228] width 36 height 11
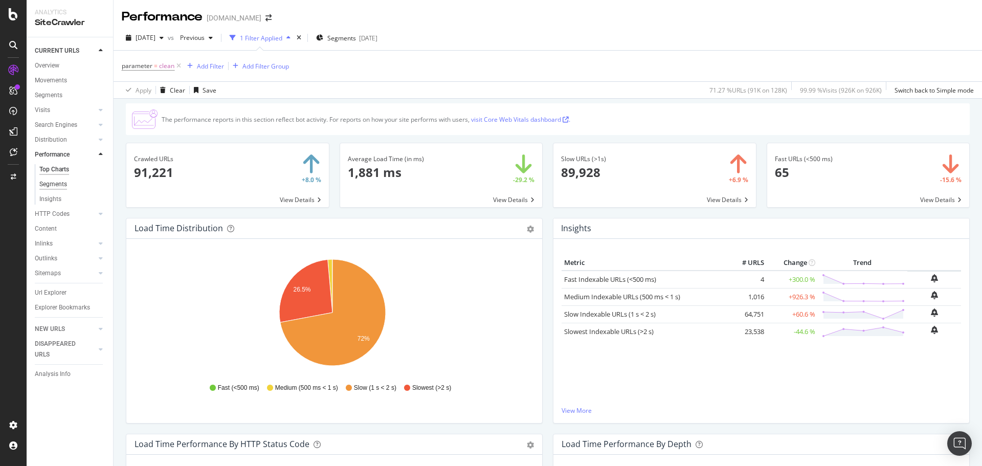
click at [51, 181] on div "Segments" at bounding box center [53, 184] width 28 height 11
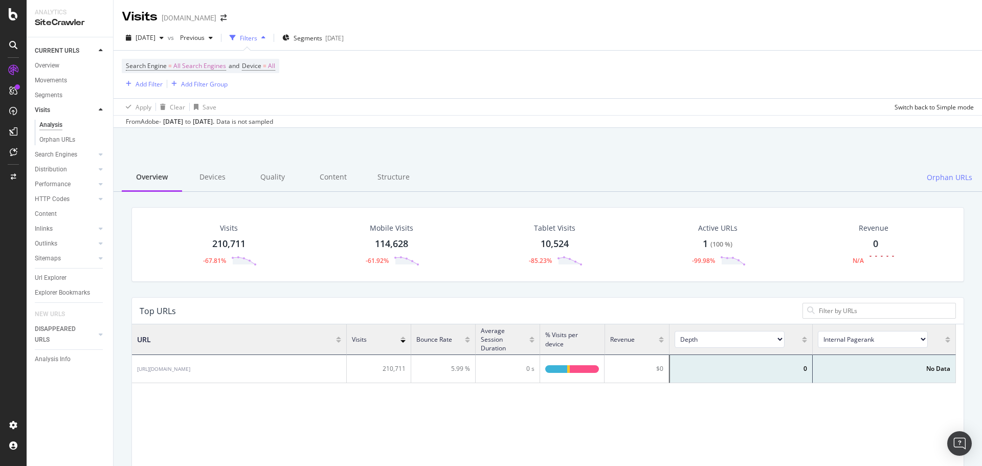
scroll to position [299, 816]
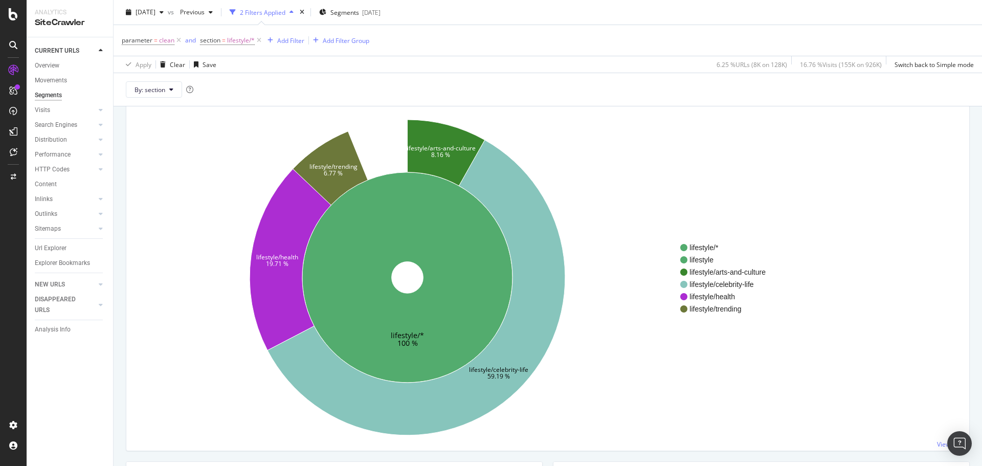
scroll to position [51, 0]
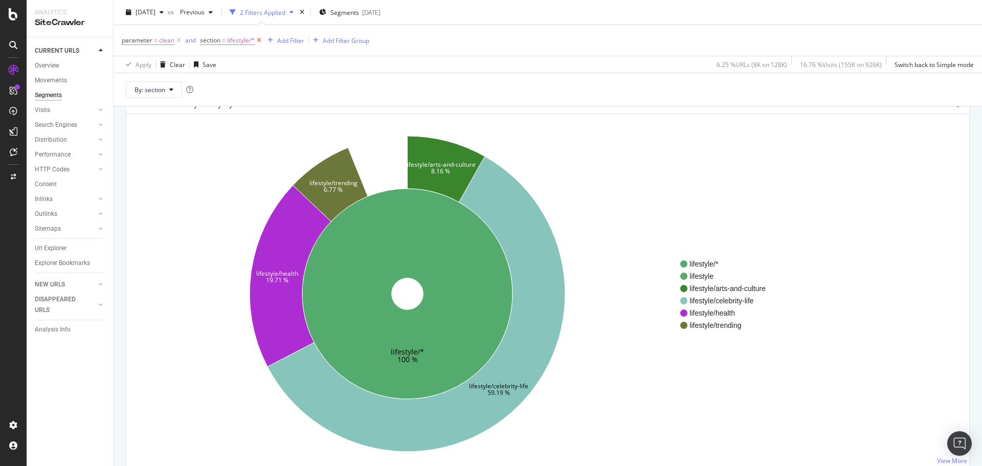
click at [255, 39] on icon at bounding box center [259, 40] width 9 height 10
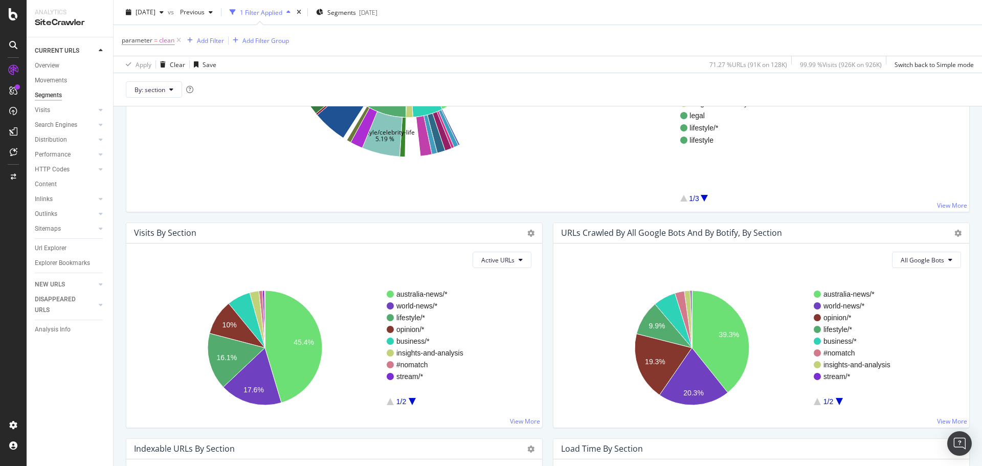
scroll to position [307, 0]
click at [513, 257] on button "Active URLs" at bounding box center [501, 259] width 59 height 16
click at [513, 260] on button "Active URLs" at bounding box center [501, 259] width 59 height 16
click at [503, 301] on span "Sum of Visits" at bounding box center [496, 298] width 36 height 9
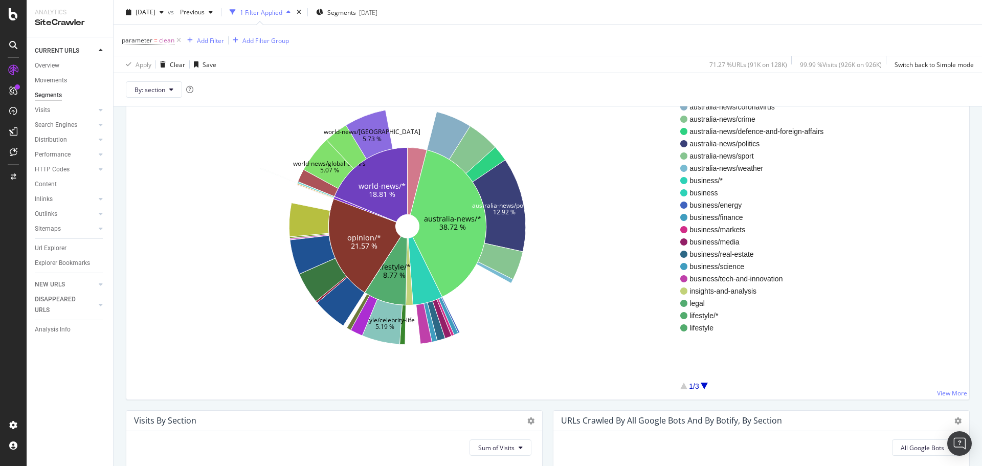
scroll to position [0, 0]
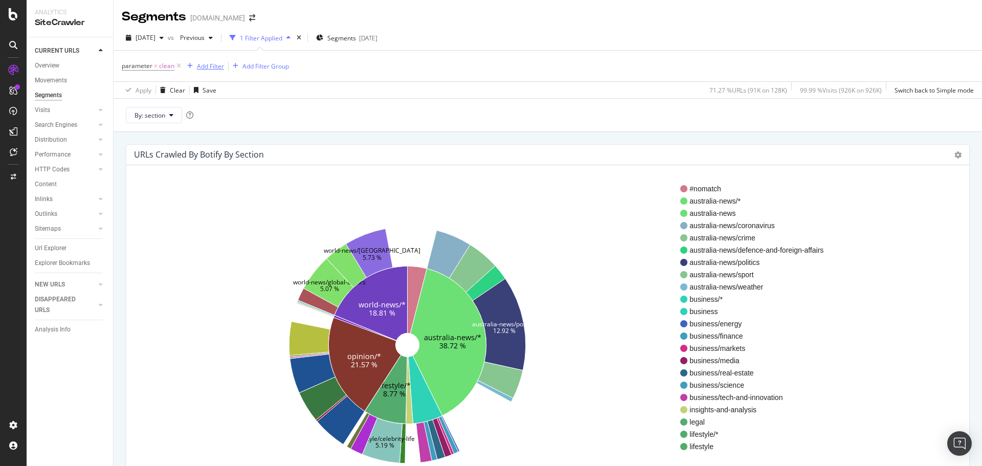
click at [202, 68] on div "Add Filter" at bounding box center [210, 66] width 27 height 9
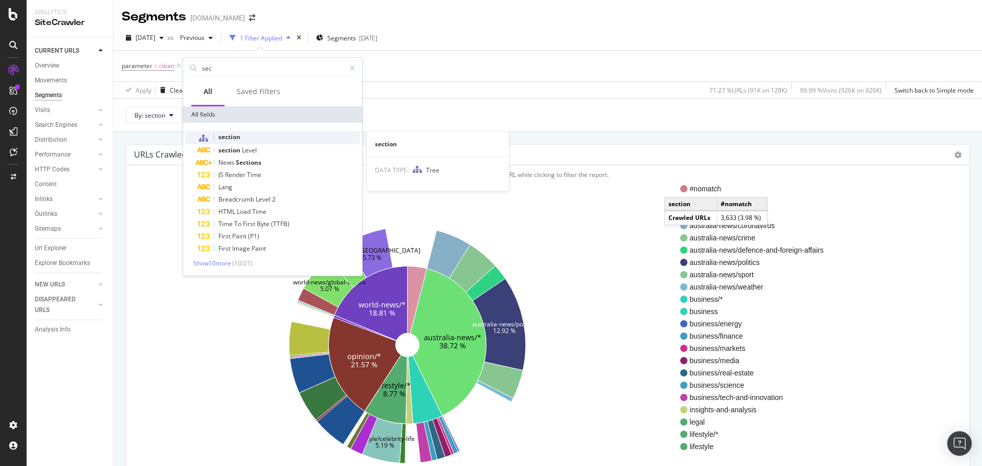
type input "sec"
click at [256, 139] on div "section" at bounding box center [278, 137] width 163 height 13
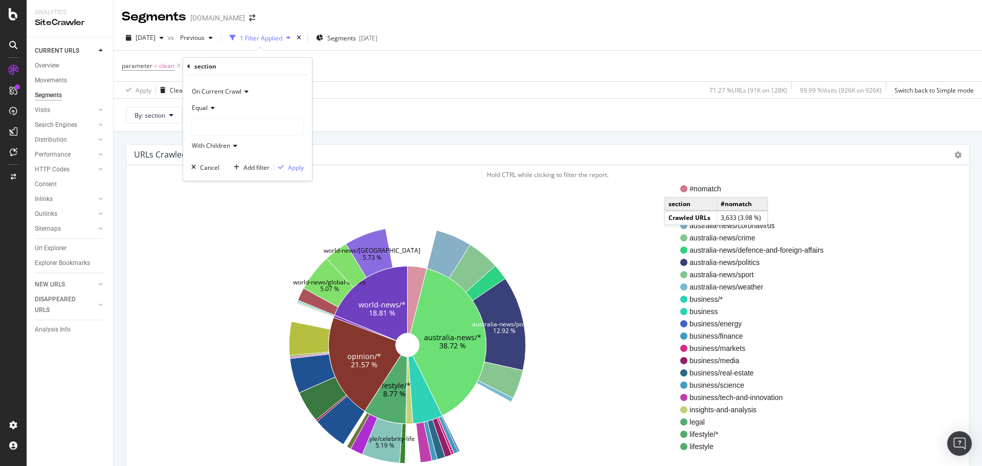
click at [210, 108] on icon at bounding box center [211, 108] width 7 height 6
click at [275, 91] on div "On Current Crawl" at bounding box center [247, 91] width 112 height 16
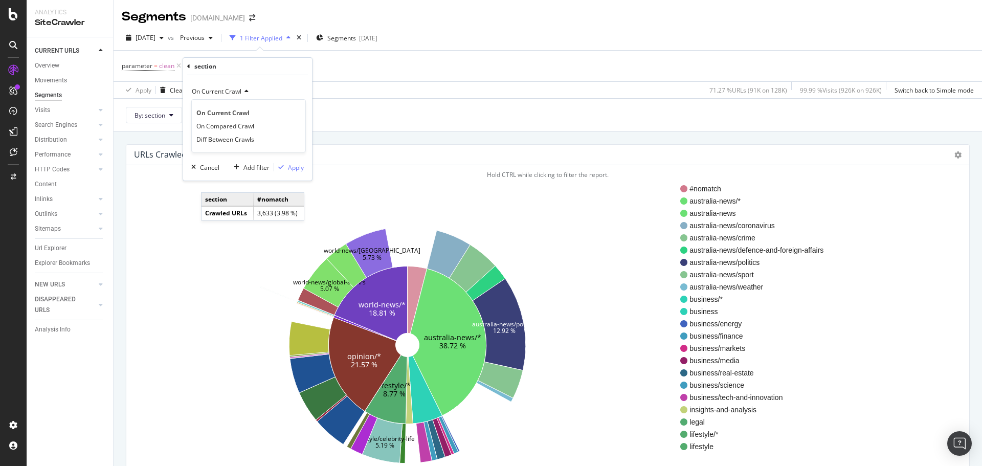
click at [259, 64] on div "section" at bounding box center [247, 66] width 121 height 17
click at [208, 108] on icon at bounding box center [211, 108] width 7 height 6
click at [225, 146] on div "Not Equal" at bounding box center [248, 141] width 109 height 13
click at [217, 130] on div at bounding box center [247, 127] width 111 height 16
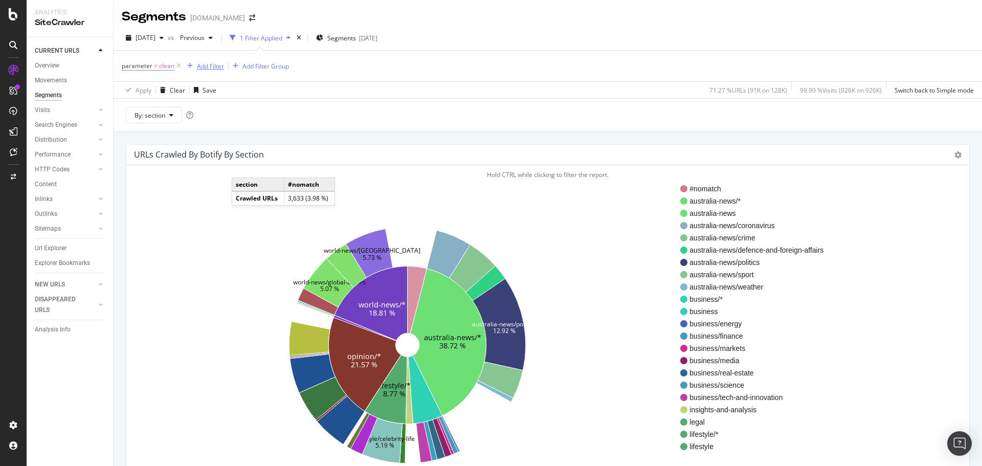
click at [210, 69] on div "Add Filter" at bounding box center [210, 66] width 27 height 9
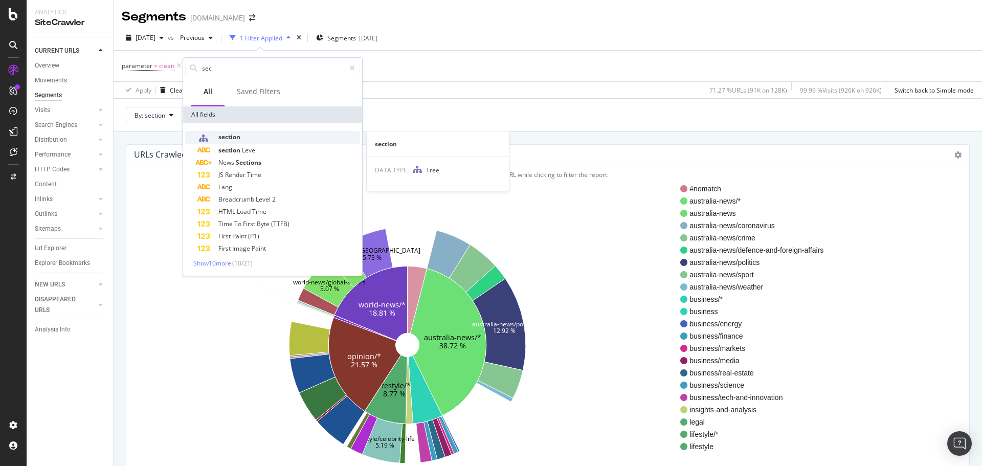
click at [234, 136] on span "section" at bounding box center [229, 136] width 22 height 9
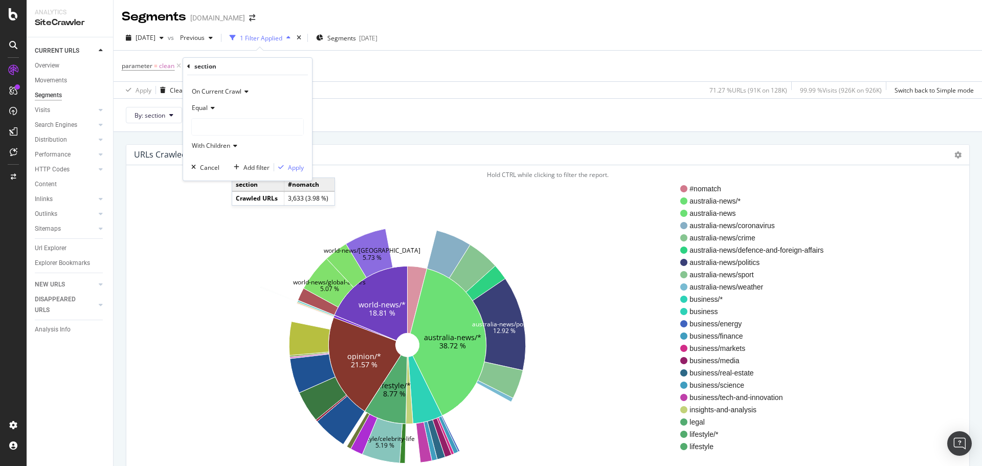
click at [230, 125] on div at bounding box center [247, 127] width 111 height 16
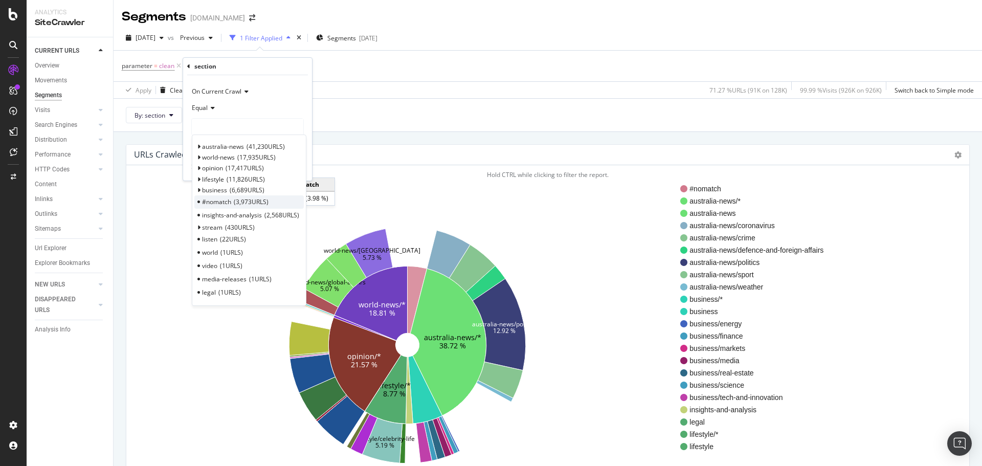
click at [234, 203] on span "3,973 URLS" at bounding box center [251, 201] width 35 height 9
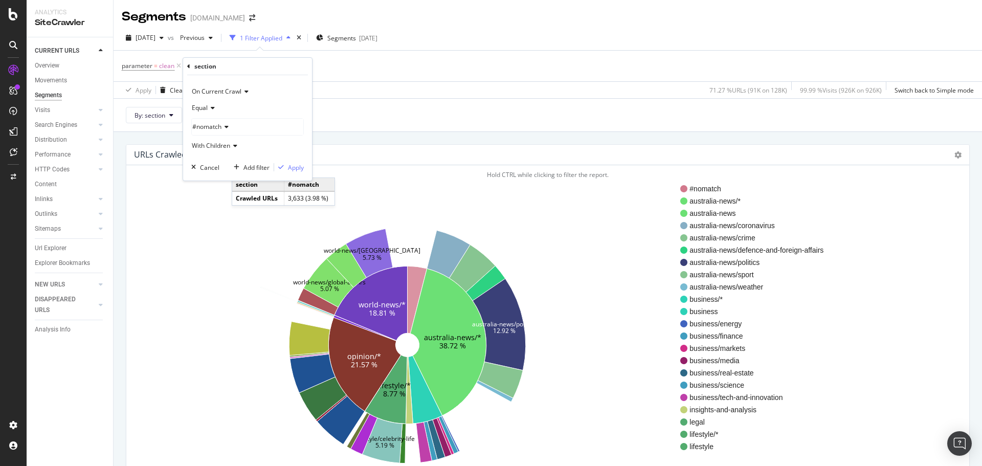
click at [210, 109] on icon at bounding box center [211, 108] width 7 height 6
click at [217, 142] on span "Not Equal" at bounding box center [210, 142] width 28 height 9
click at [298, 168] on div "Apply" at bounding box center [296, 167] width 16 height 9
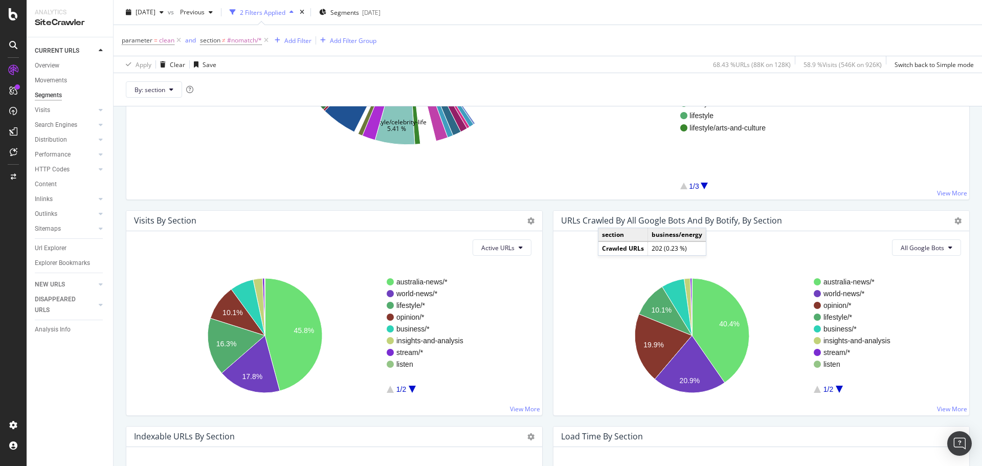
scroll to position [358, 0]
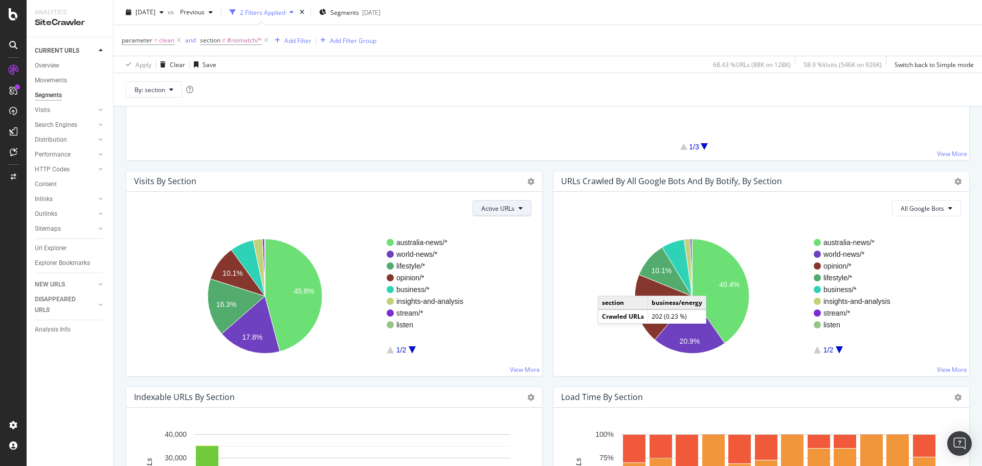
click at [509, 206] on span "Active URLs" at bounding box center [497, 208] width 33 height 9
click at [505, 245] on span "Sum of Visits" at bounding box center [496, 247] width 36 height 9
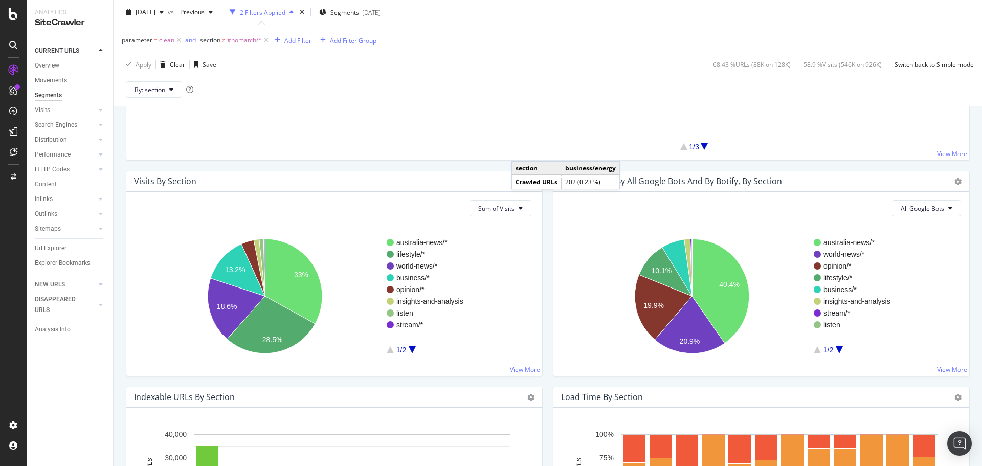
click at [410, 345] on rect "A chart." at bounding box center [449, 296] width 124 height 115
click at [417, 375] on div "Sum of Visits australia-news/* lifestyle/* world-news/* business/* opinion/* in…" at bounding box center [334, 284] width 416 height 184
click at [502, 204] on span "Sum of Visits" at bounding box center [496, 208] width 36 height 9
click at [493, 233] on div "Active URLs" at bounding box center [493, 228] width 54 height 15
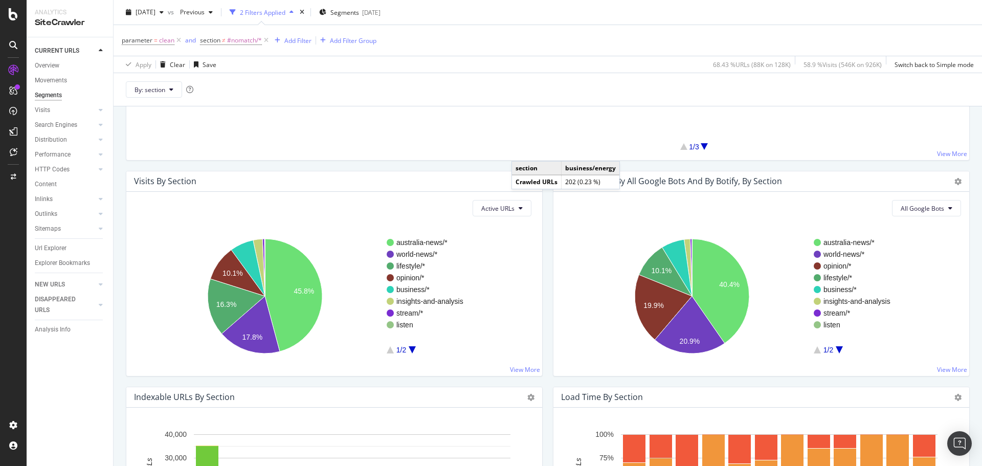
click at [413, 350] on icon "A chart." at bounding box center [412, 349] width 7 height 7
click at [394, 349] on rect "A chart." at bounding box center [449, 296] width 124 height 115
click at [390, 353] on icon "A chart." at bounding box center [390, 349] width 7 height 7
